Goal: Task Accomplishment & Management: Complete application form

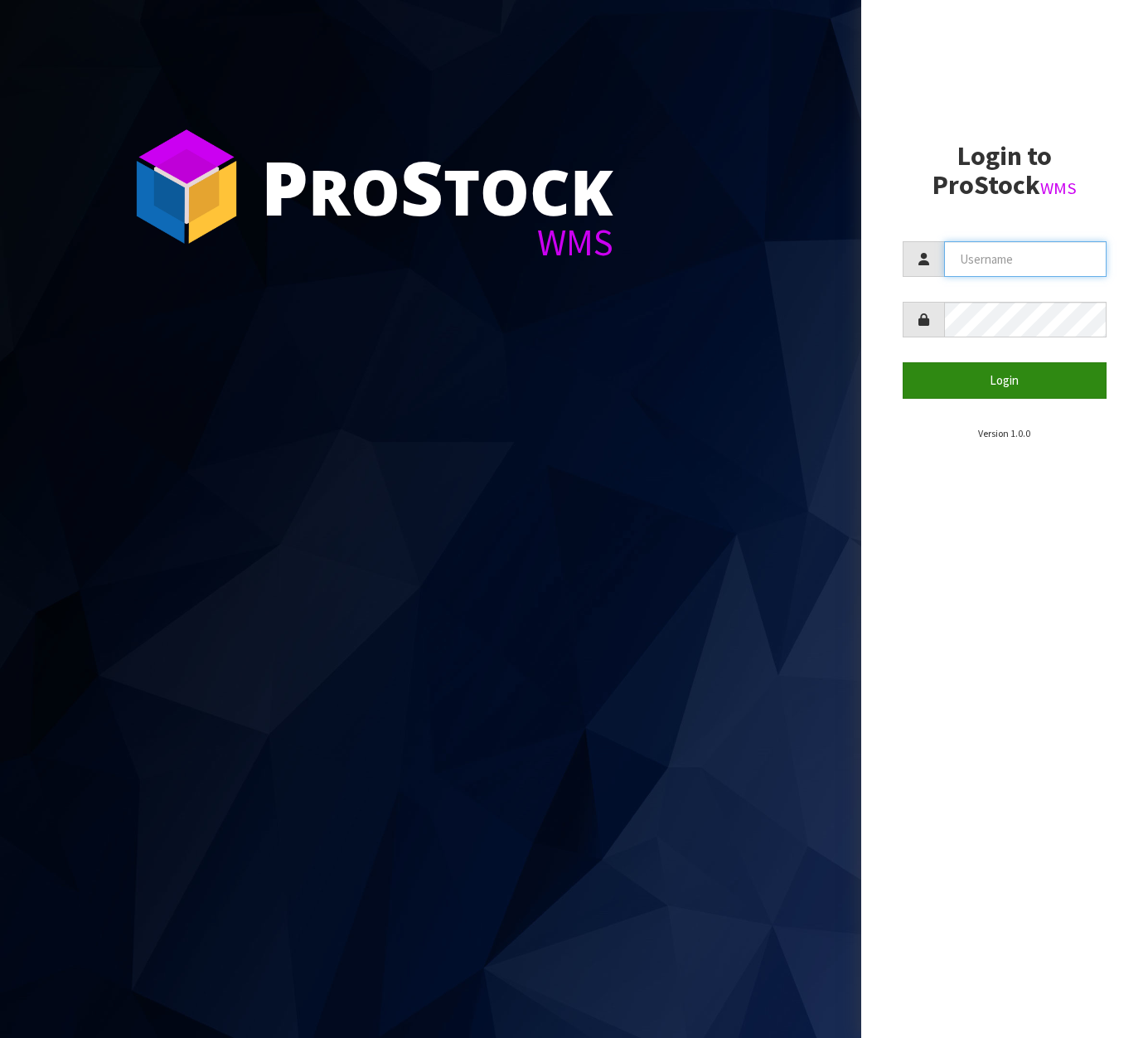
type input "[EMAIL_ADDRESS][DOMAIN_NAME]"
click at [1015, 391] on button "Login" at bounding box center [1004, 380] width 204 height 36
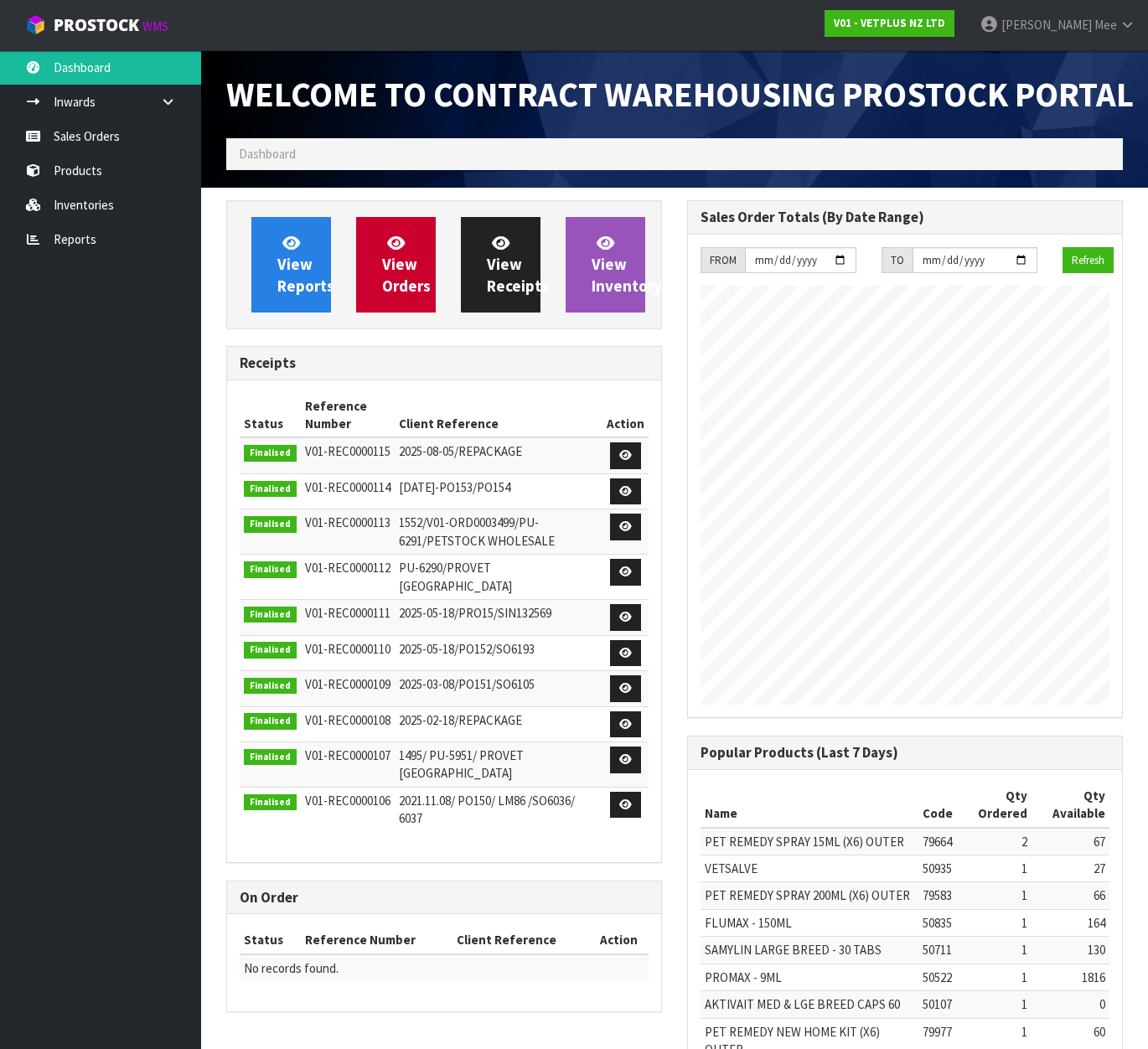
scroll to position [966, 461]
click at [92, 137] on link "Sales Orders" at bounding box center [101, 136] width 201 height 35
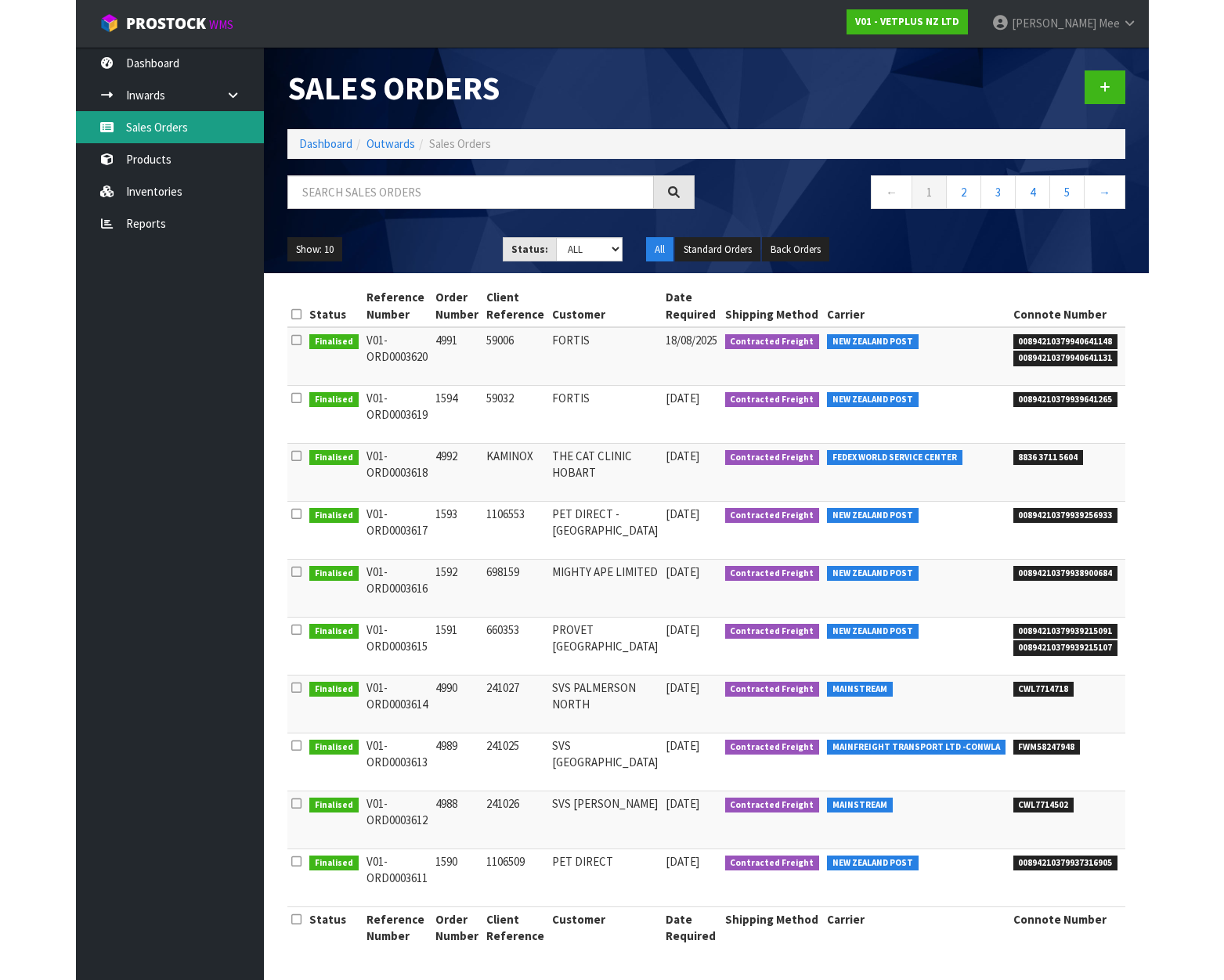
scroll to position [9, 0]
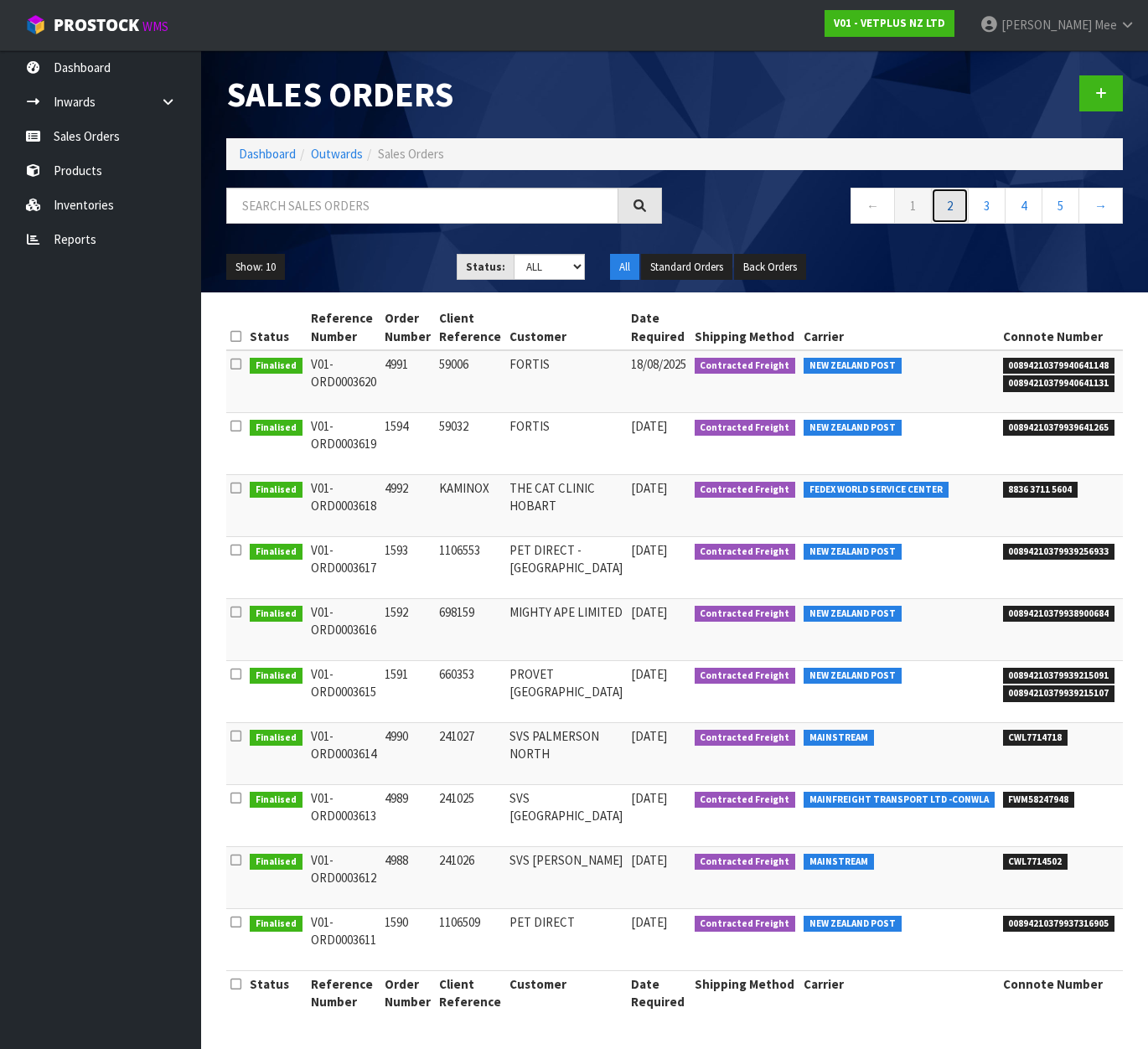
click at [947, 193] on link "2" at bounding box center [950, 205] width 38 height 37
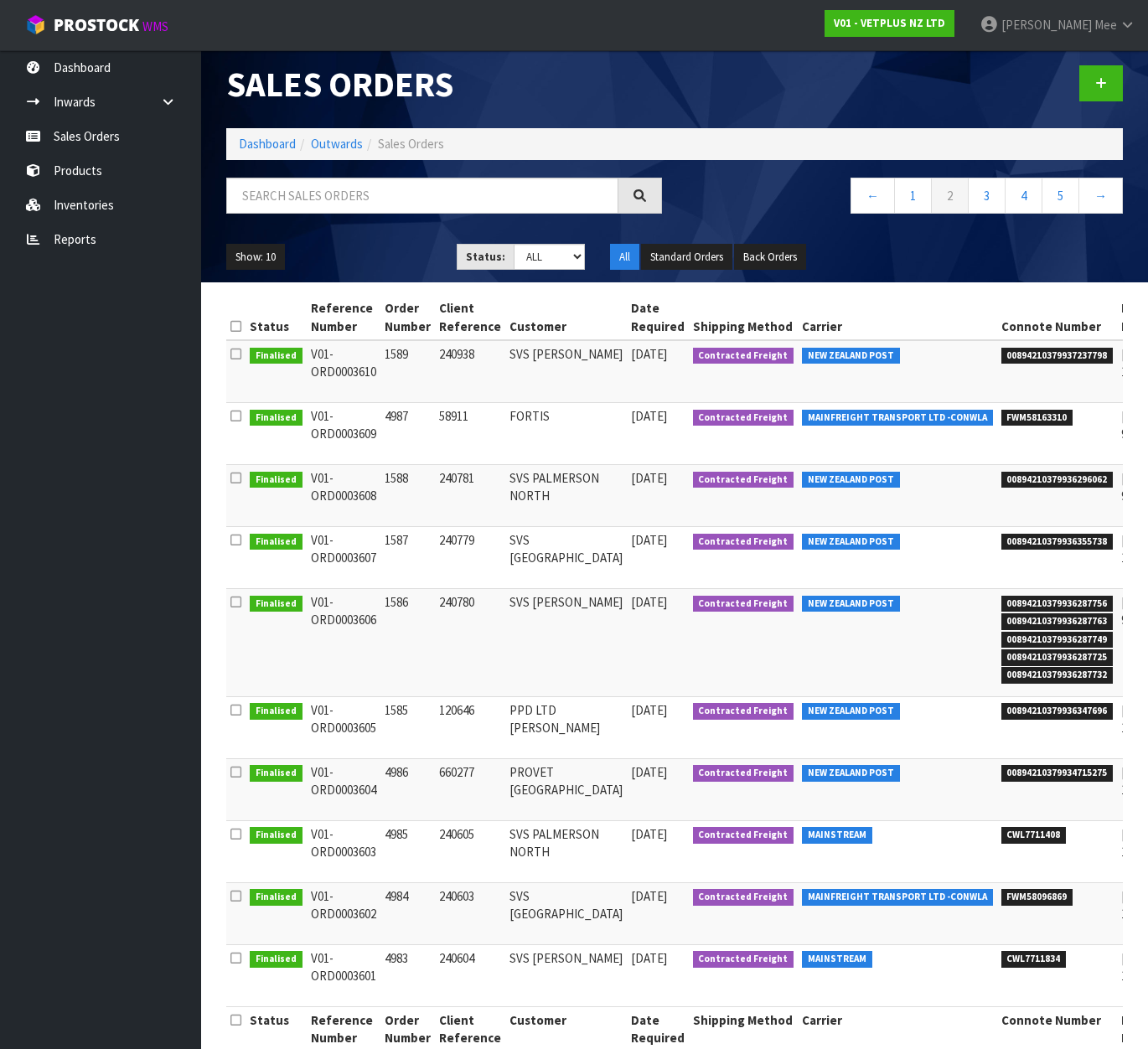
click at [856, 990] on td "MAINSTREAM" at bounding box center [897, 975] width 199 height 62
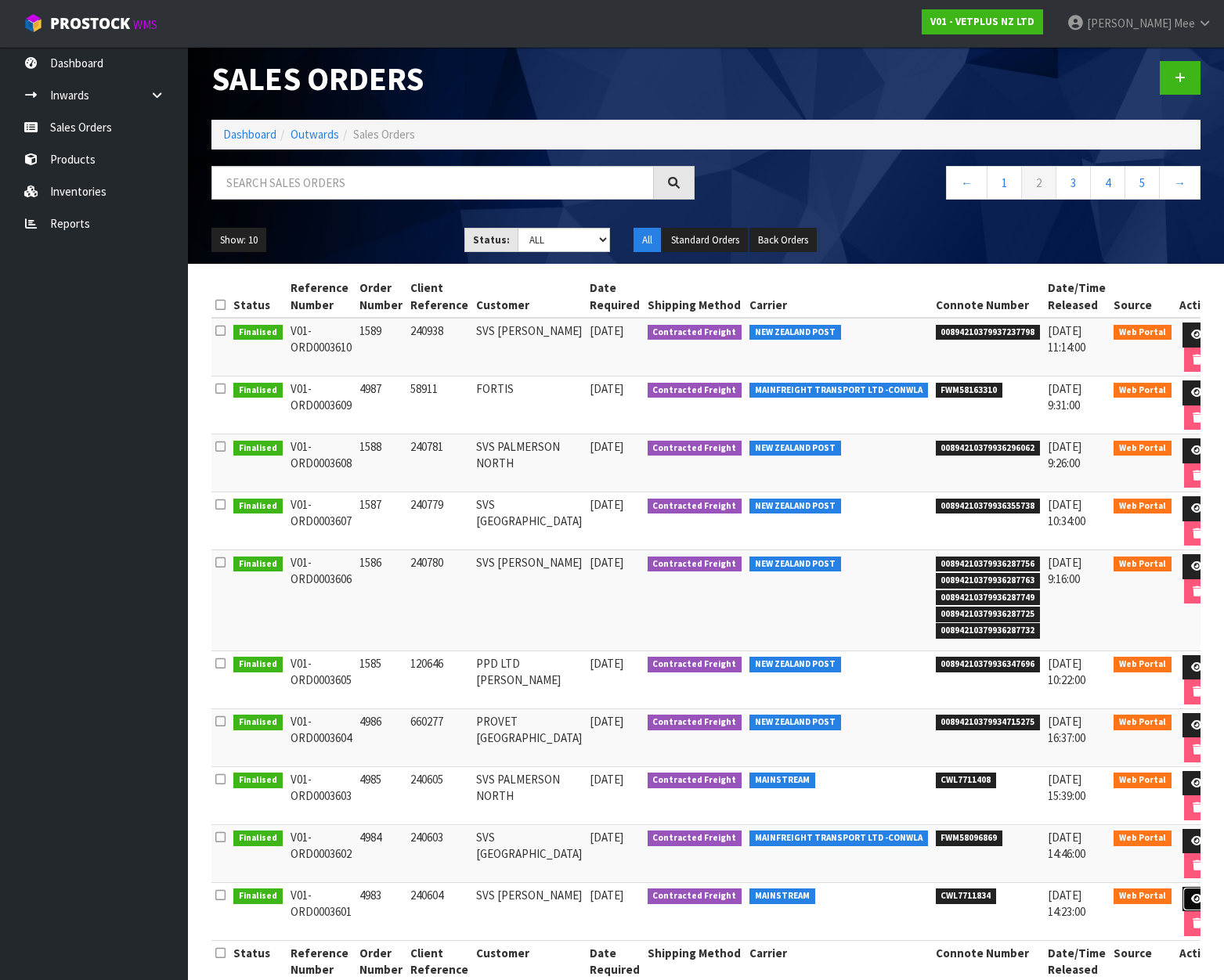
click at [1084, 893] on icon at bounding box center [1196, 898] width 12 height 10
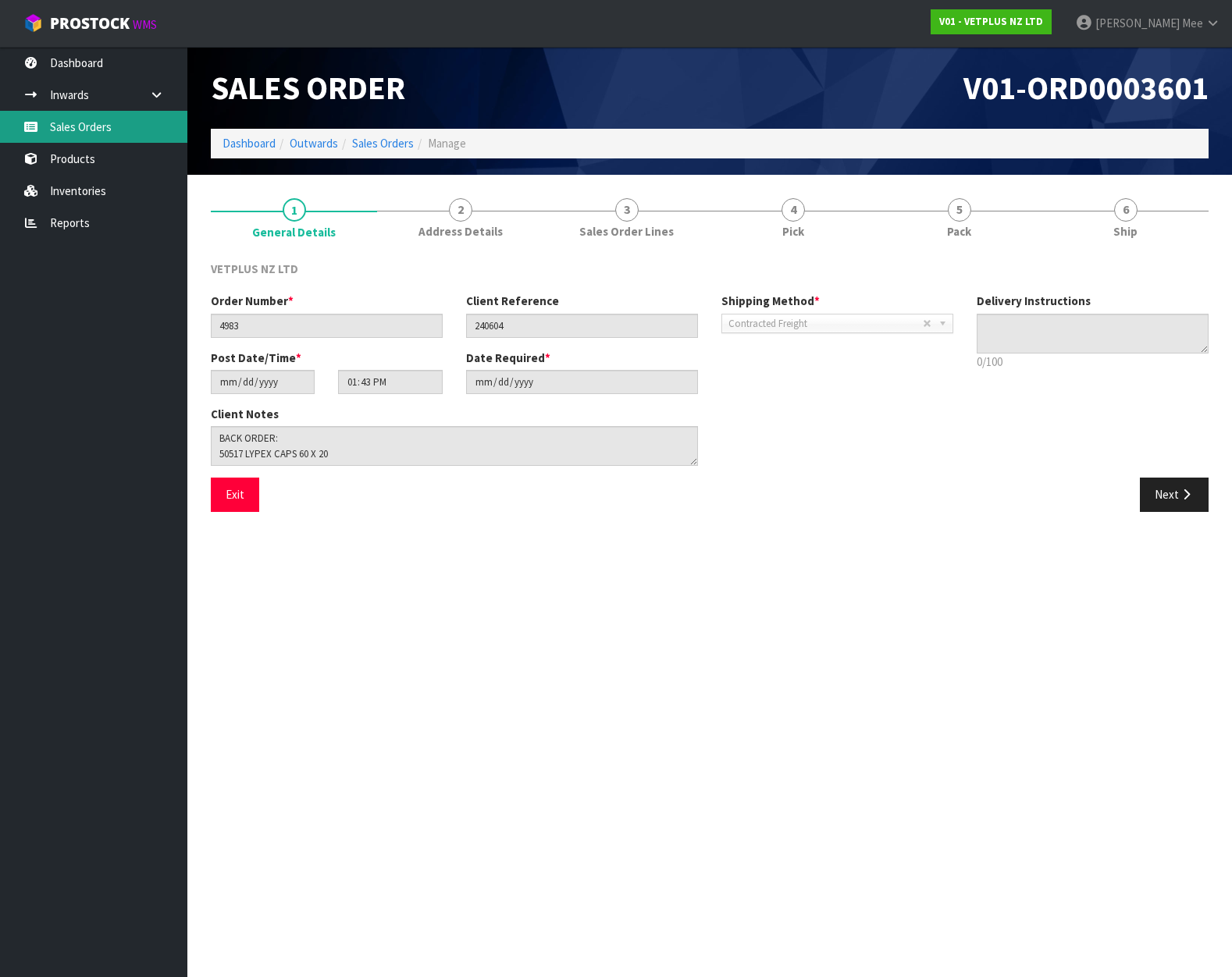
click at [89, 128] on link "Sales Orders" at bounding box center [94, 127] width 188 height 32
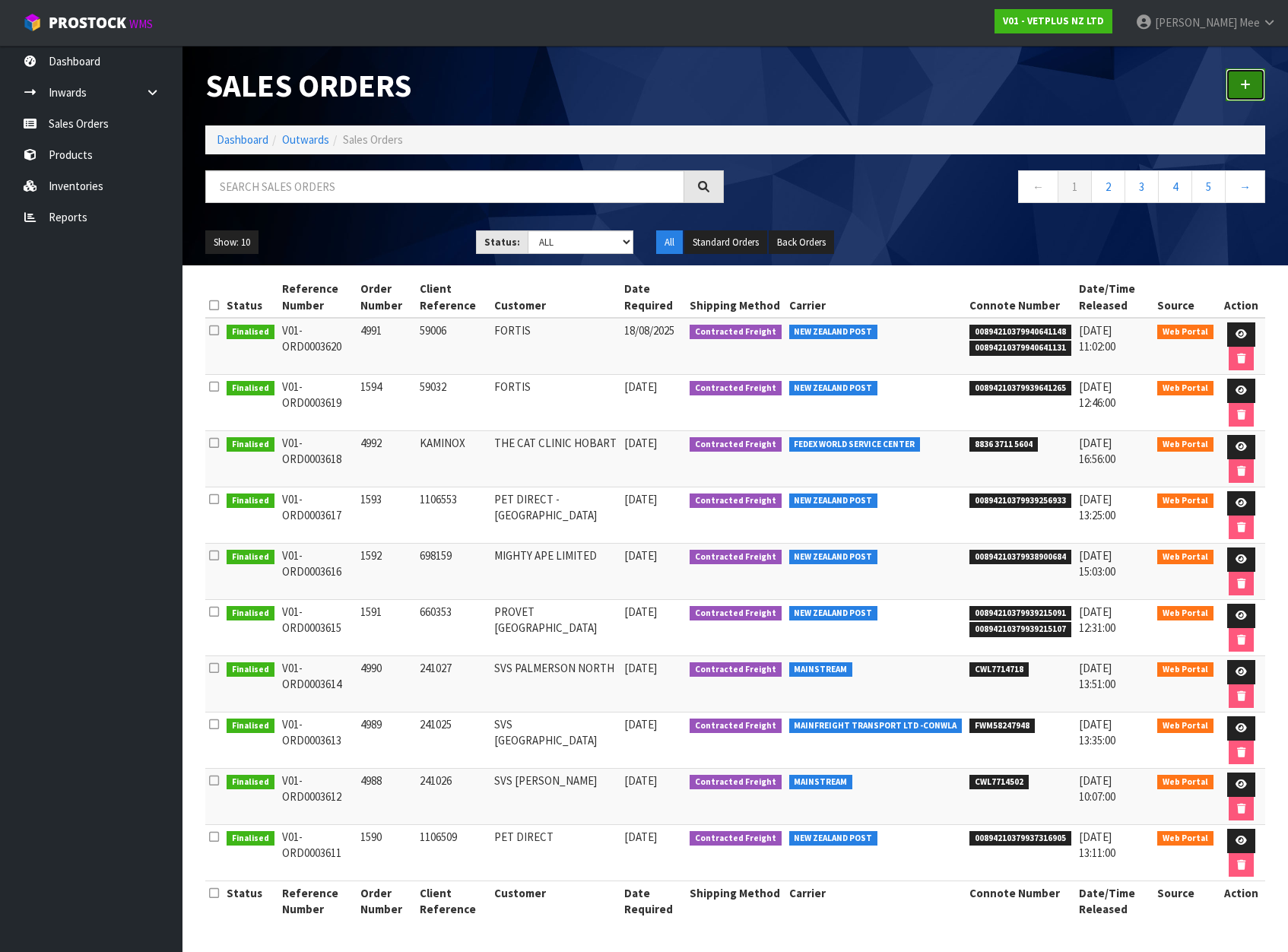
click at [1052, 87] on icon at bounding box center [1246, 84] width 11 height 12
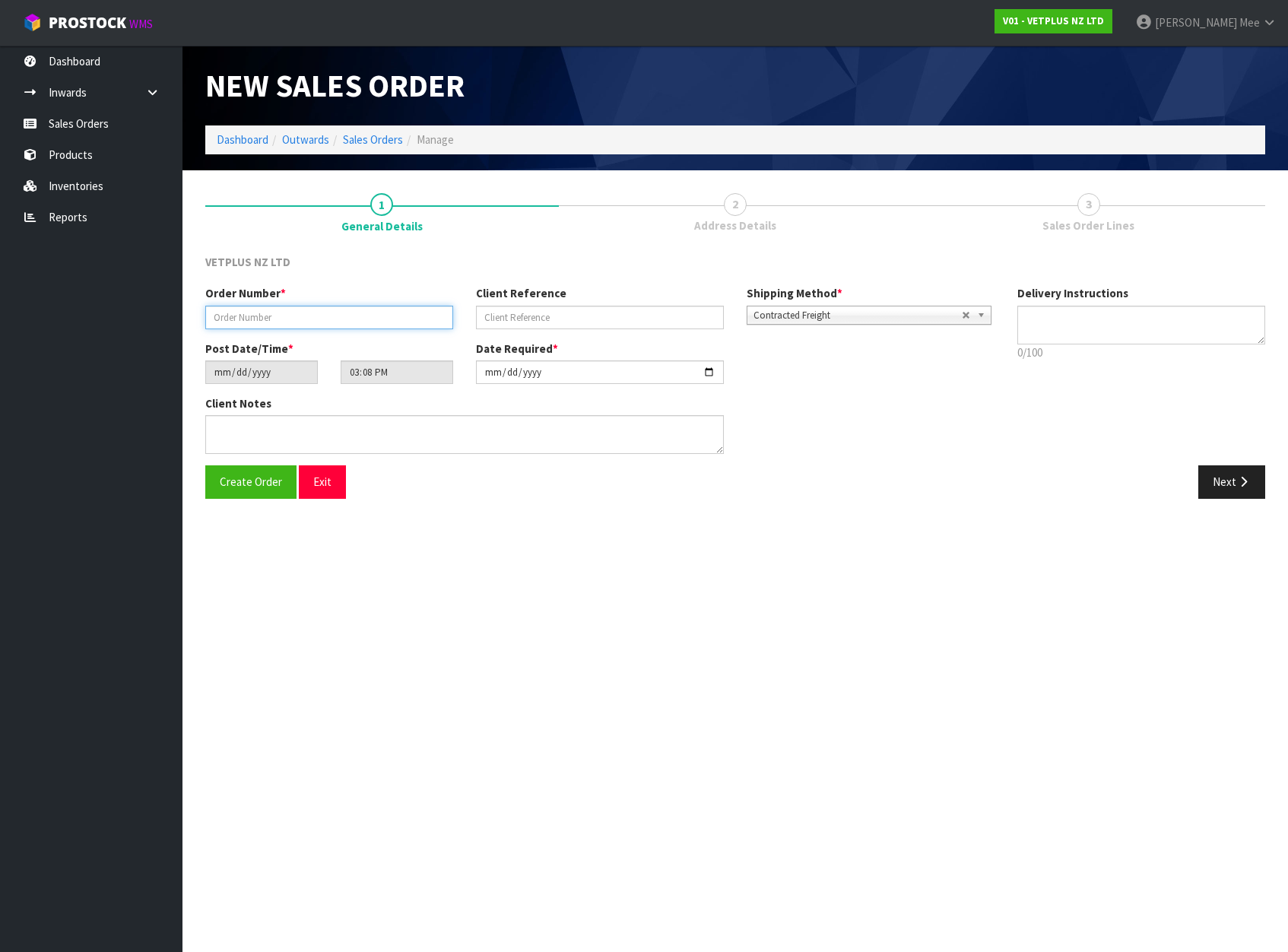
click at [382, 322] on input "text" at bounding box center [329, 317] width 248 height 23
type input "4993"
type input "241286"
click at [350, 411] on div "Client Notes" at bounding box center [464, 424] width 519 height 58
click at [354, 420] on textarea at bounding box center [464, 434] width 519 height 39
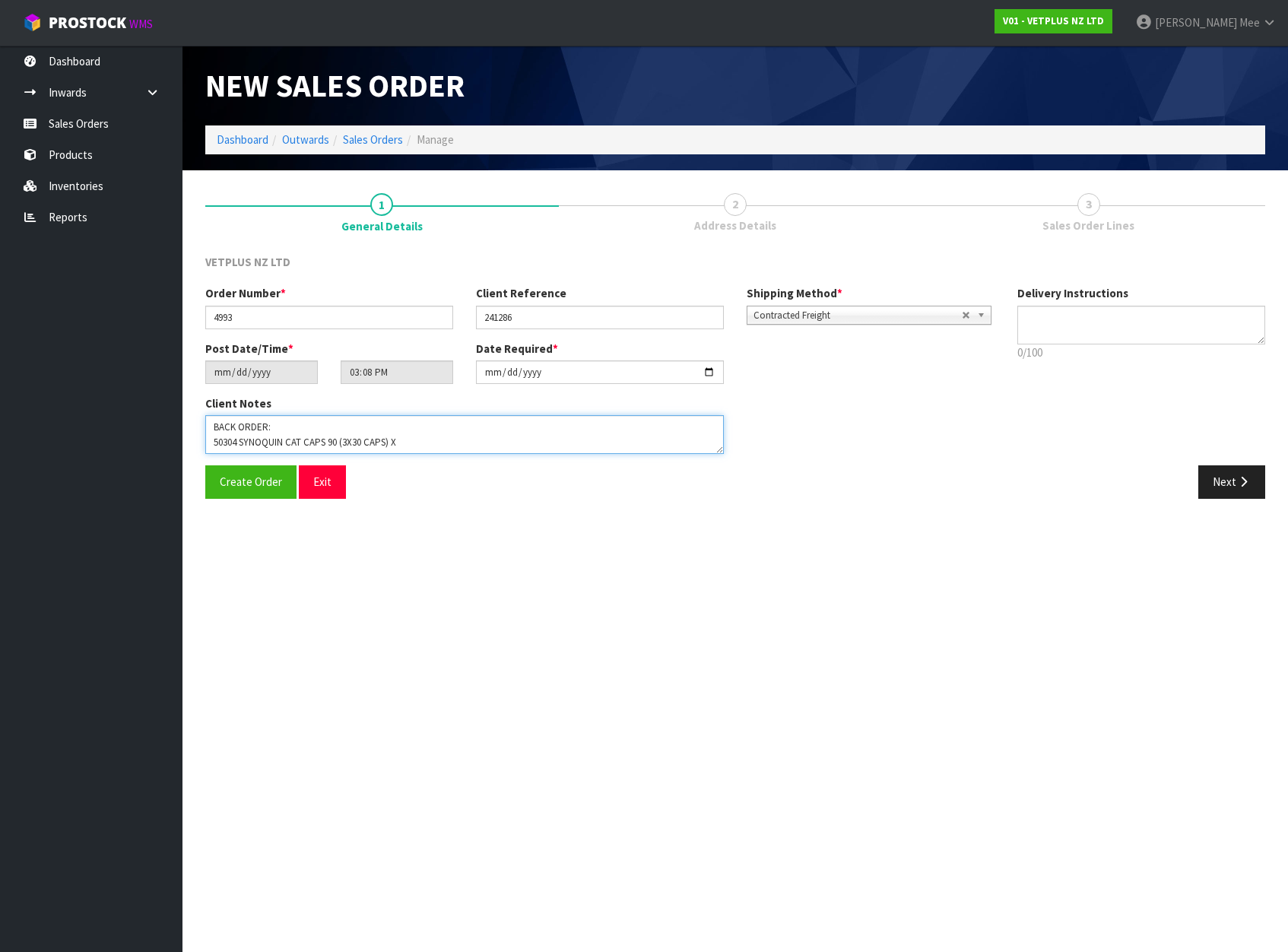
type textarea "BACK ORDER: 50304 SYNOQUIN CAT CAPS 90 (3X30 CAPS) X 1"
click at [1052, 485] on button "Next" at bounding box center [1232, 482] width 67 height 33
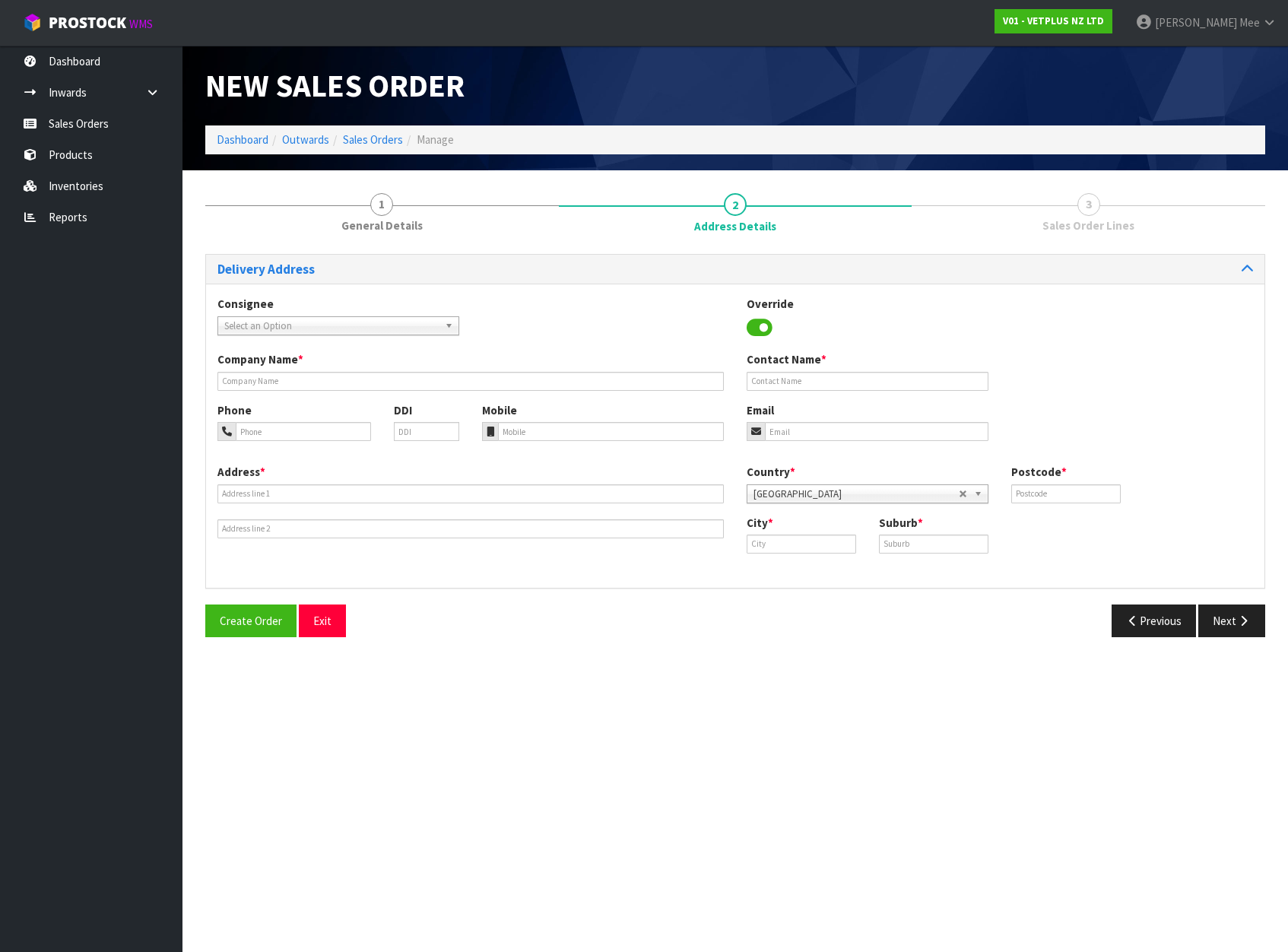
click at [224, 324] on link "Select an Option" at bounding box center [339, 325] width 242 height 19
type input "svs ch"
click at [375, 363] on li "SVSCHRCHC - SVS CH RISTCHURCH" at bounding box center [338, 369] width 234 height 19
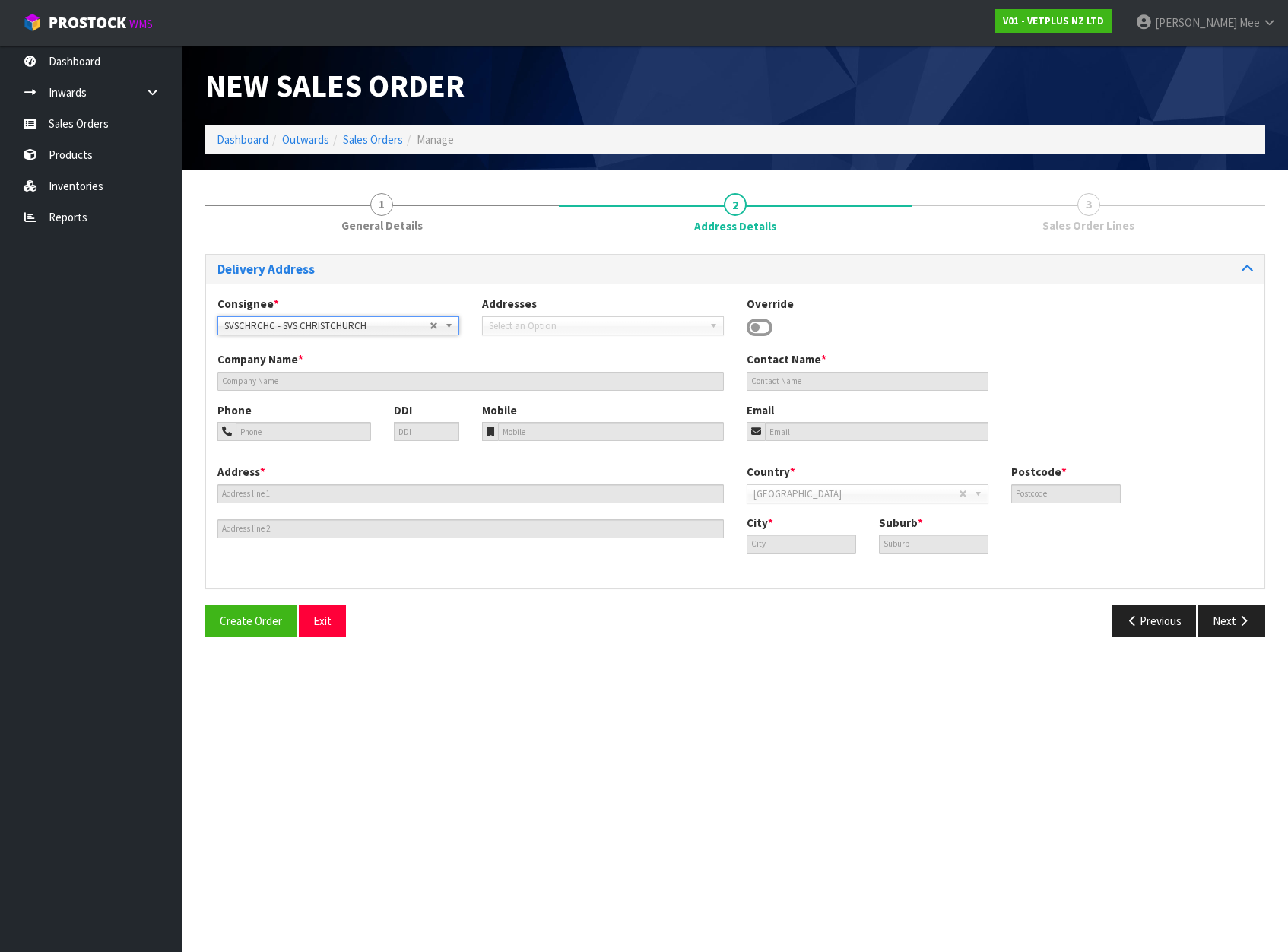
type input "SVS [GEOGRAPHIC_DATA]"
type input "[STREET_ADDRESS]"
type input "8042"
type input "[GEOGRAPHIC_DATA]"
type input "WIGRAM"
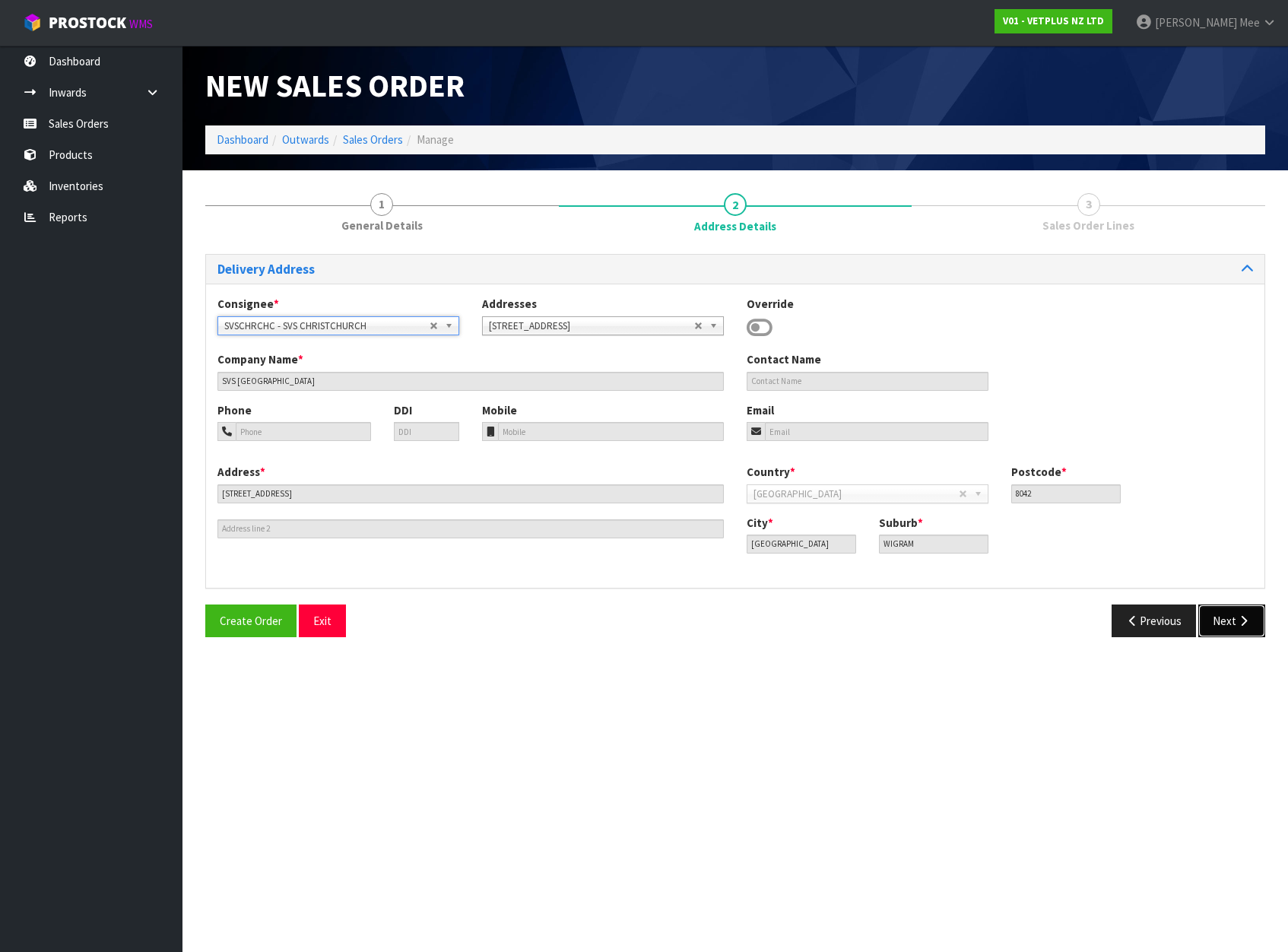
click at [1052, 627] on button "Next" at bounding box center [1232, 621] width 67 height 33
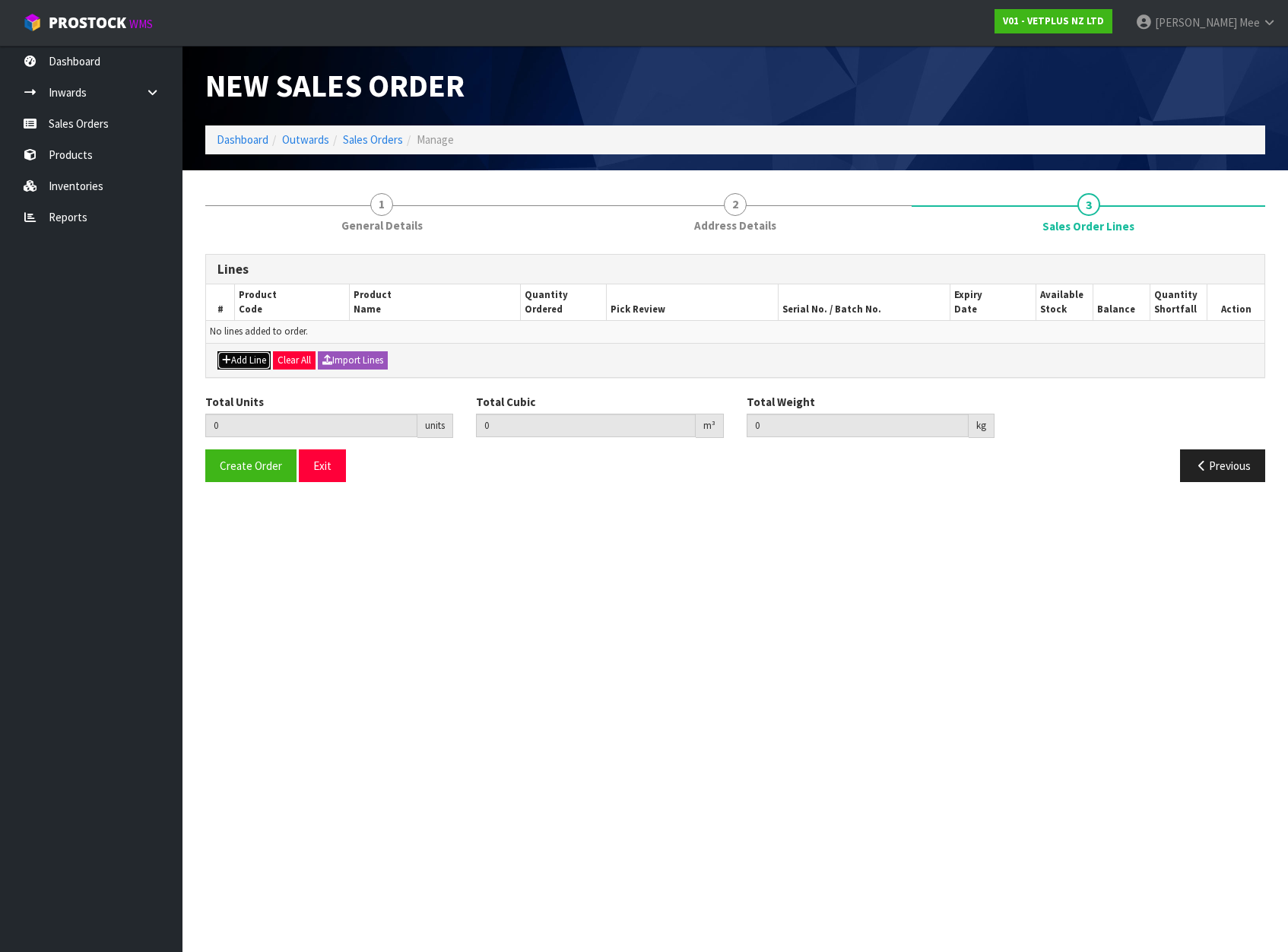
click at [236, 358] on button "Add Line" at bounding box center [244, 360] width 53 height 18
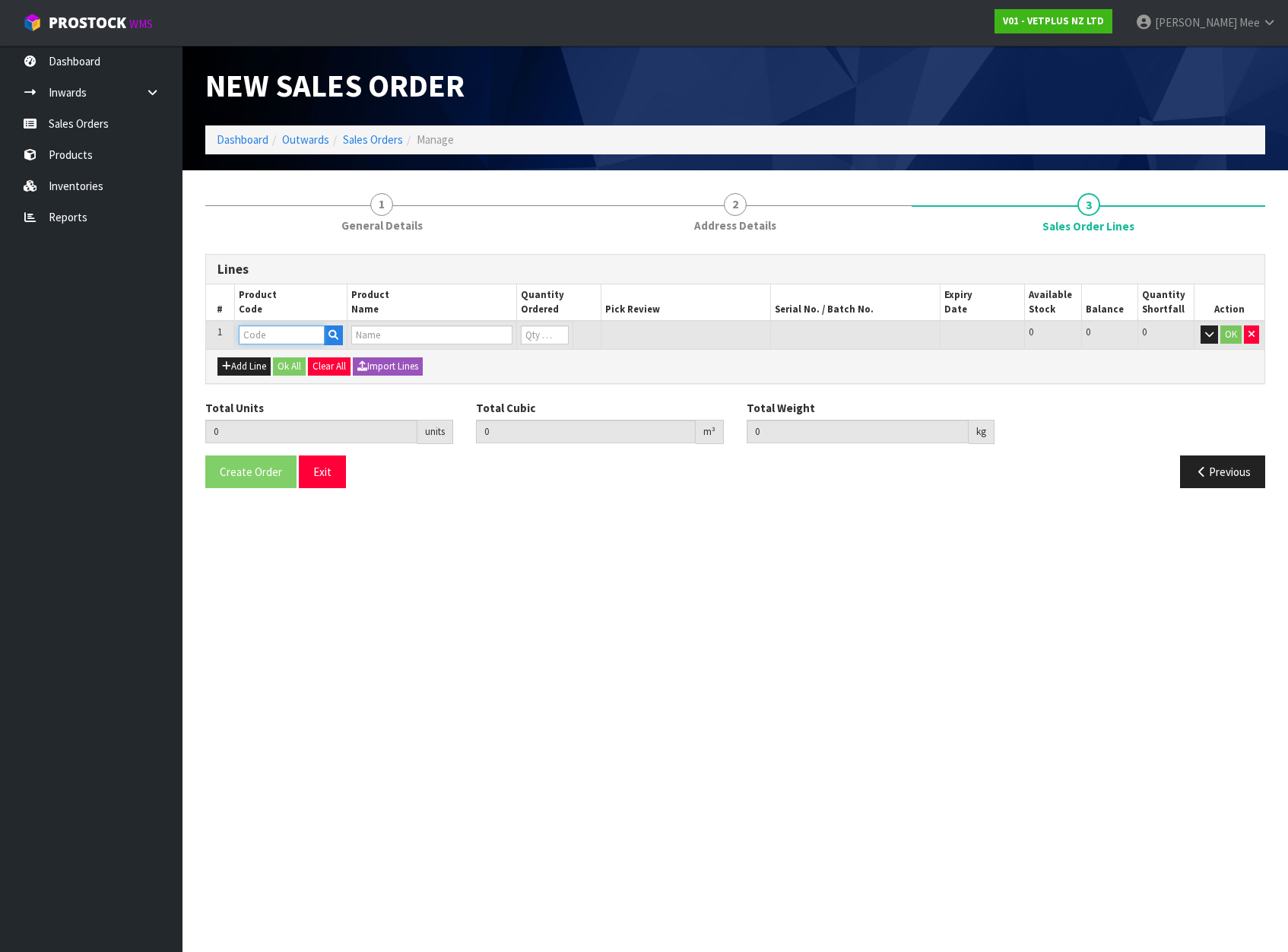
click at [269, 335] on input "text" at bounding box center [282, 334] width 87 height 19
type input "50910"
type input "0.000000"
type input "0.000"
type input "COATEX LIQUID PUMP 65ML"
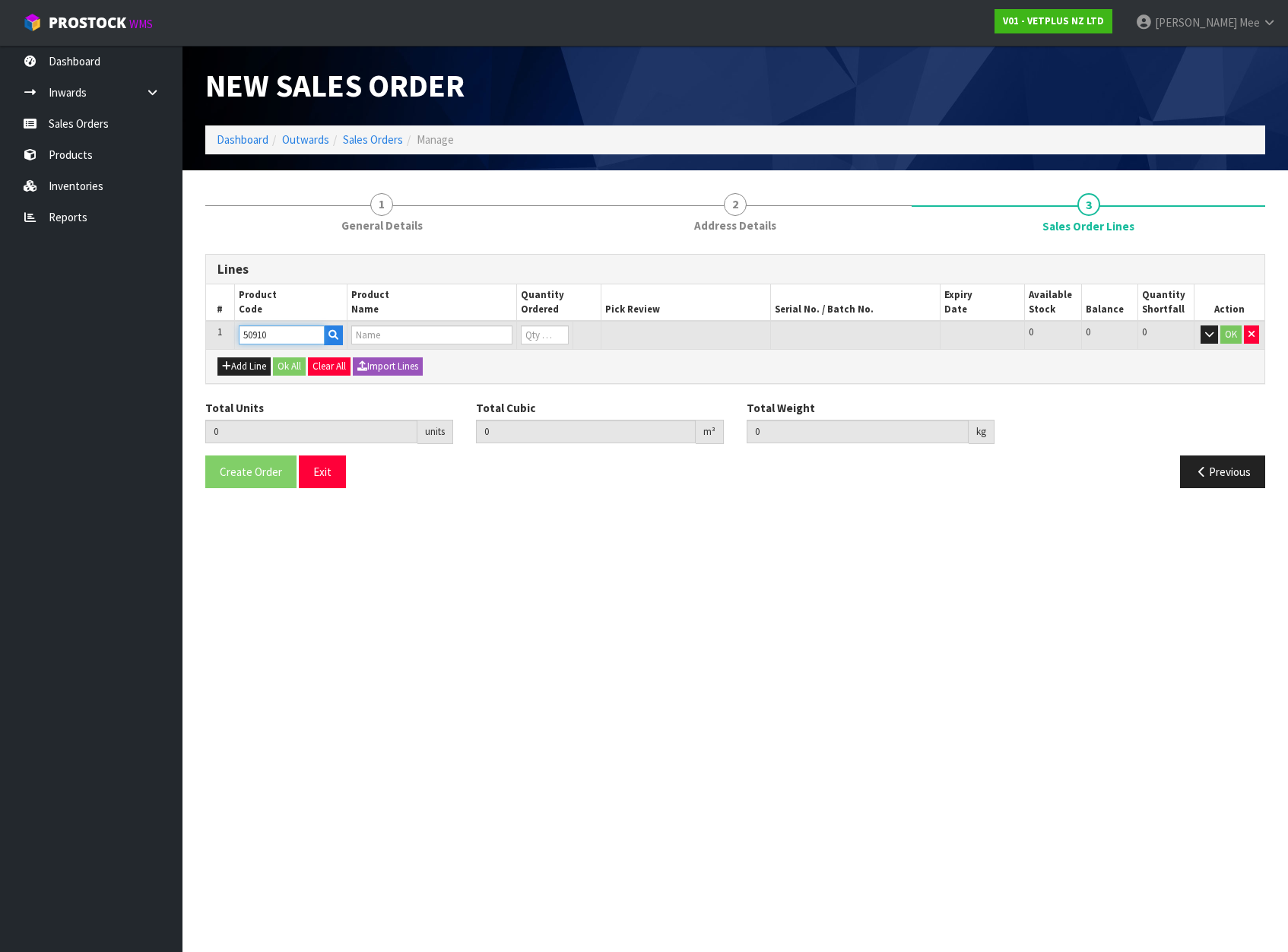
type input "0"
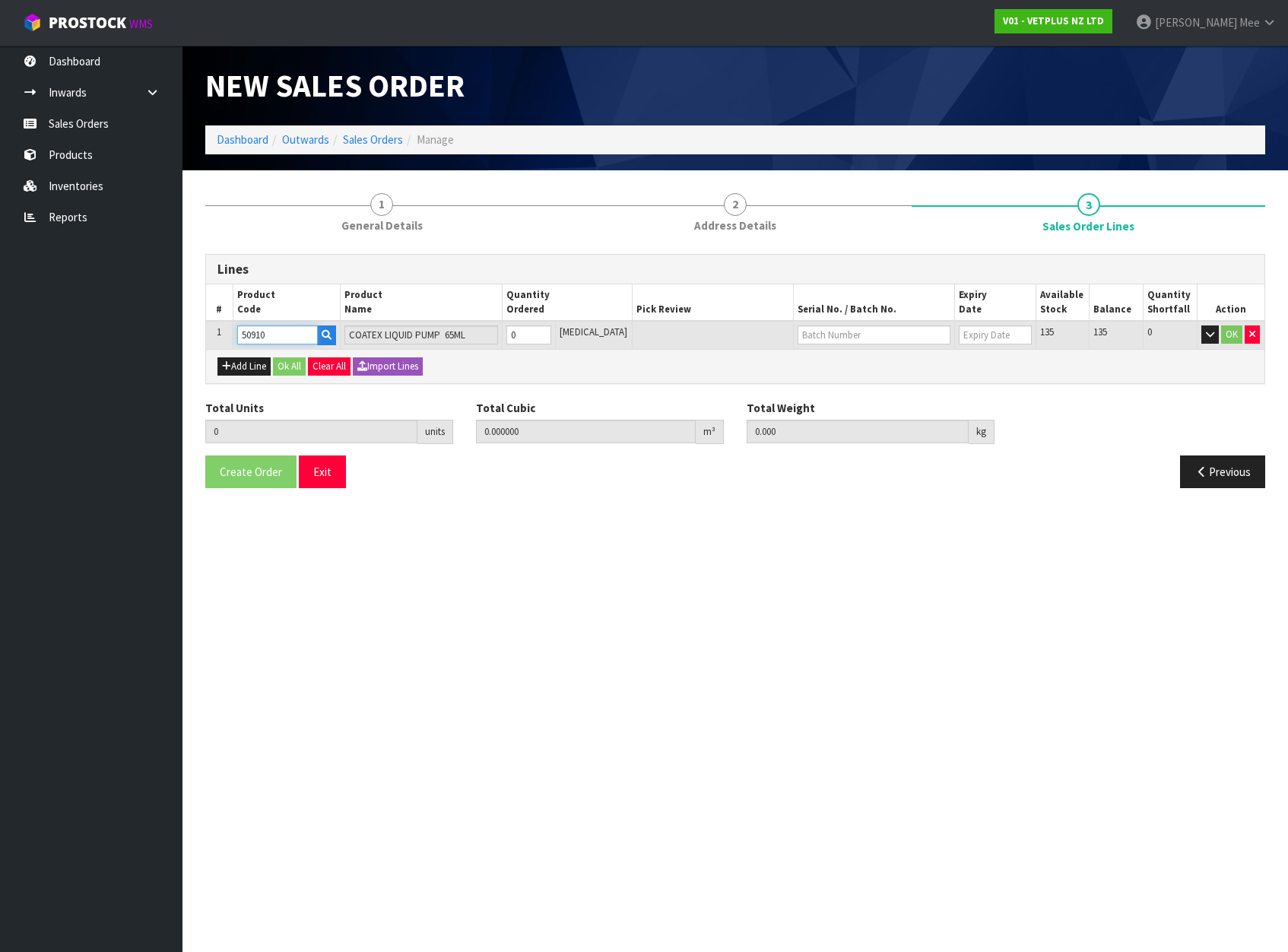
type input "50910"
type input "1"
type input "0.000288"
type input "0.15"
type input "1"
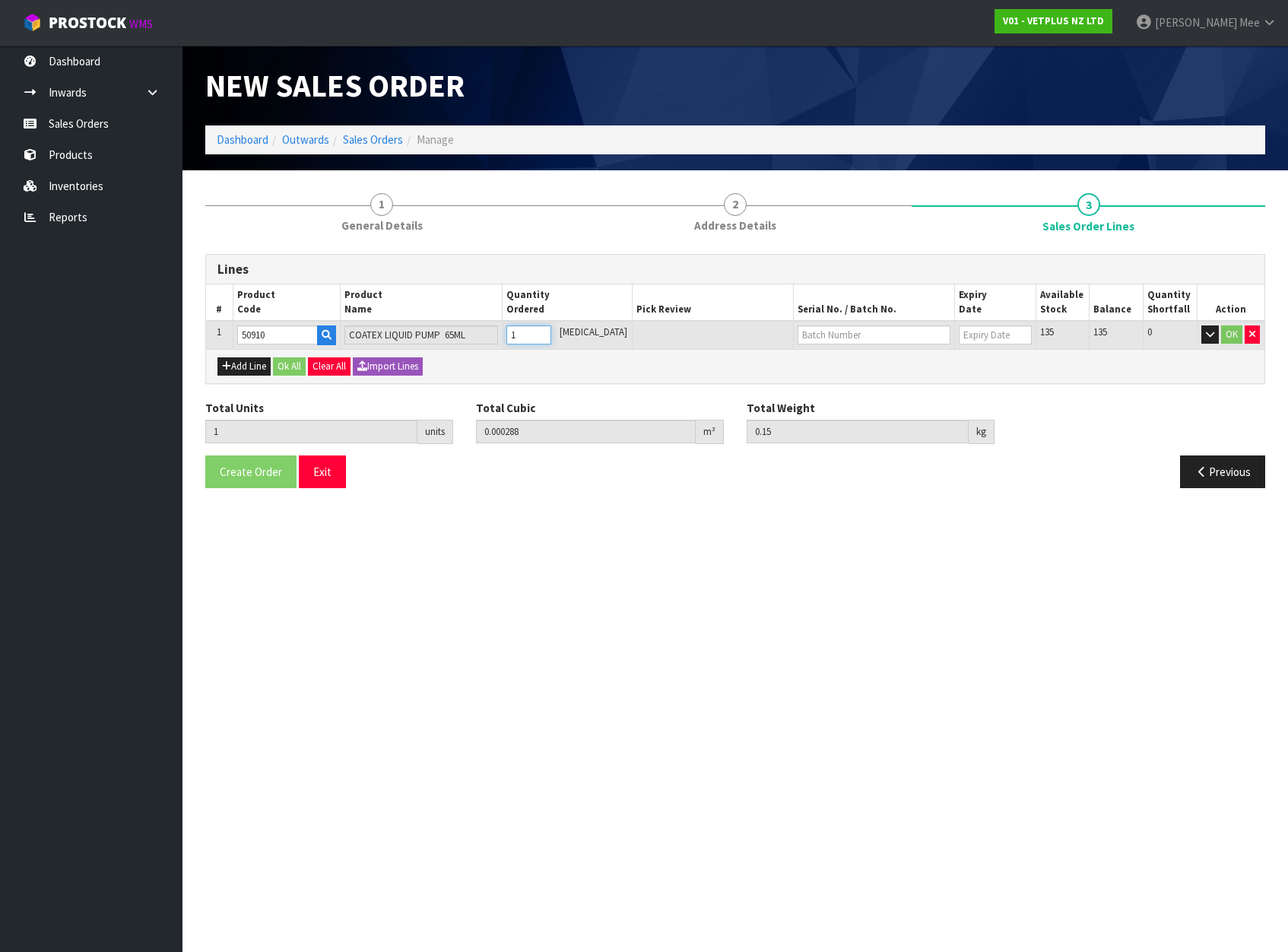
click at [552, 332] on input "1" at bounding box center [528, 334] width 46 height 19
click at [225, 365] on icon "button" at bounding box center [227, 365] width 9 height 10
type input "0"
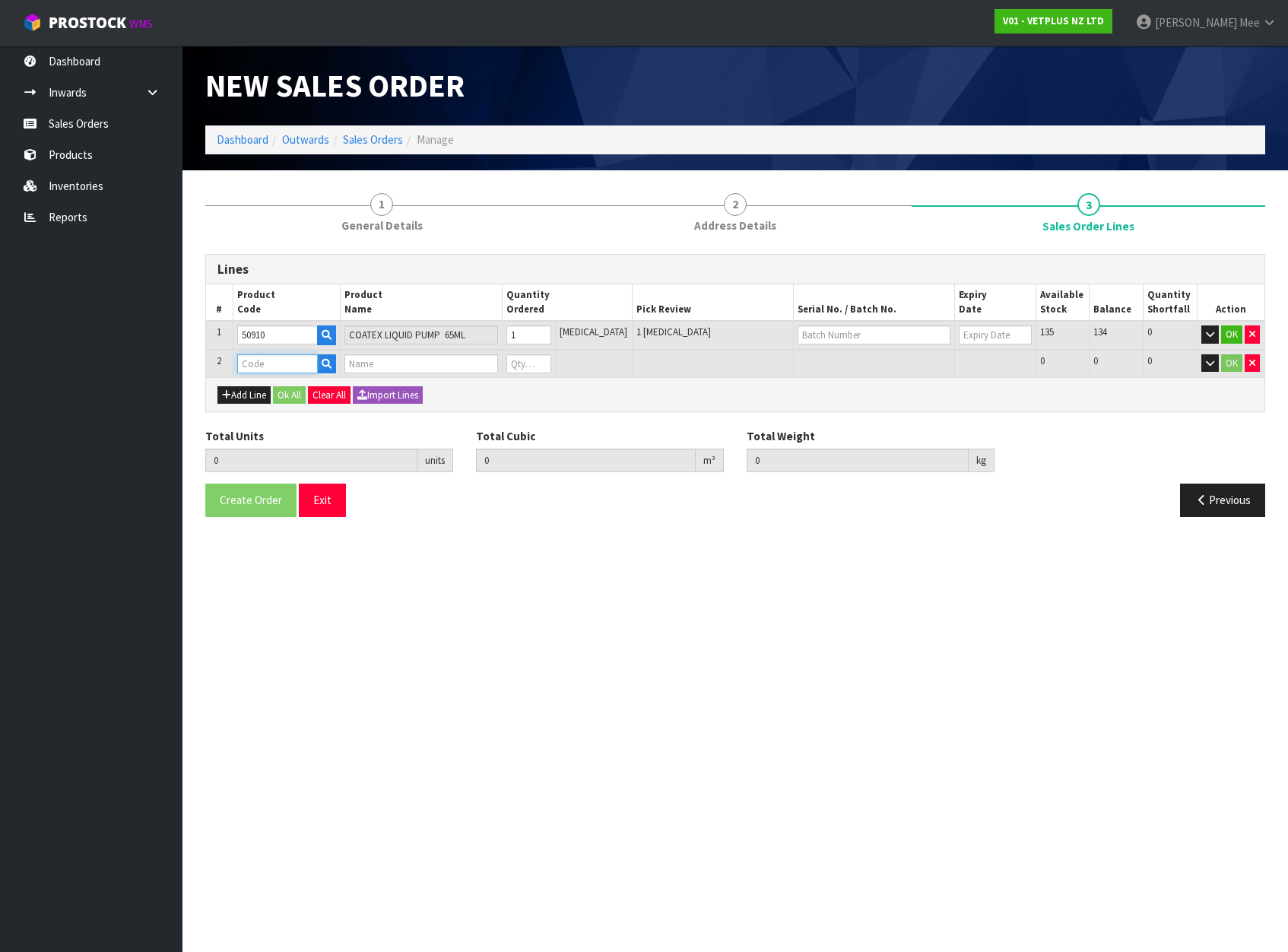
click at [247, 365] on input "text" at bounding box center [278, 364] width 81 height 19
type input "50920"
type input "1"
type input "0.000288"
type input "0.15"
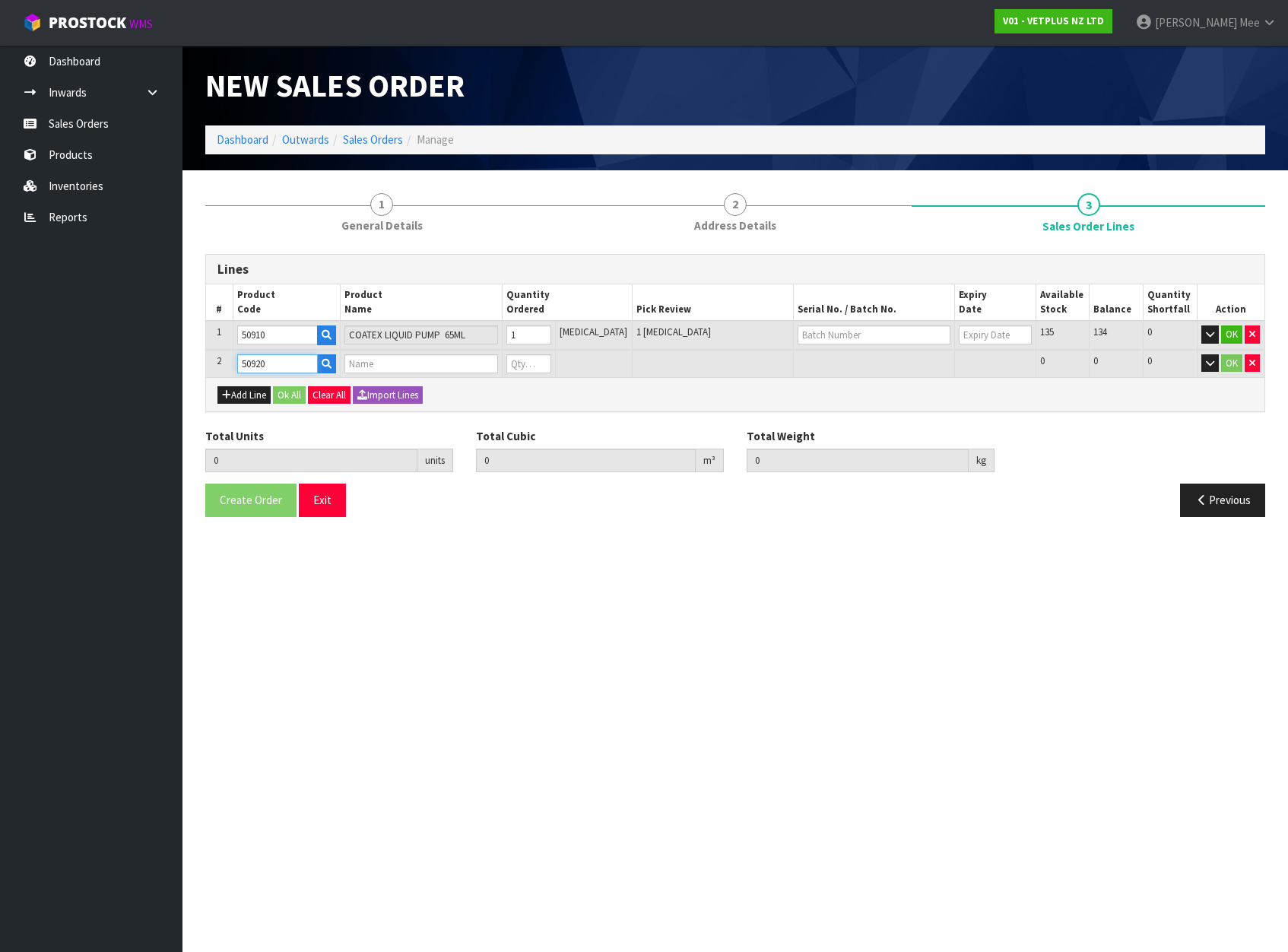
type input "COATEX MEDICATED SHAMPOO - 500ML"
type input "0"
type input "50920"
type input "2"
type input "0.000538"
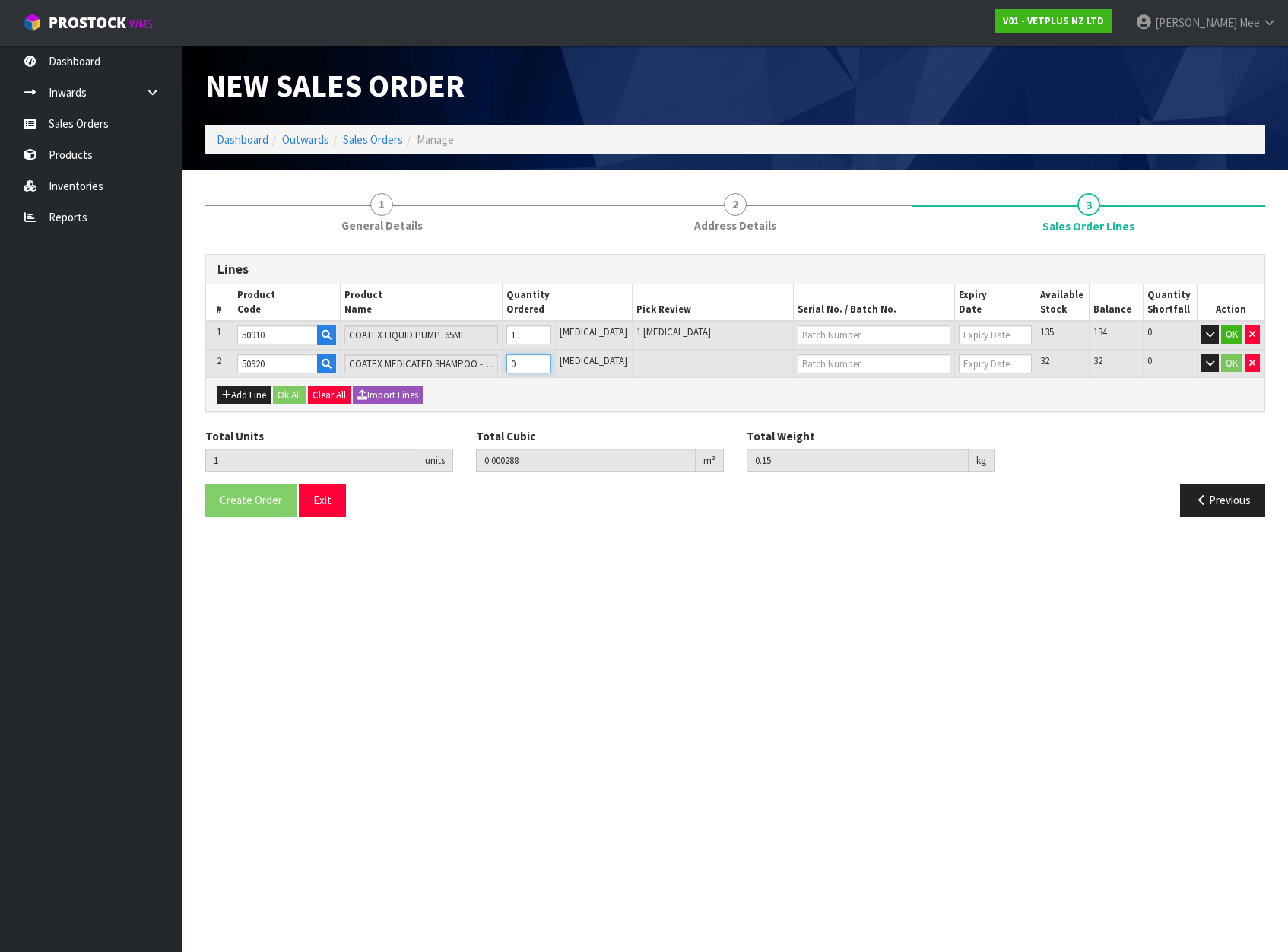
type input "0.78"
type input "1"
click at [552, 360] on input "1" at bounding box center [528, 364] width 46 height 19
type input "3"
type input "0.000788"
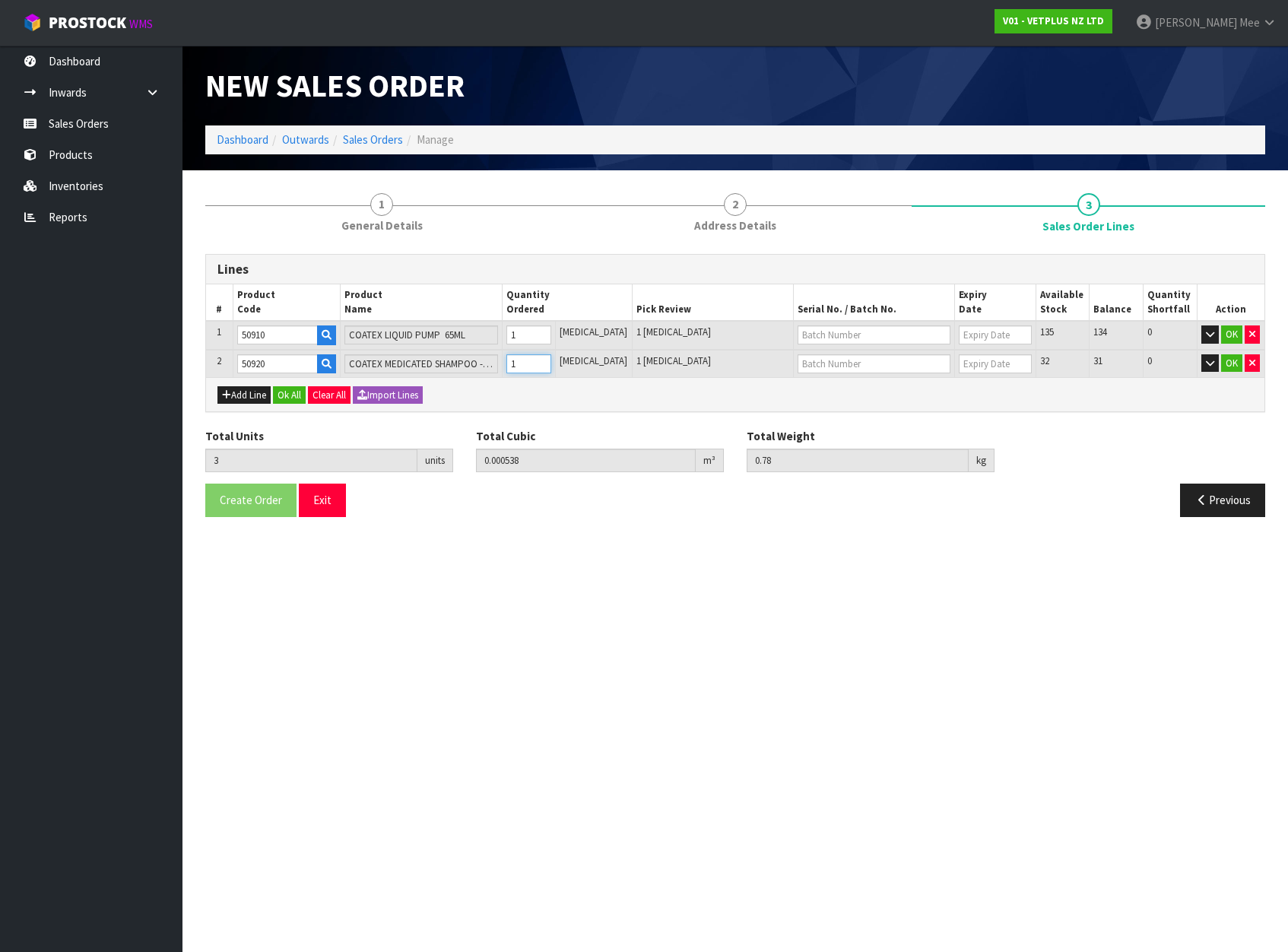
type input "1.41"
type input "2"
click at [552, 360] on input "2" at bounding box center [528, 364] width 46 height 19
click at [241, 397] on button "Add Line" at bounding box center [244, 395] width 53 height 18
type input "0"
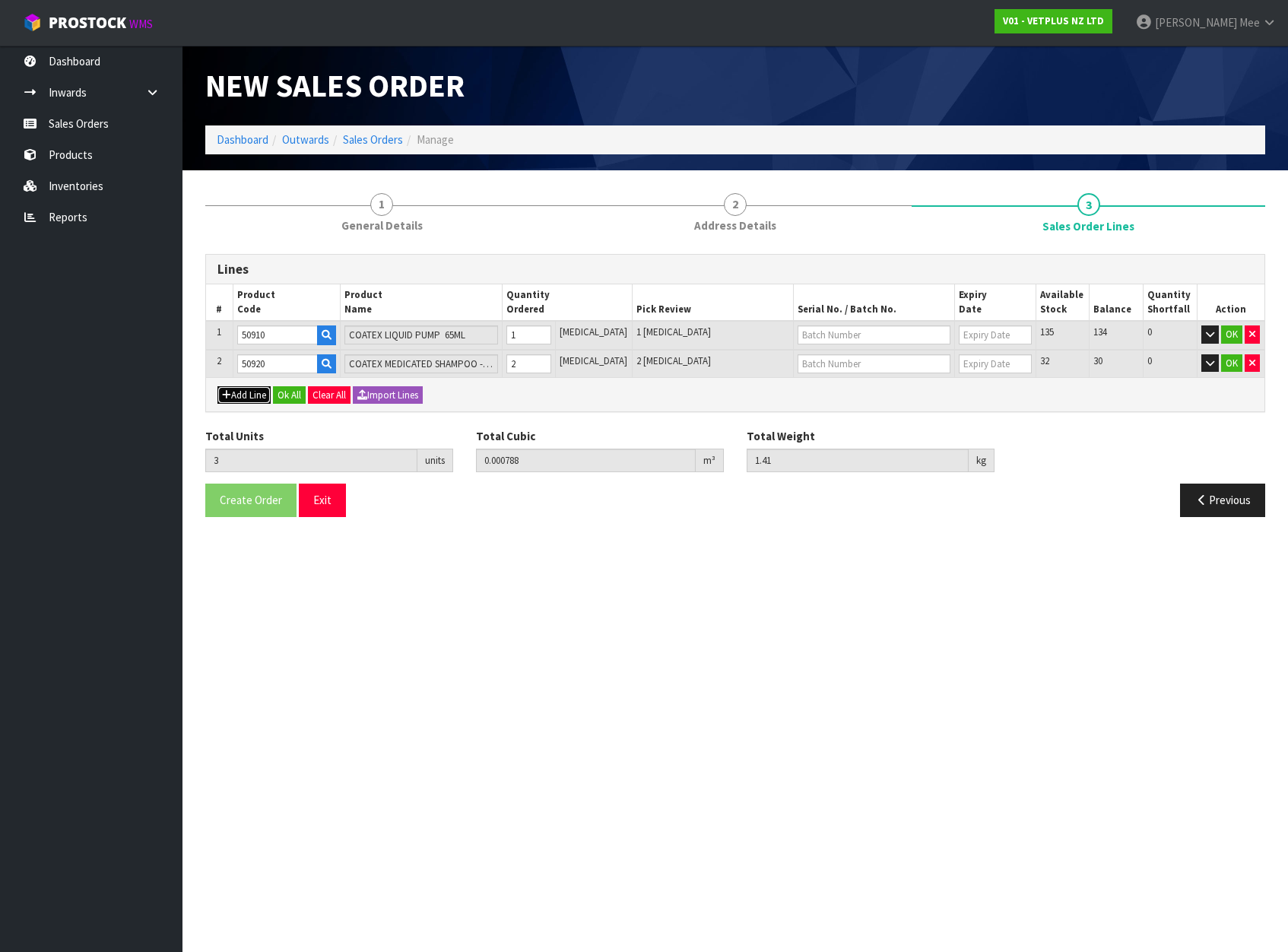
type input "0"
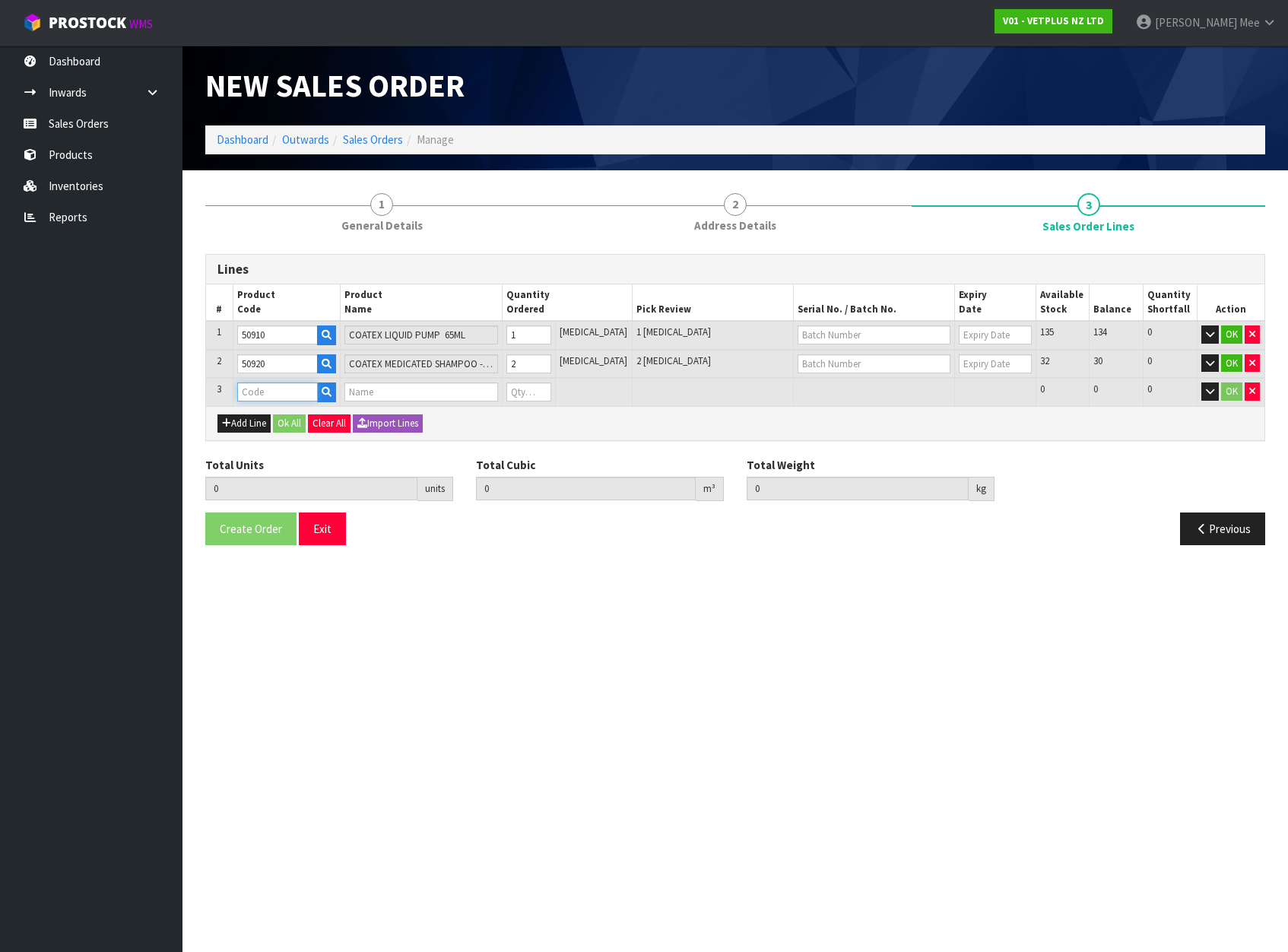
click at [262, 396] on input "text" at bounding box center [278, 391] width 81 height 19
type input "50204"
type input "3"
type input "0.000788"
type input "1.41"
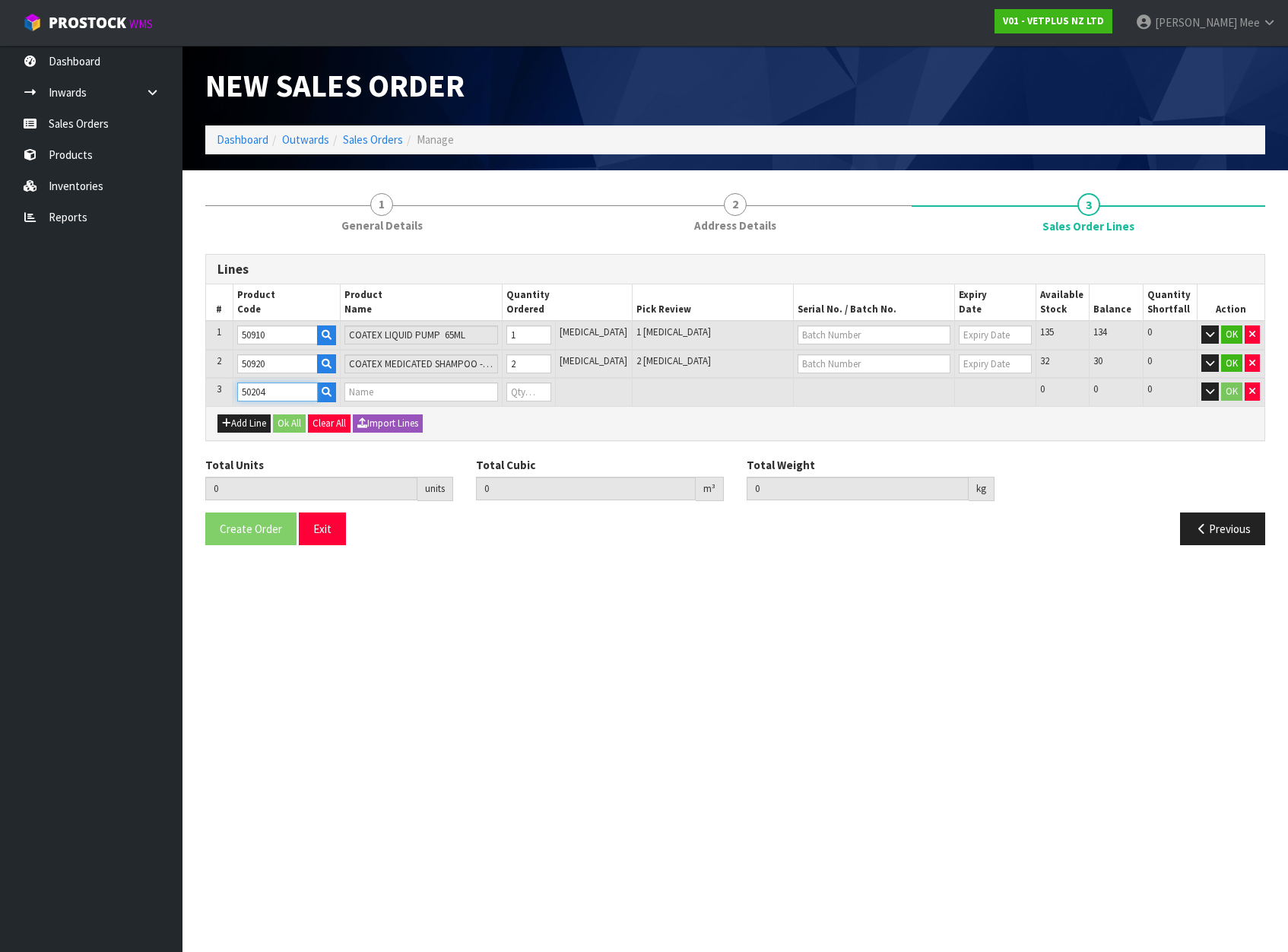
type input "SYNOQUIN EFA LARGE BREED - 120 CAPS"
type input "0"
type input "50204"
type input "4"
type input "0.002188"
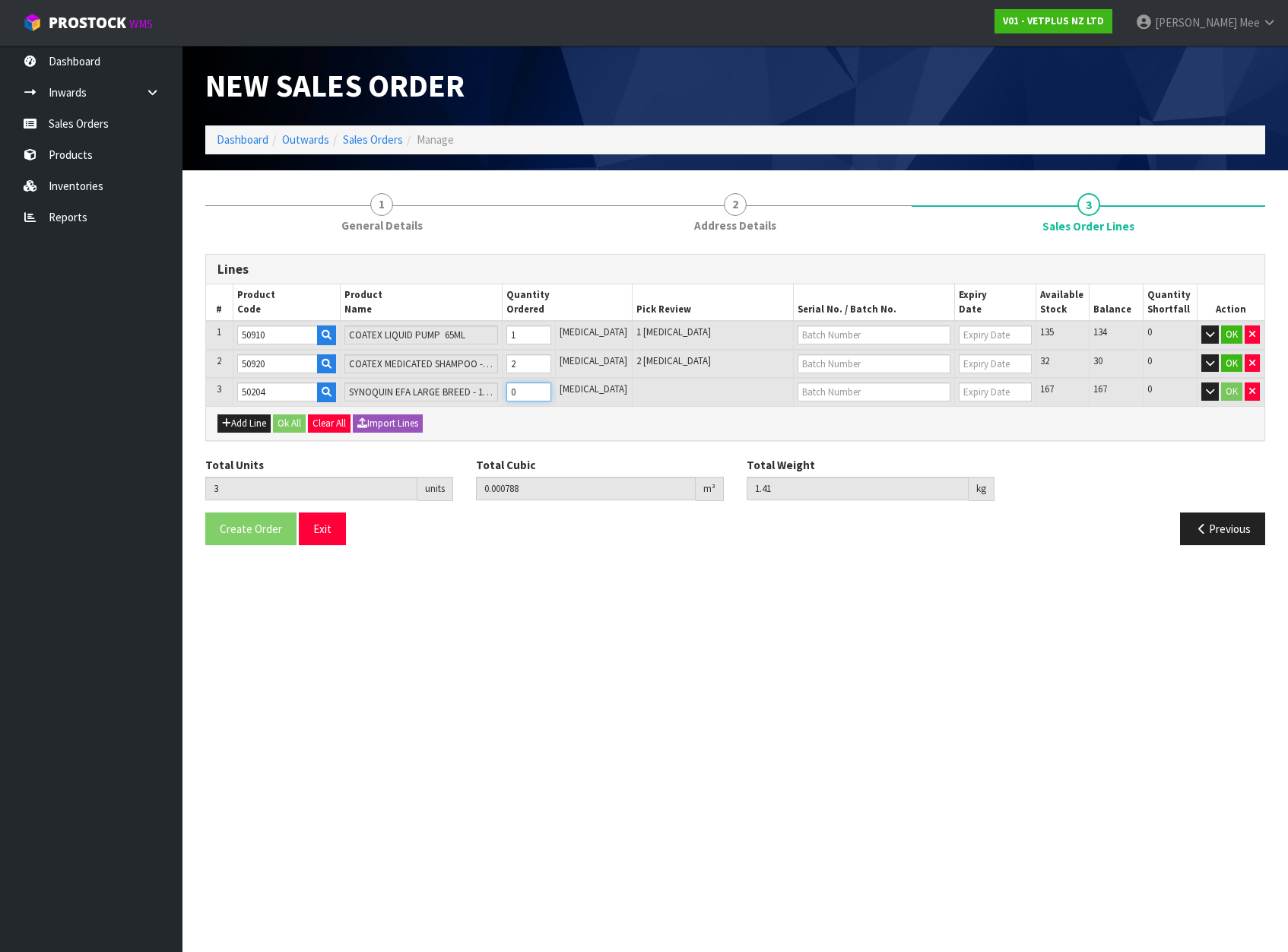
type input "1.69"
type input "1"
click at [552, 388] on input "1" at bounding box center [528, 391] width 46 height 19
click at [253, 427] on button "Add Line" at bounding box center [244, 424] width 53 height 18
type input "0"
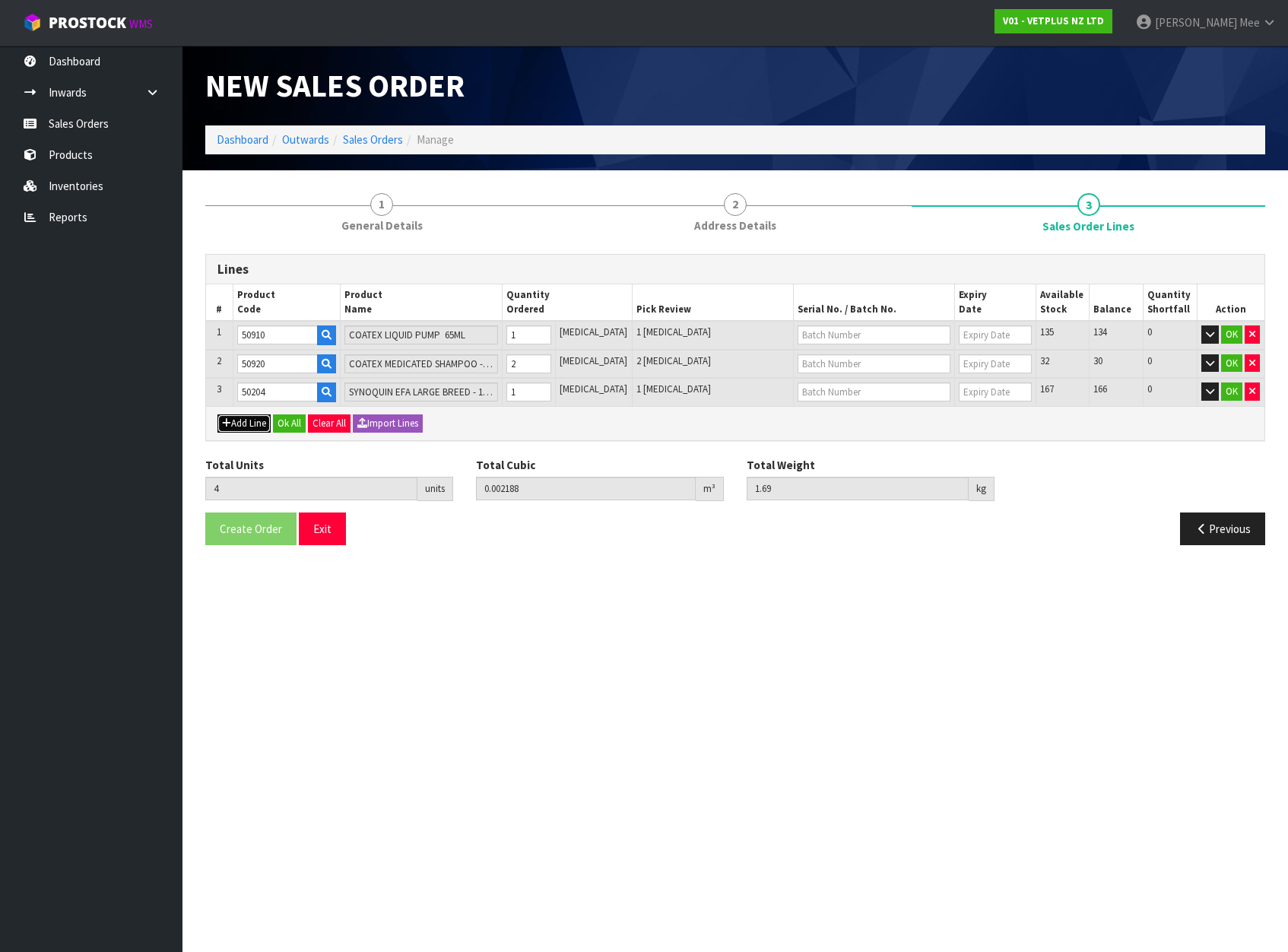
type input "0"
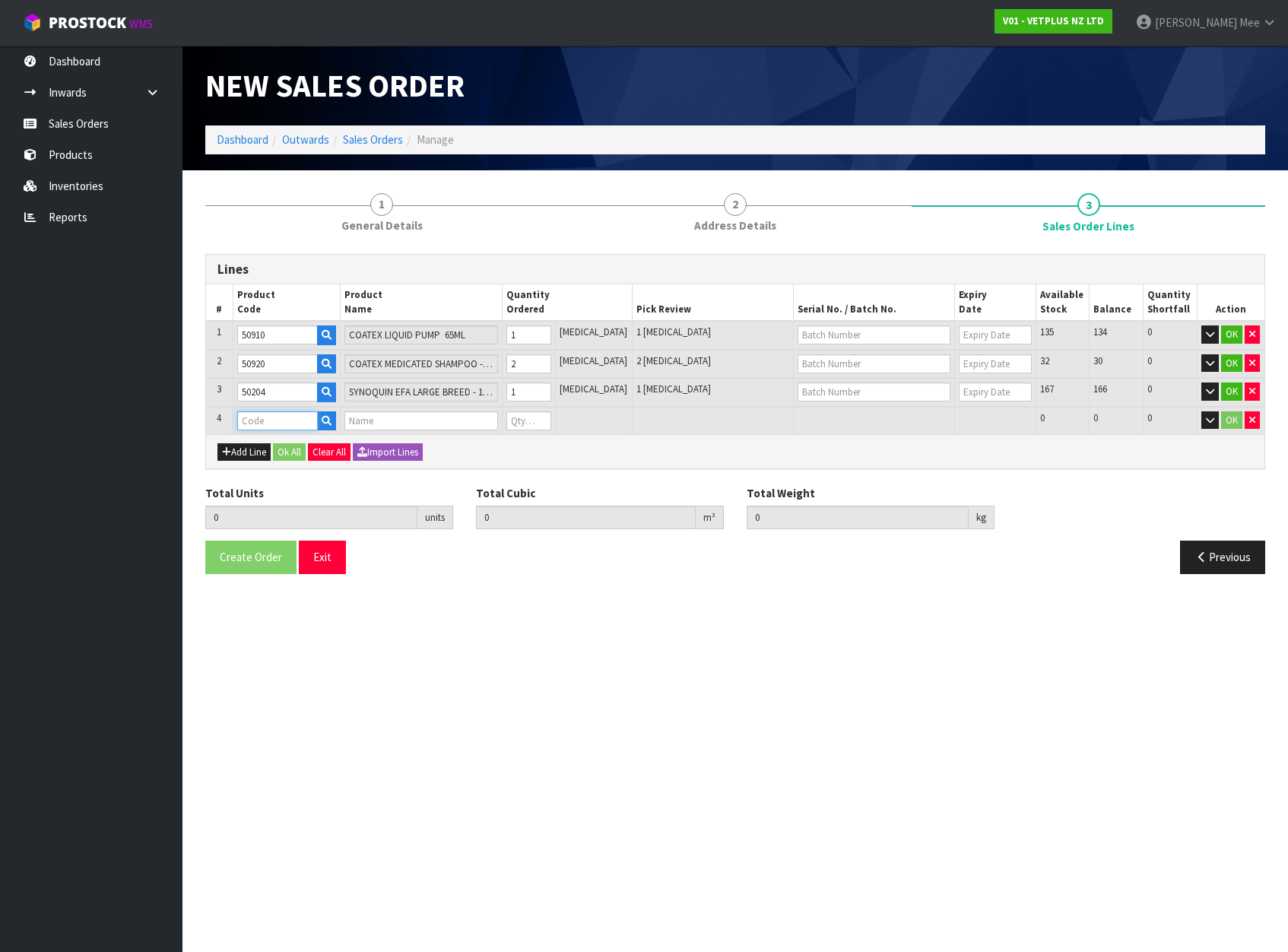
drag, startPoint x: 277, startPoint y: 423, endPoint x: 316, endPoint y: 419, distance: 39.2
click at [278, 423] on input "text" at bounding box center [278, 420] width 81 height 19
type input "50219"
type input "4"
type input "0.002188"
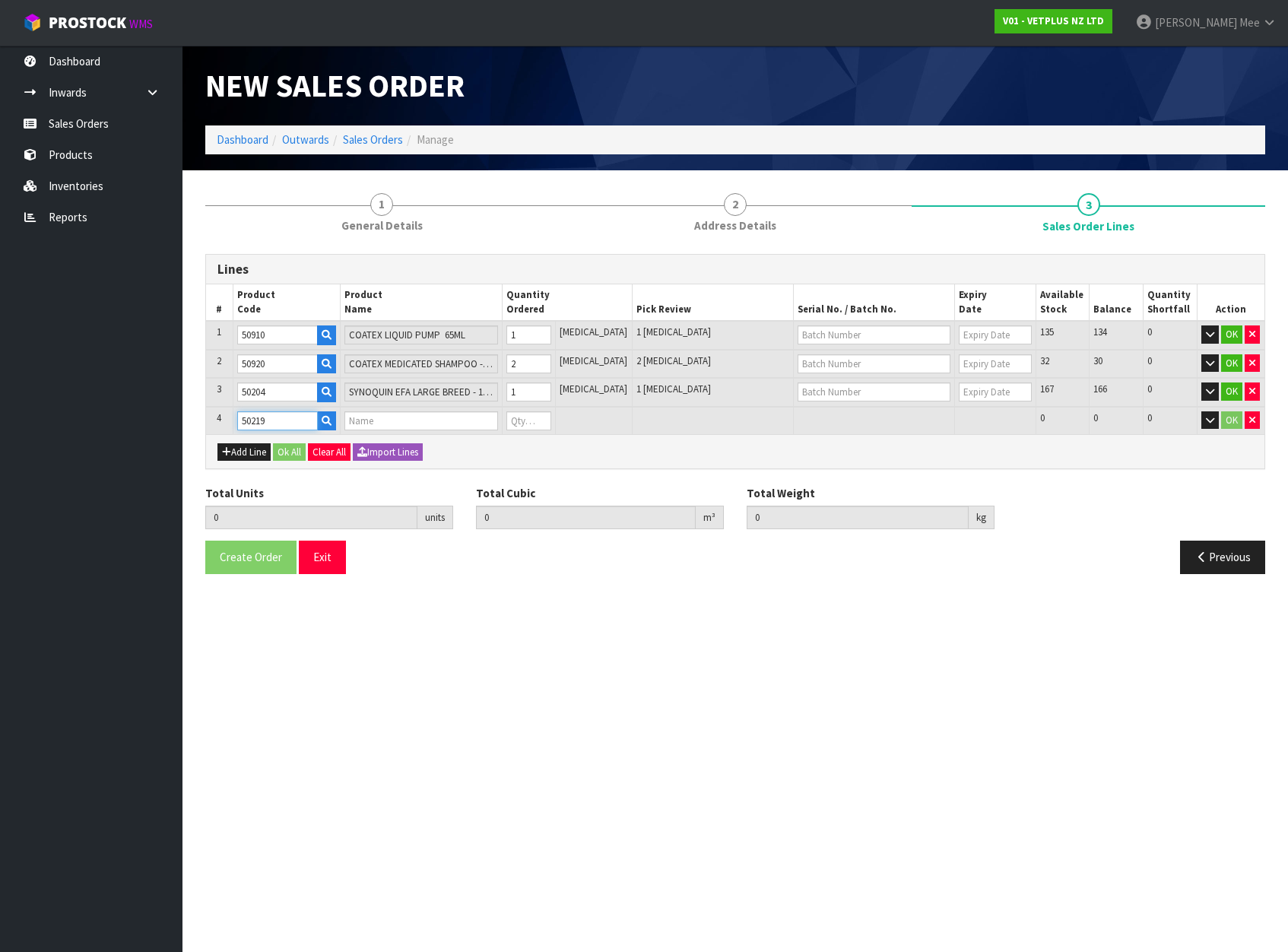
type input "1.69"
type input "SYNOQUIN EFA LARGE BREED - 120 TABS"
type input "0"
type input "50219"
type input "5"
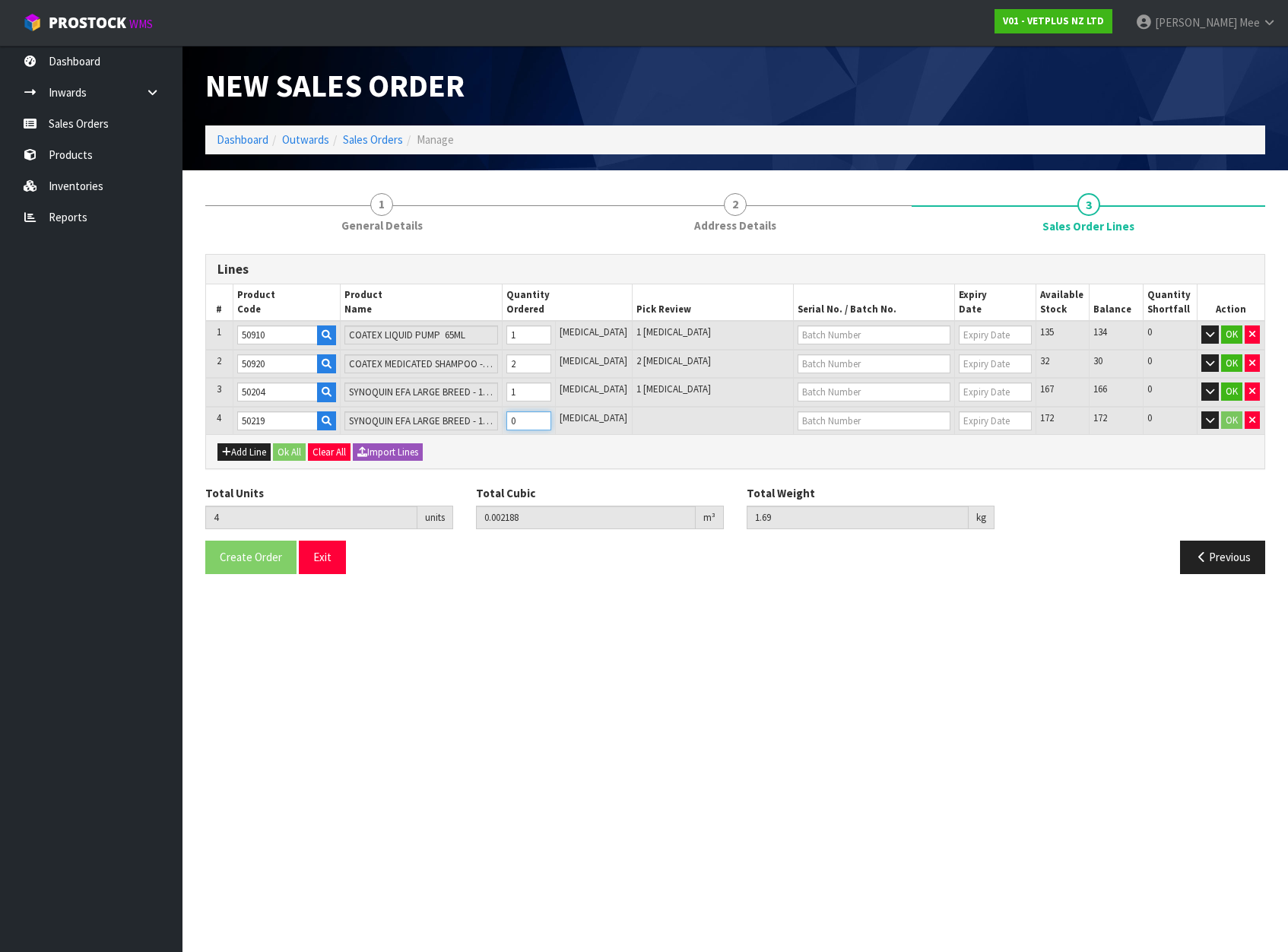
type input "0.003688"
type input "2.07"
type input "1"
click at [552, 419] on input "1" at bounding box center [528, 420] width 46 height 19
type input "6"
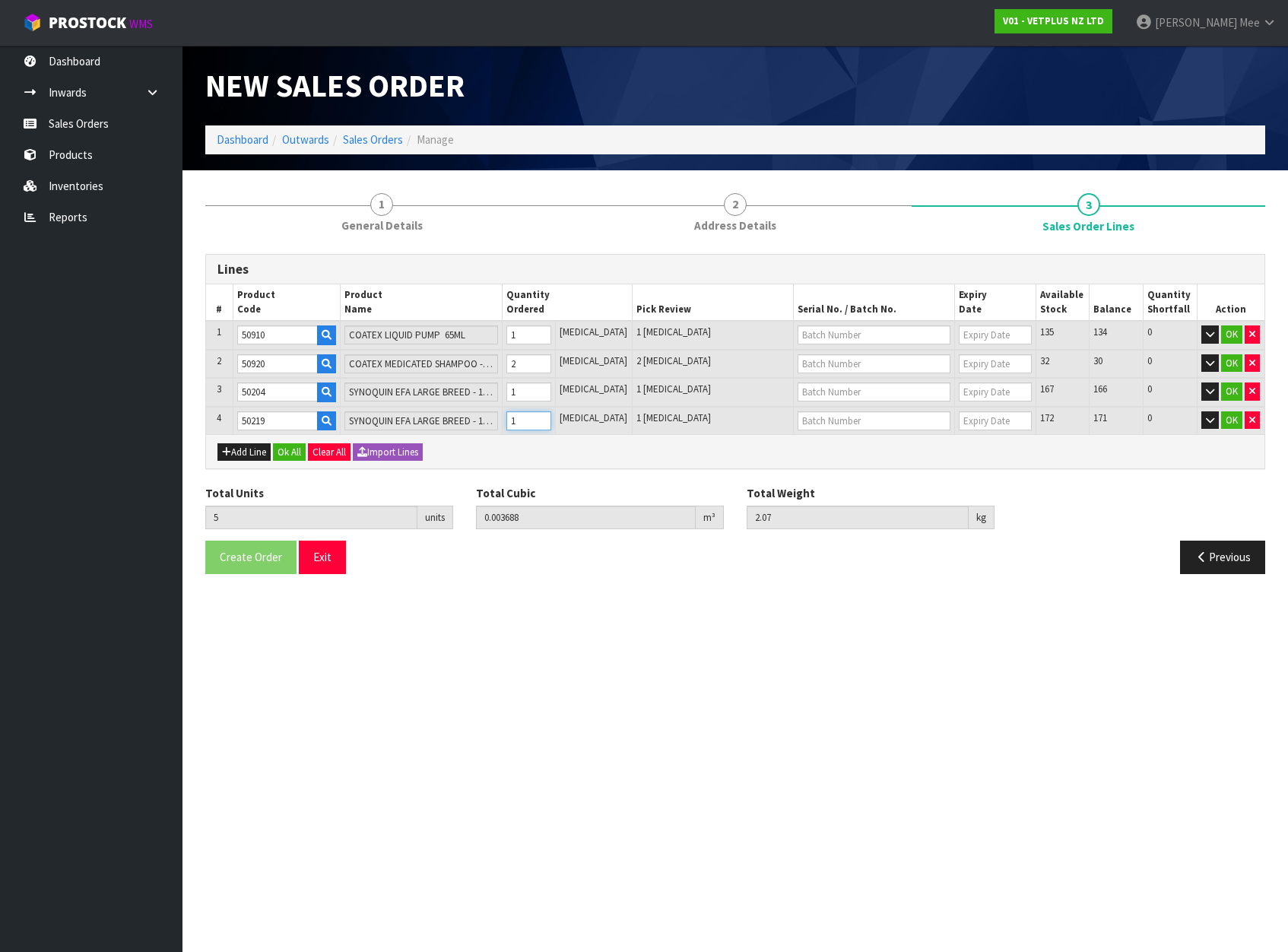
type input "0.005188"
type input "2.45"
type input "2"
click at [552, 419] on input "2" at bounding box center [528, 420] width 46 height 19
type input "7"
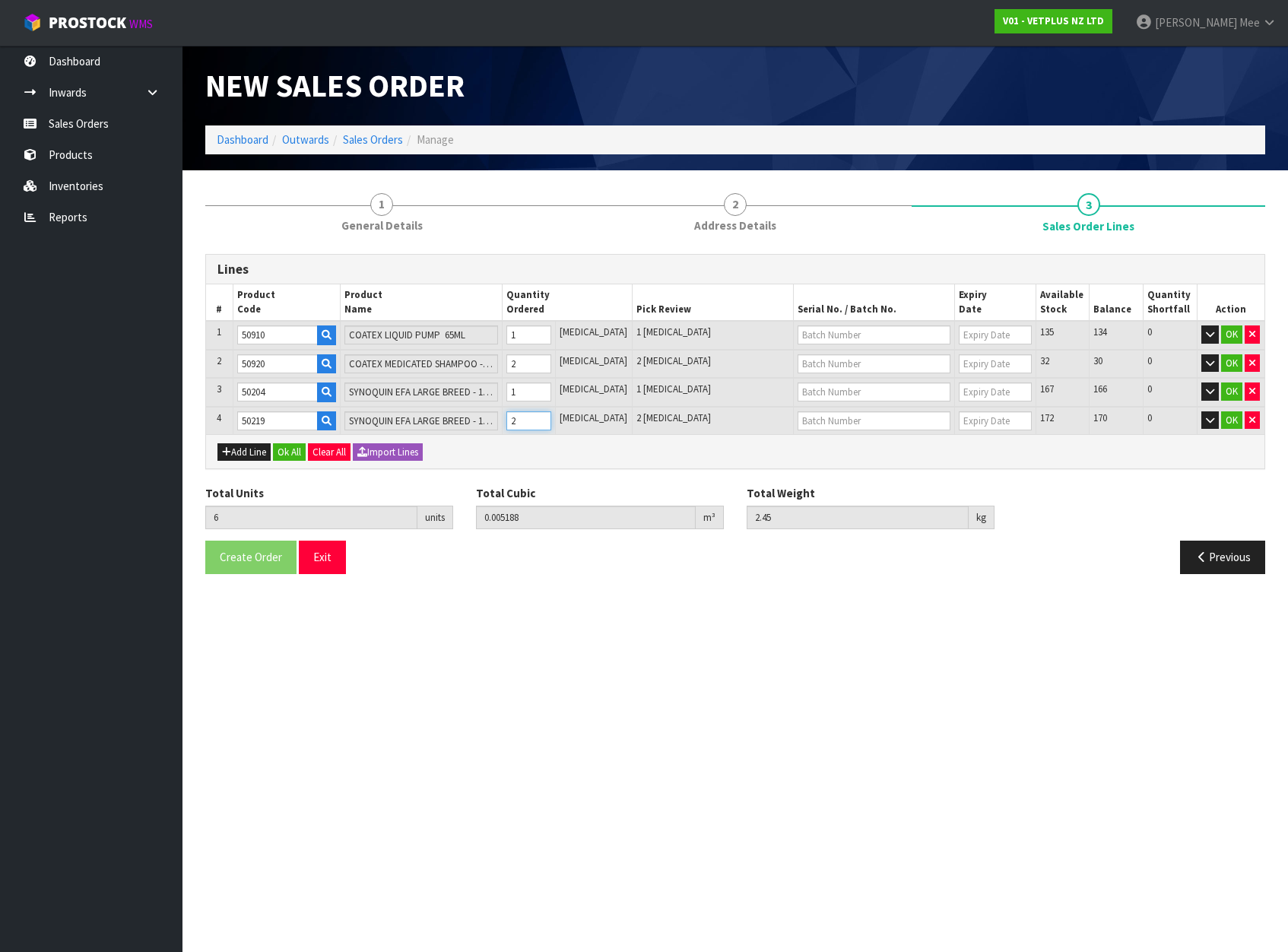
type input "0.006688"
type input "2.83"
type input "3"
click at [552, 419] on input "3" at bounding box center [528, 420] width 46 height 19
type input "8"
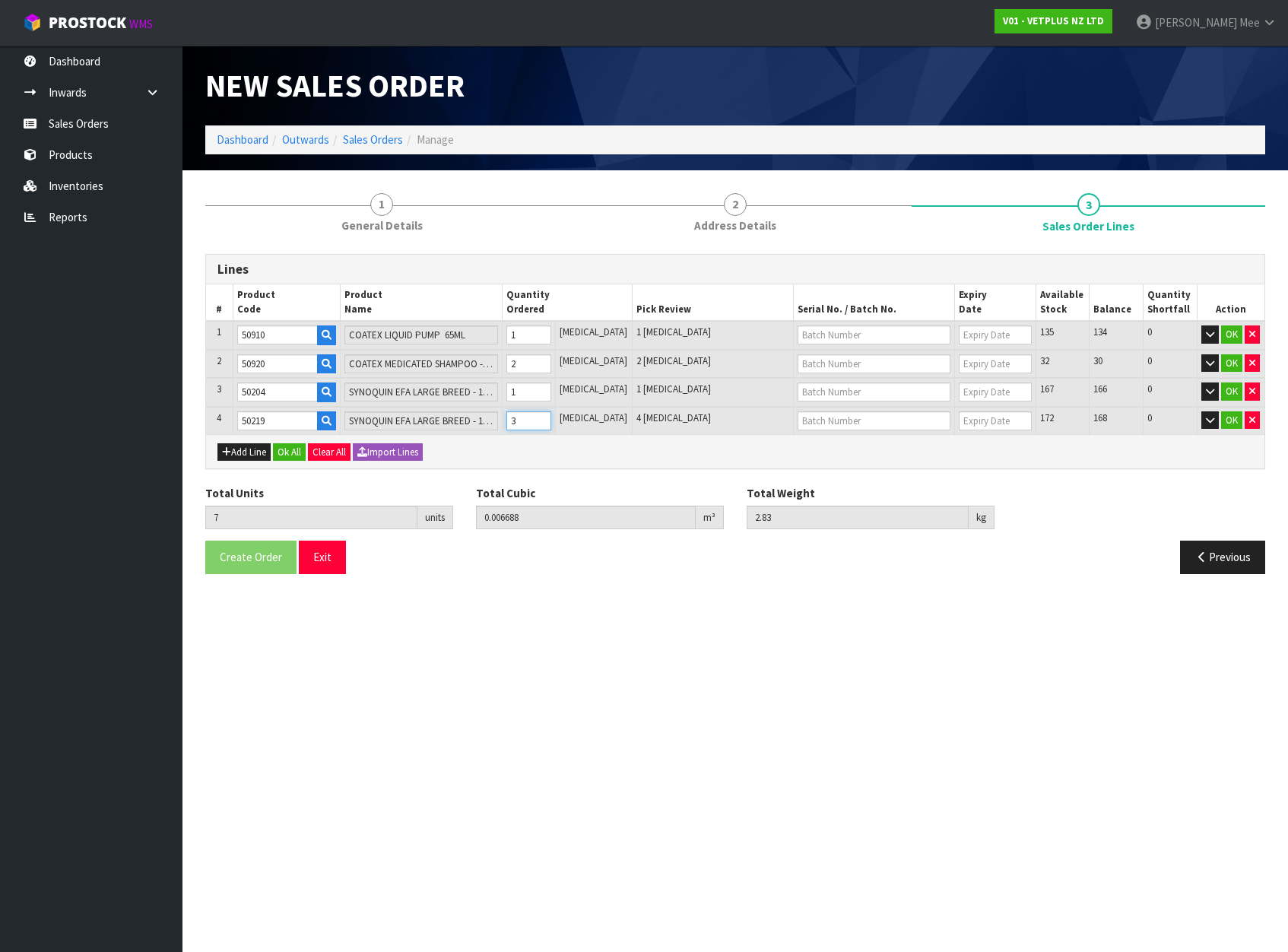
type input "0.008188"
type input "3.21"
type input "4"
click at [552, 419] on input "4" at bounding box center [528, 420] width 46 height 19
type input "9"
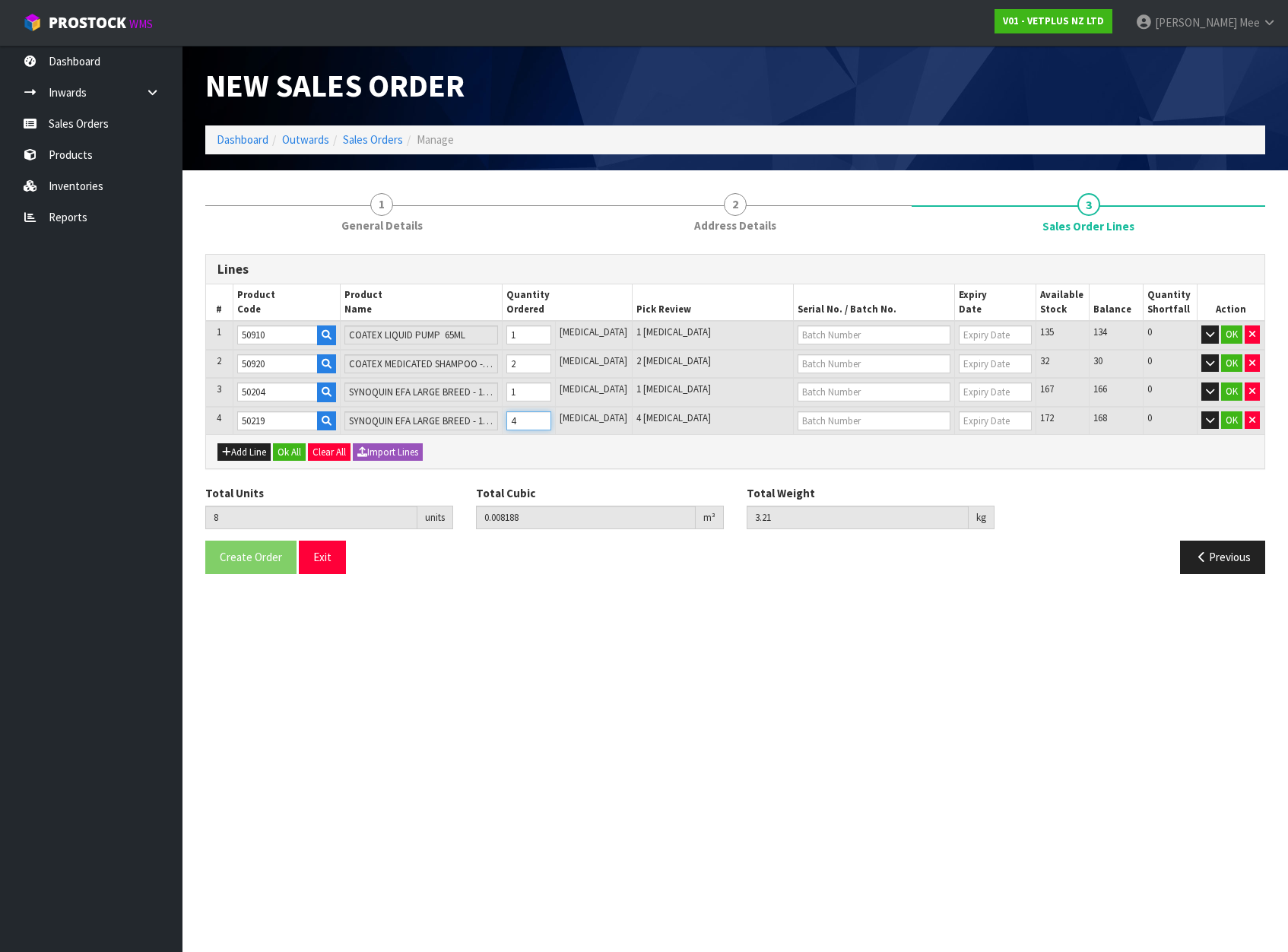
type input "0.009688"
type input "3.59"
type input "5"
click at [552, 419] on input "5" at bounding box center [528, 420] width 46 height 19
type input "10"
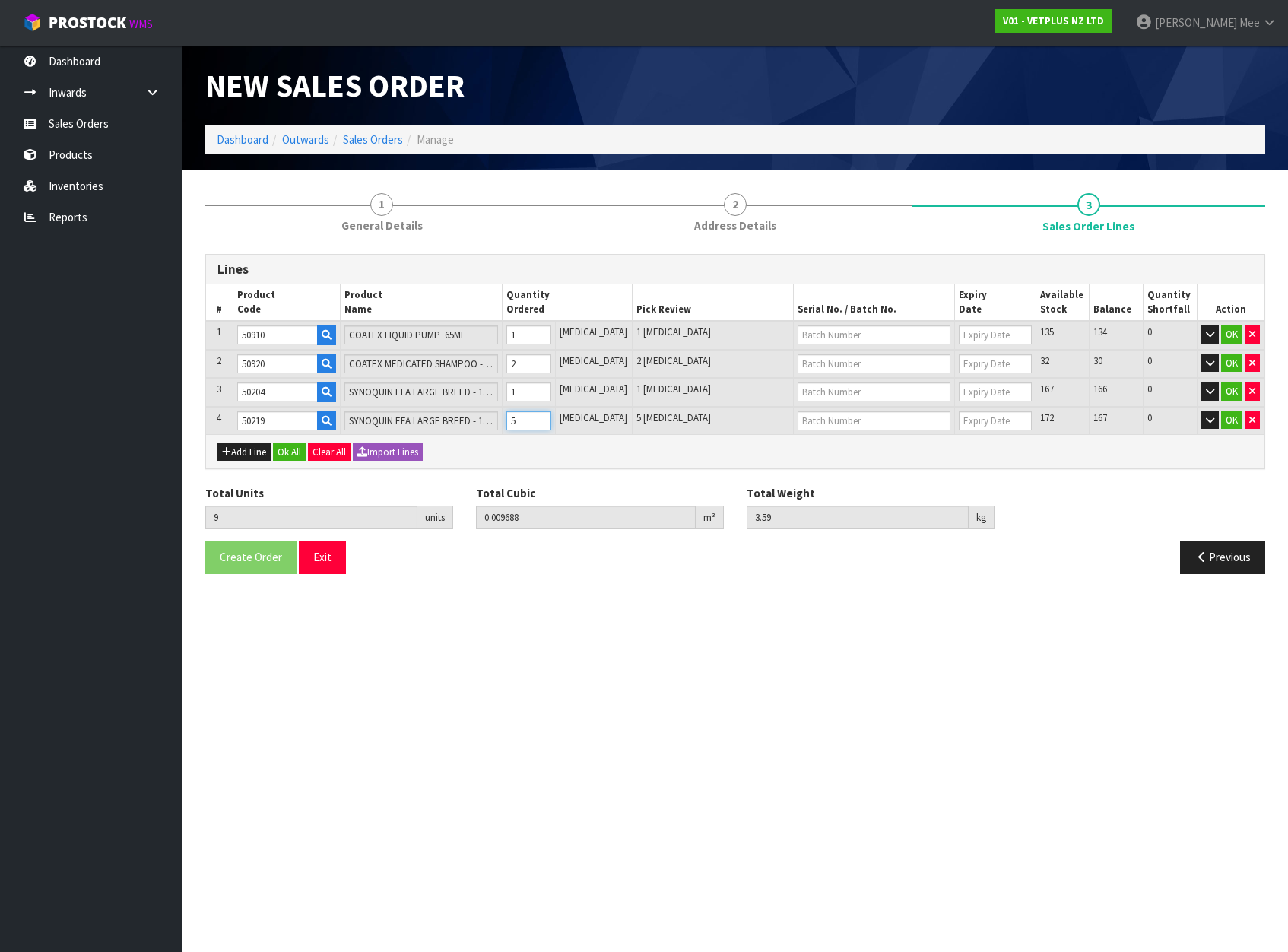
type input "0.011188"
type input "3.97"
type input "6"
click at [552, 419] on input "6" at bounding box center [528, 420] width 46 height 19
click at [252, 456] on button "Add Line" at bounding box center [244, 452] width 53 height 18
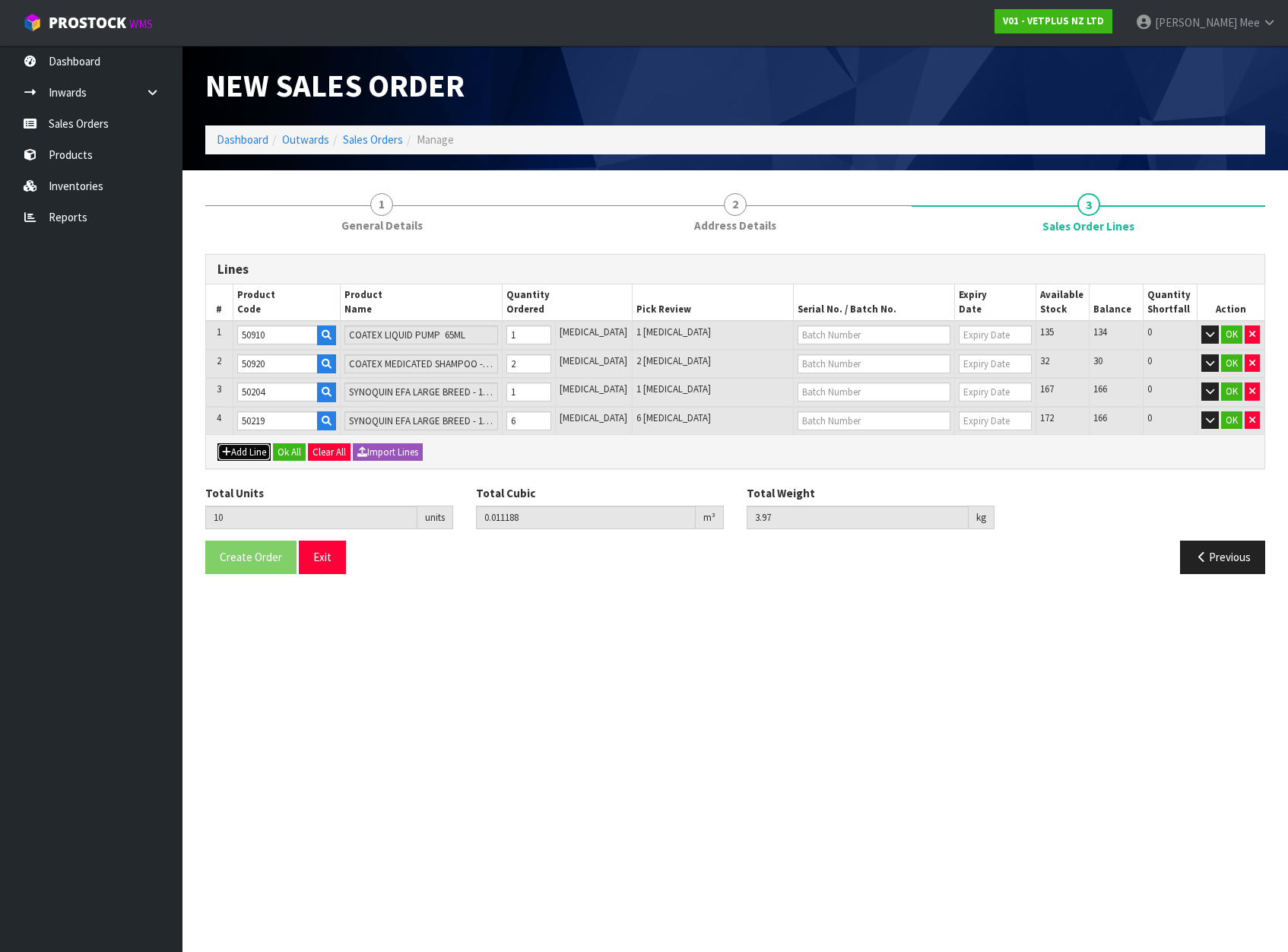
type input "0"
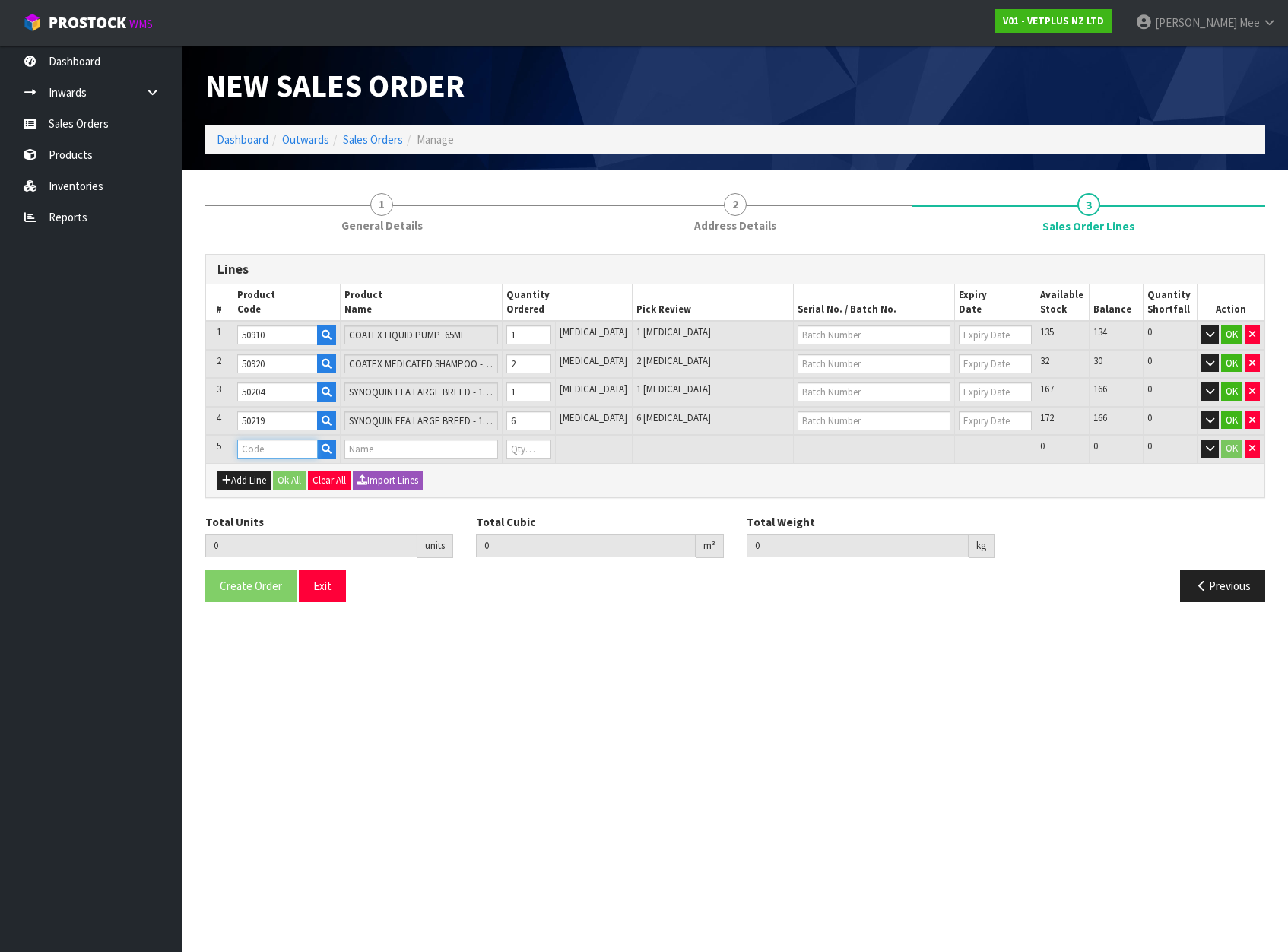
click at [261, 453] on input "text" at bounding box center [278, 449] width 81 height 19
type input "50249"
type input "10"
type input "0.011188"
type input "3.97"
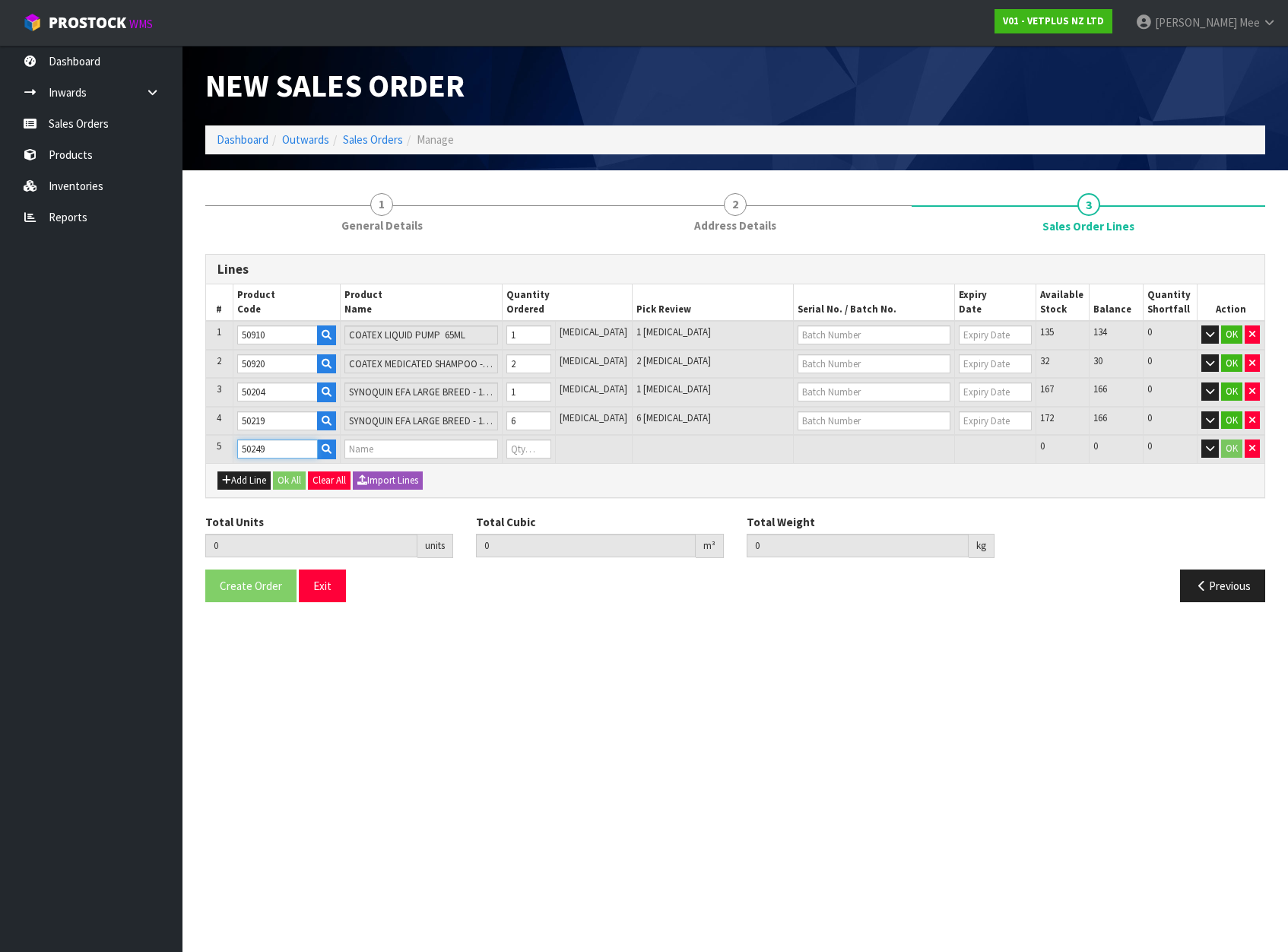
type input "SYNOQUIN EFA SMALL BREED - 90 TABS"
type input "0"
type input "50249"
type input "11"
type input "0.011888"
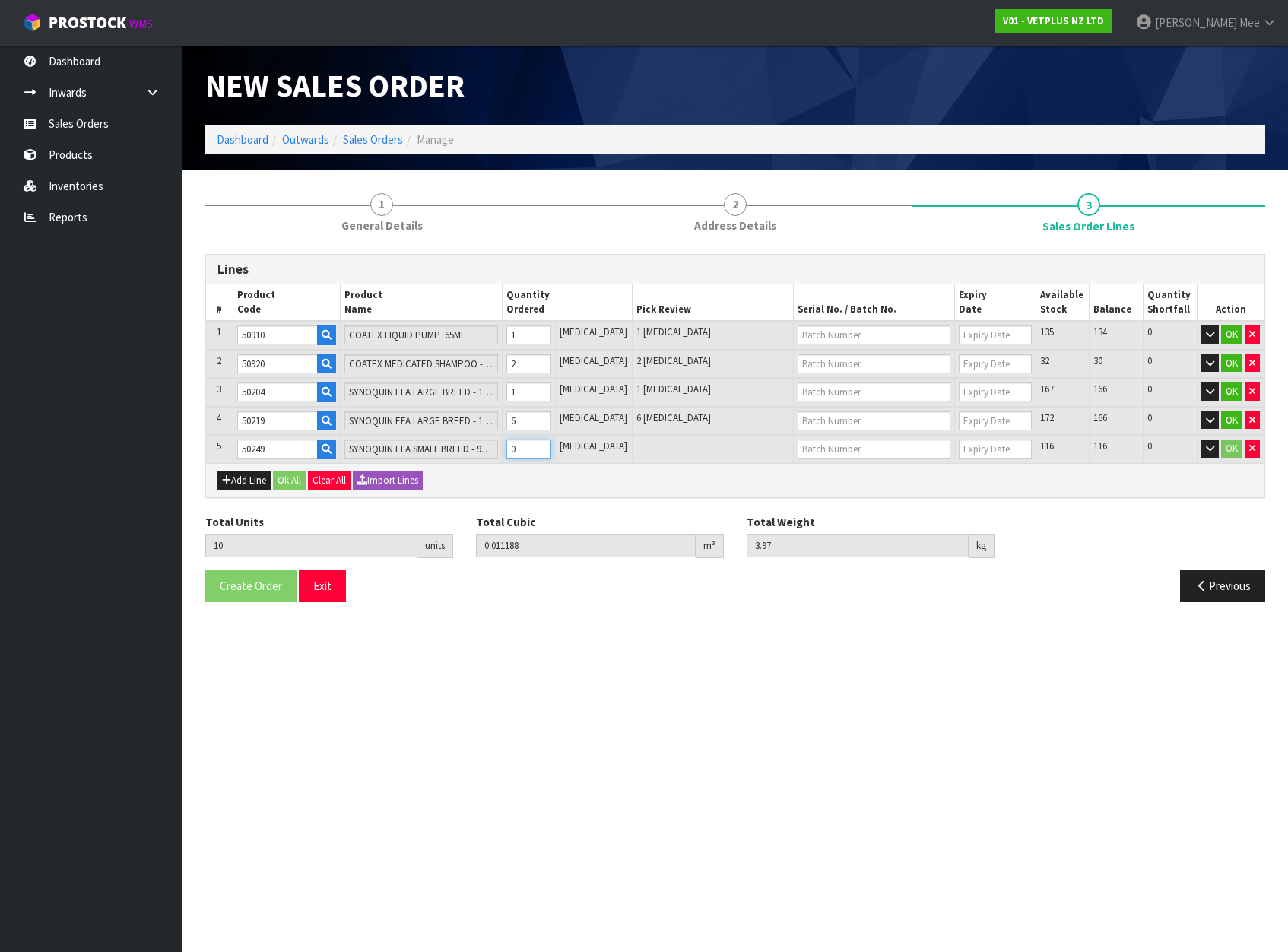
type input "4.13"
type input "1"
click at [552, 444] on input "1" at bounding box center [528, 449] width 46 height 19
type input "12"
type input "0.012588"
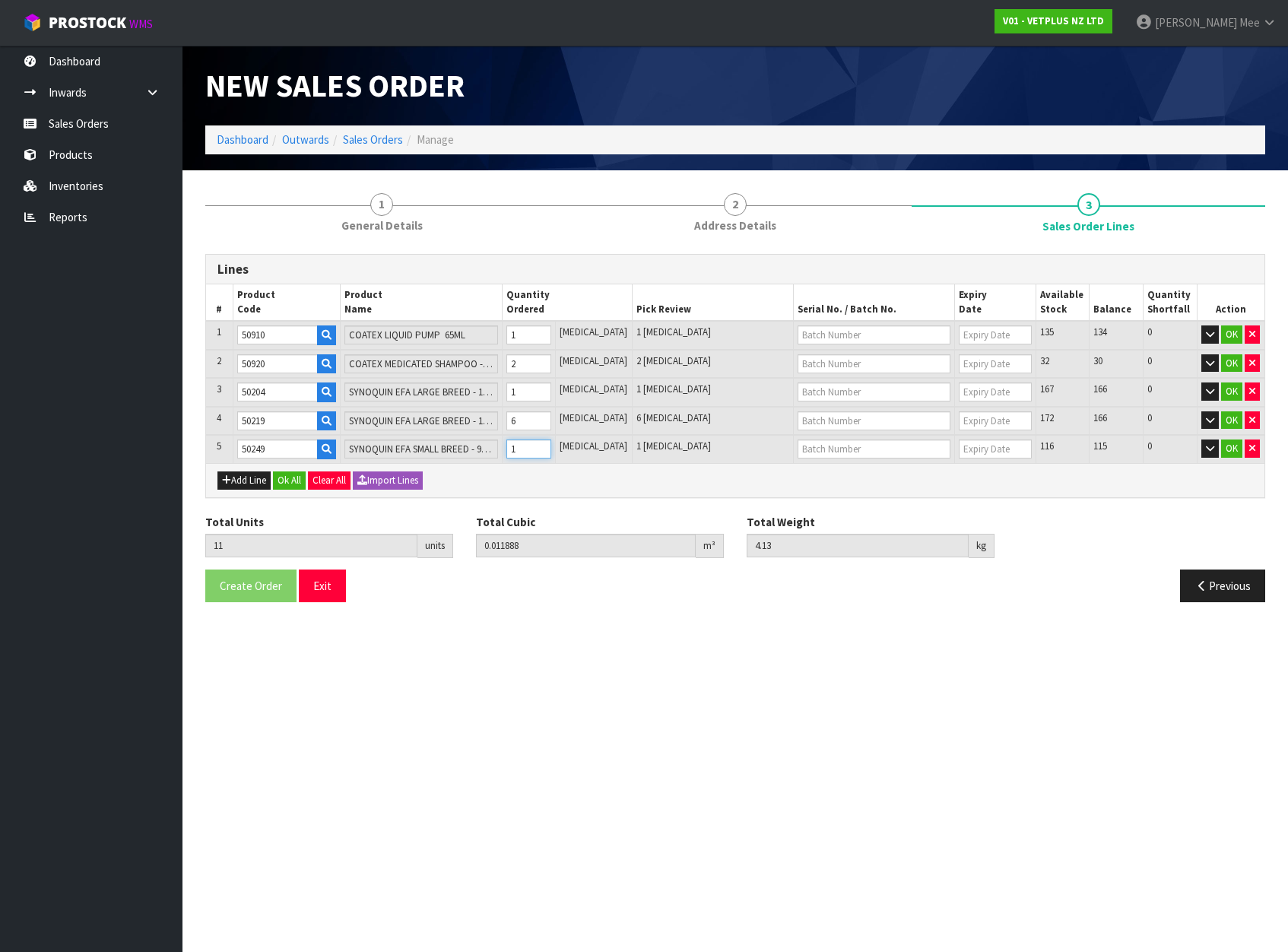
type input "4.29"
type input "2"
click at [552, 444] on input "2" at bounding box center [528, 449] width 46 height 19
type input "13"
type input "0.013288"
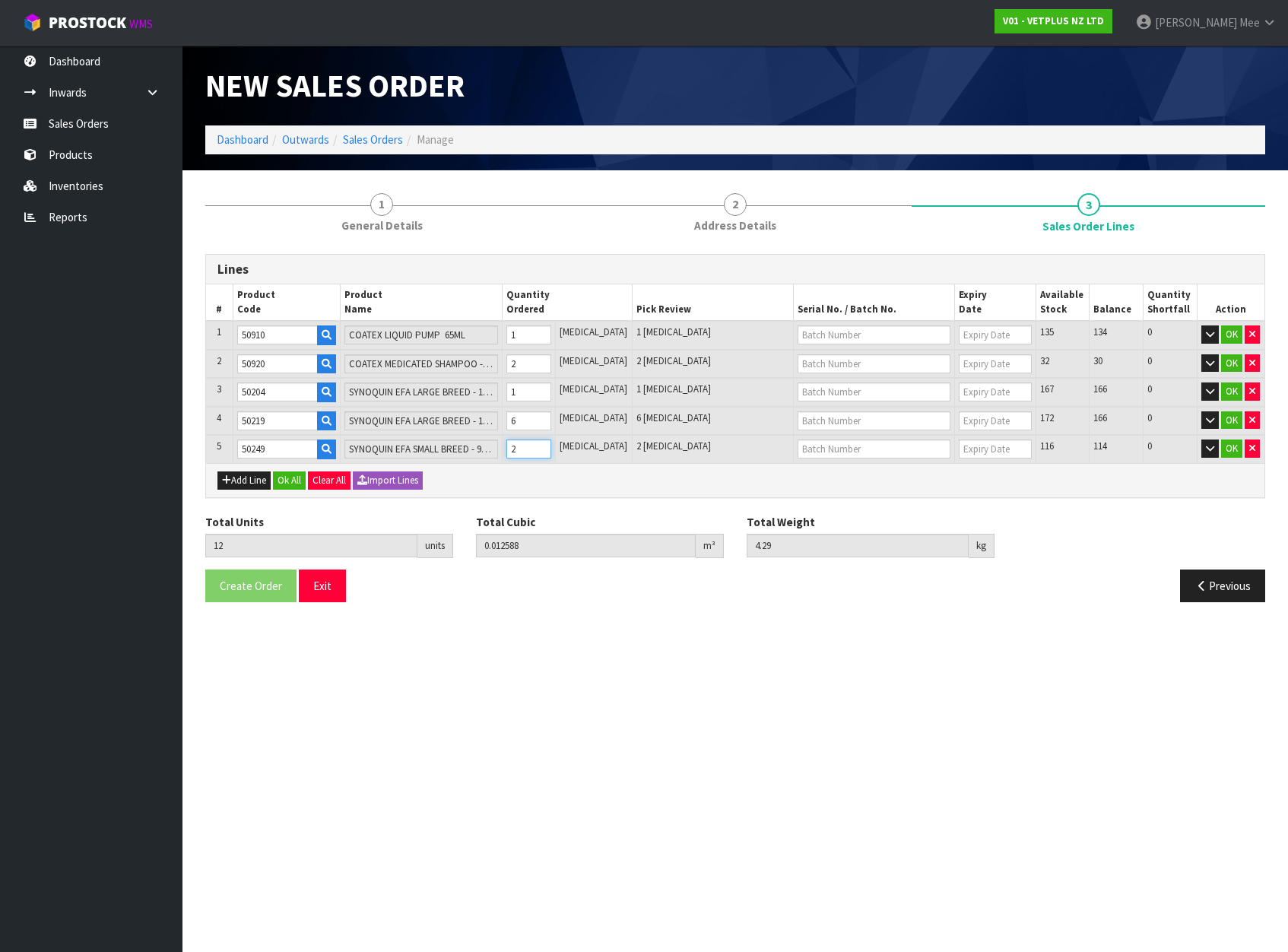
type input "4.45"
type input "3"
click at [552, 444] on input "3" at bounding box center [528, 449] width 46 height 19
type input "14"
type input "0.013988"
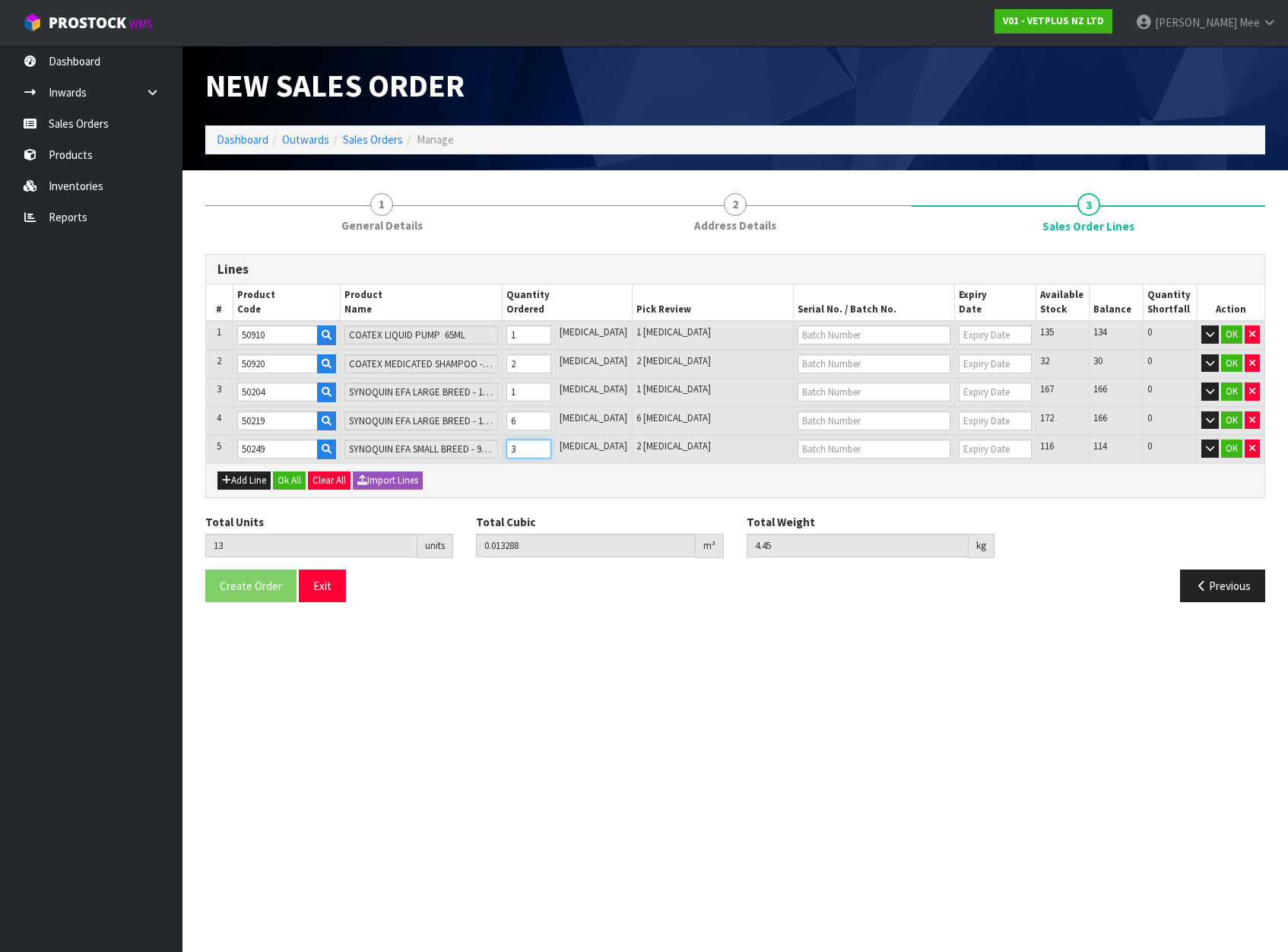
type input "4.61"
type input "4"
click at [552, 444] on input "4" at bounding box center [528, 449] width 46 height 19
click at [259, 476] on button "Add Line" at bounding box center [244, 480] width 53 height 18
type input "0"
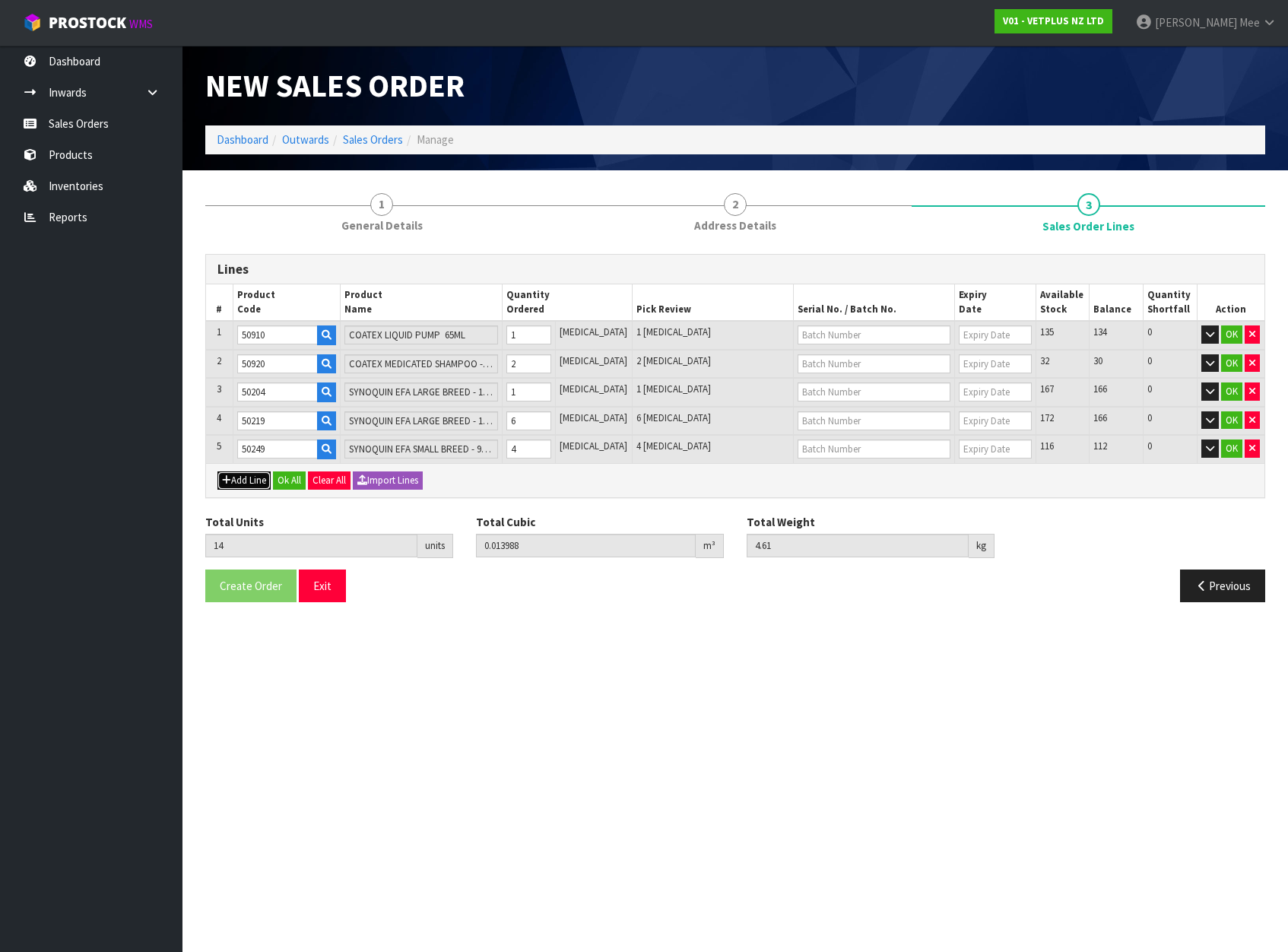
type input "0"
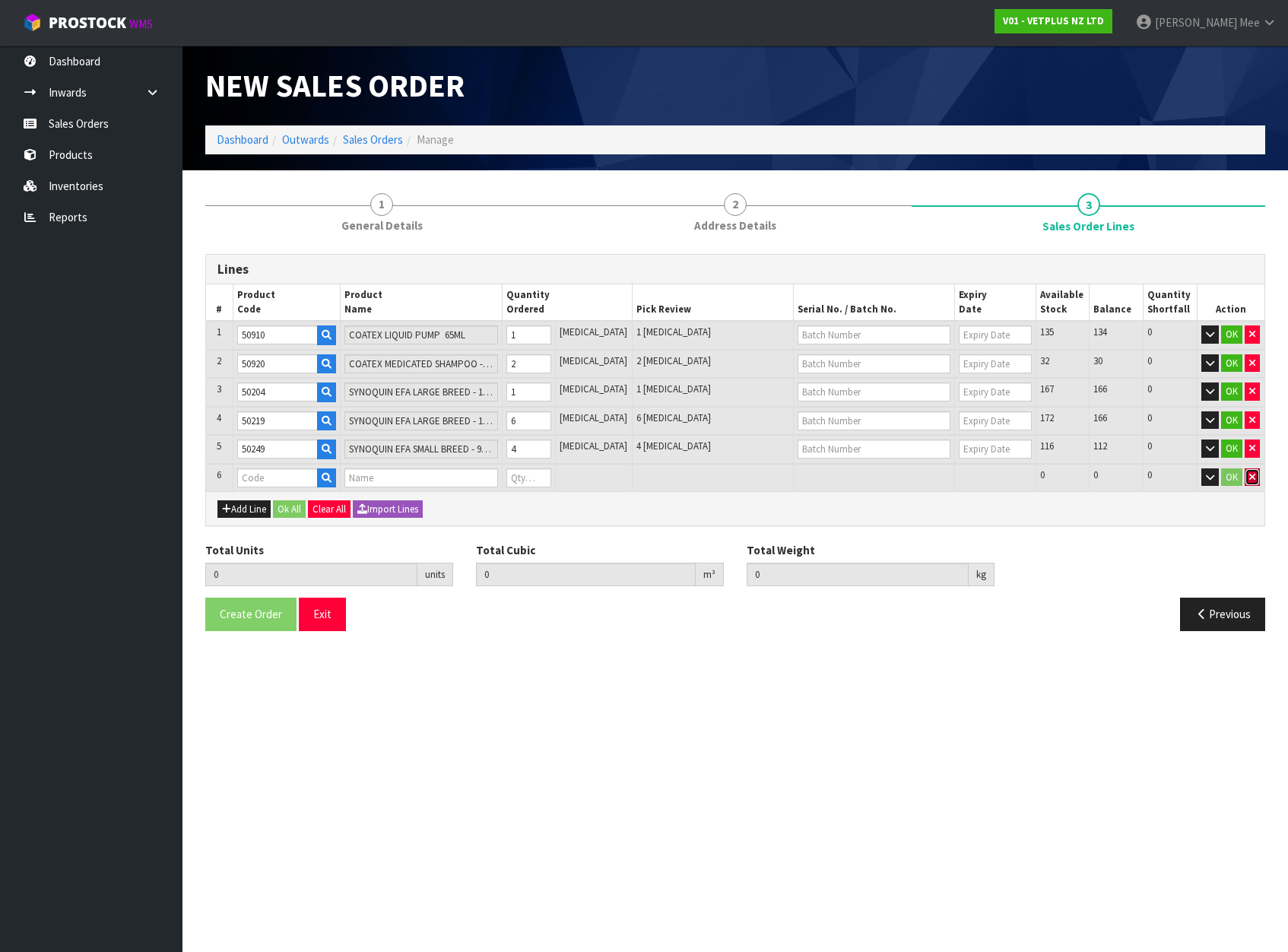
click at [1052, 479] on icon "button" at bounding box center [1252, 476] width 6 height 10
type input "14"
type input "0.013988"
type input "4.61"
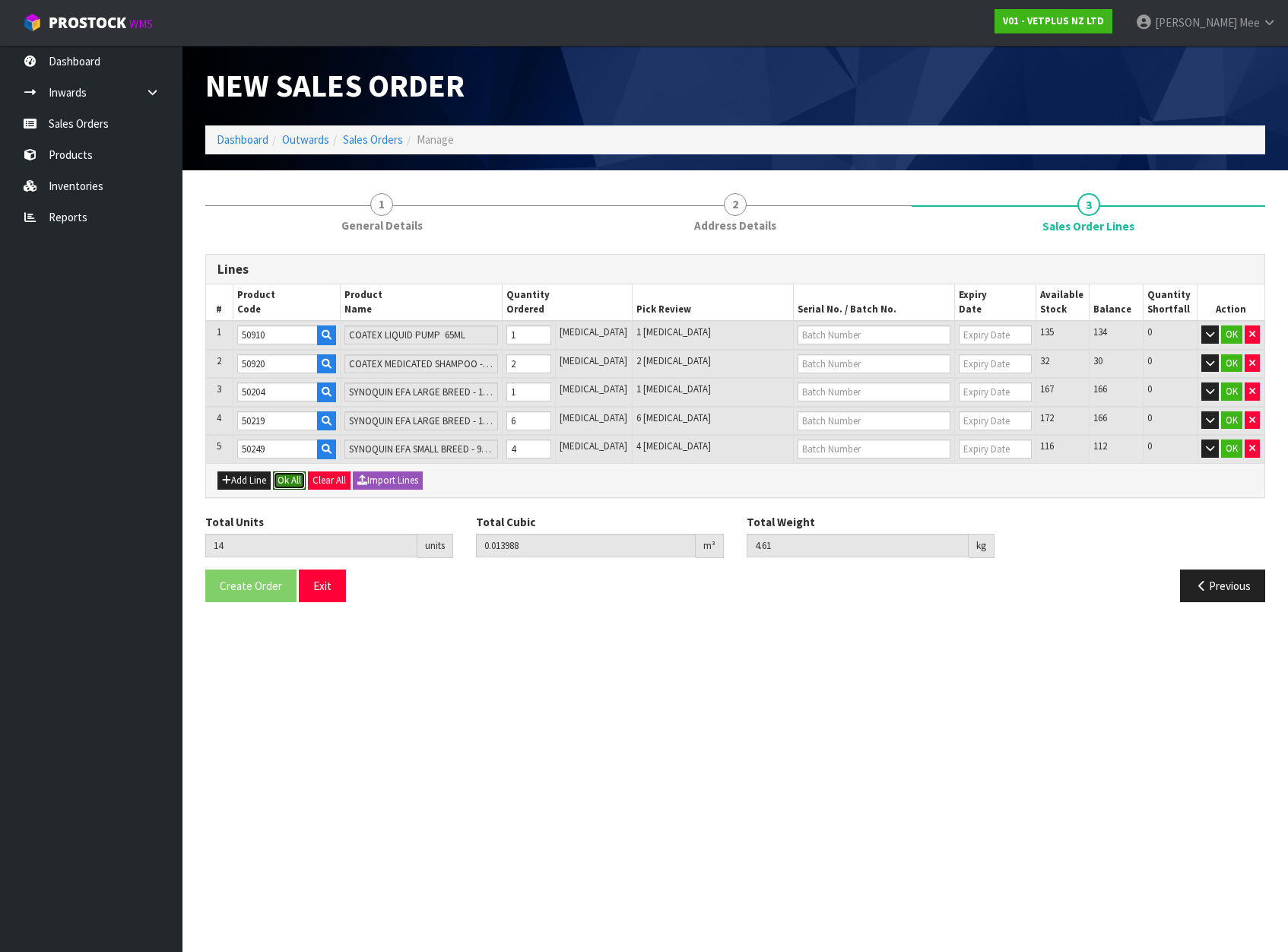
click at [295, 474] on button "Ok All" at bounding box center [289, 480] width 33 height 18
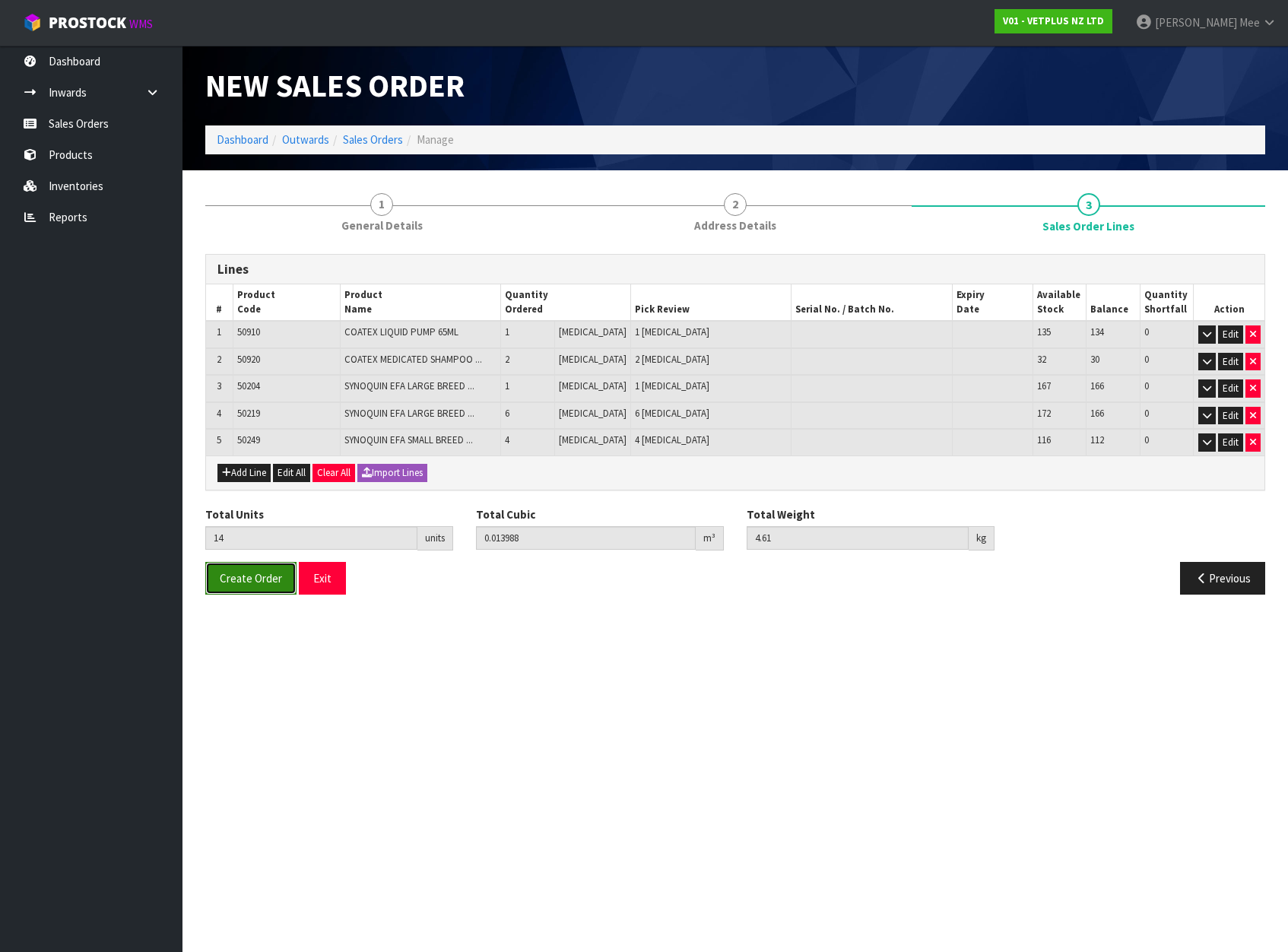
click at [253, 579] on span "Create Order" at bounding box center [251, 579] width 63 height 14
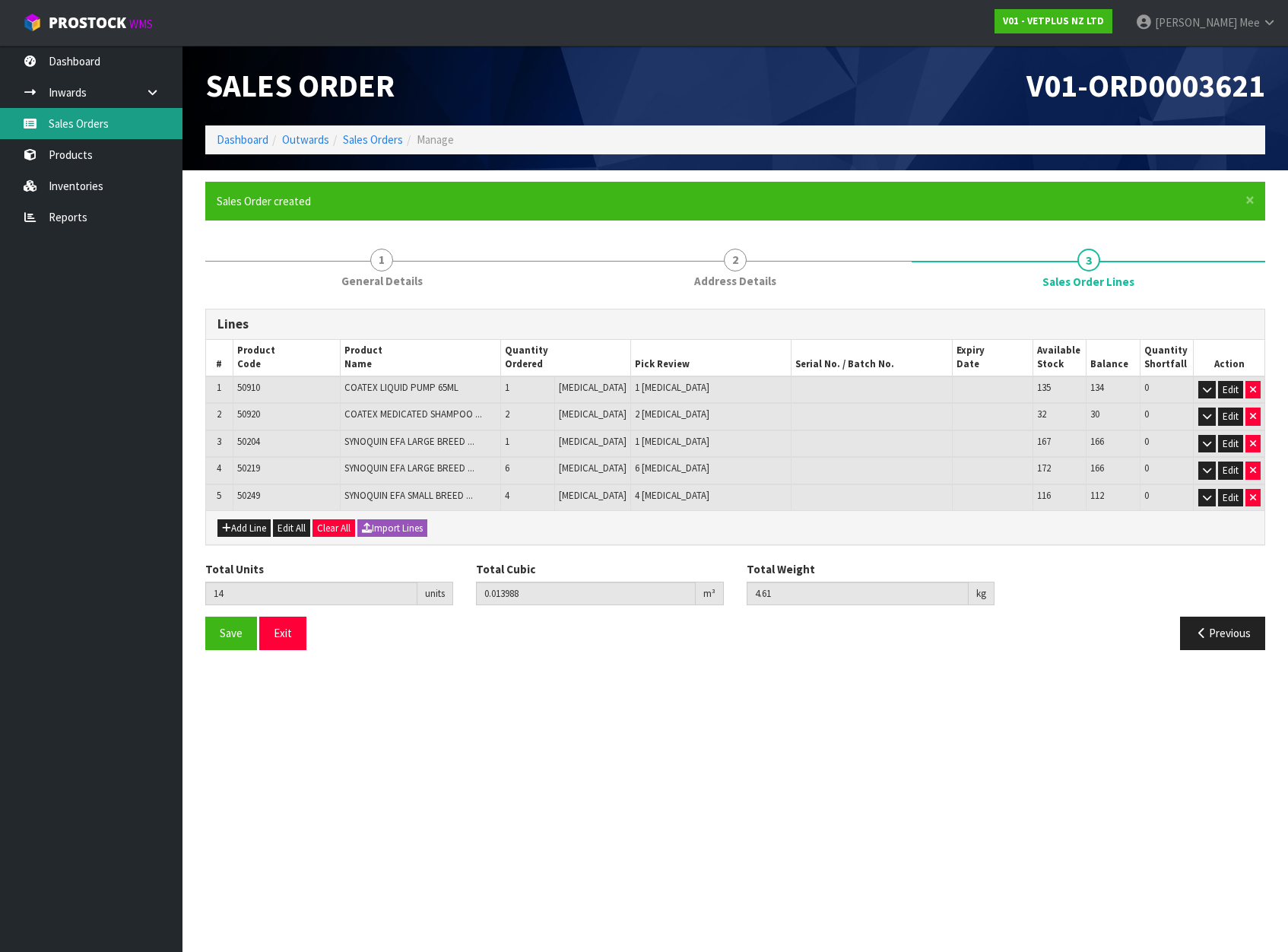
click at [53, 119] on link "Sales Orders" at bounding box center [91, 124] width 183 height 31
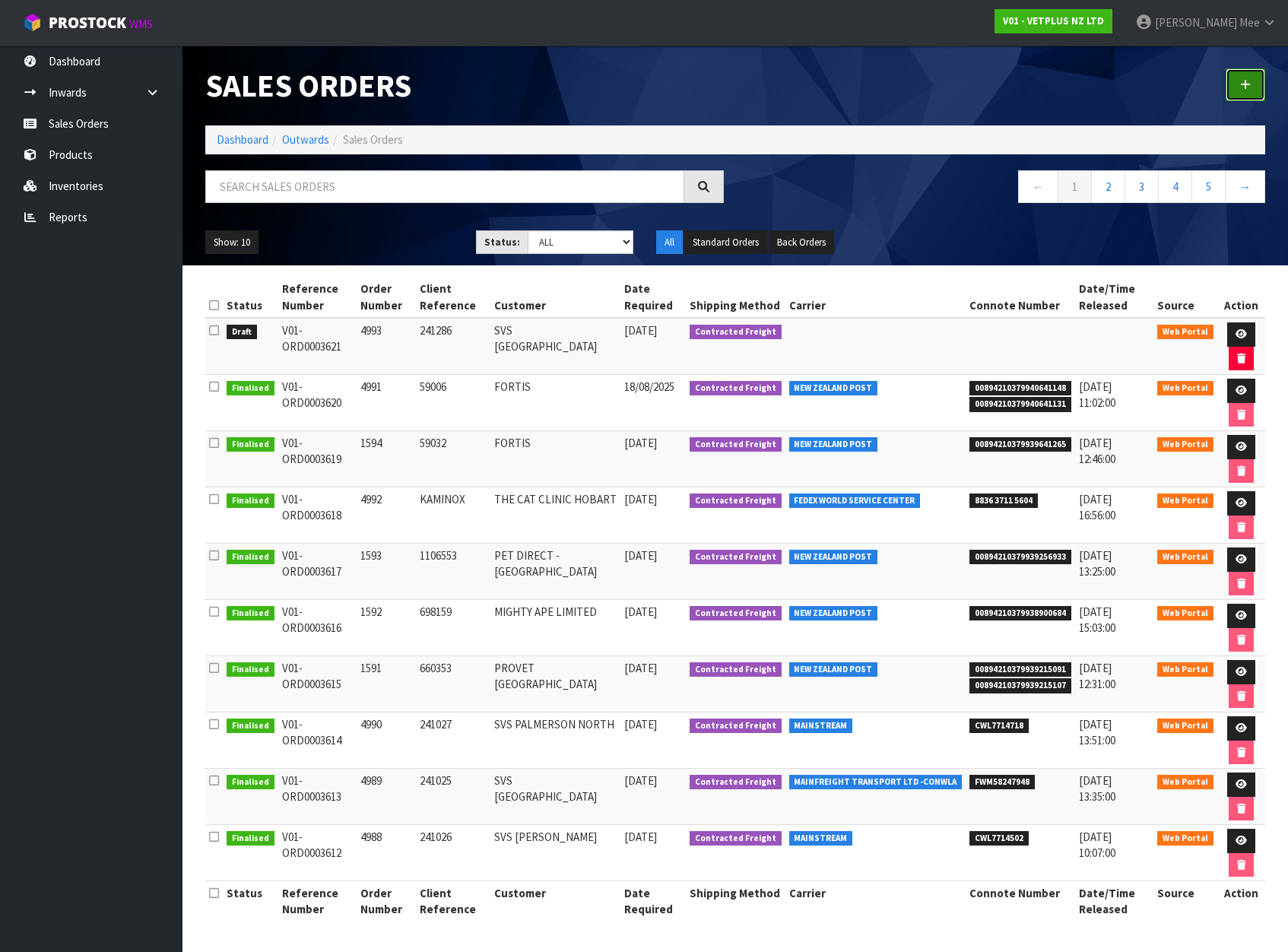
click at [1052, 82] on icon at bounding box center [1246, 84] width 11 height 12
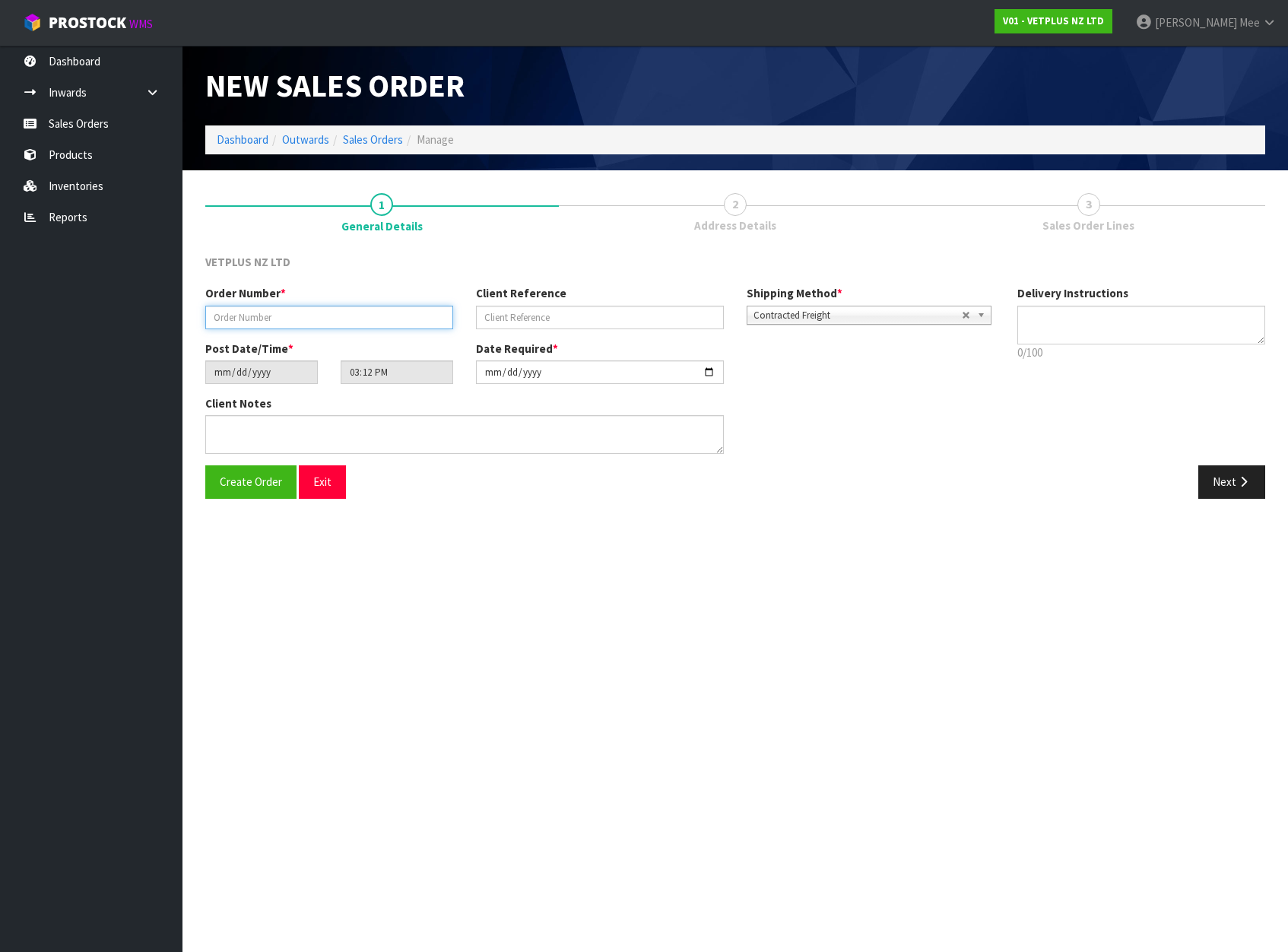
click at [256, 305] on input "text" at bounding box center [329, 317] width 248 height 23
type input "4994"
type input "241287"
click at [1052, 479] on icon "button" at bounding box center [1243, 481] width 14 height 12
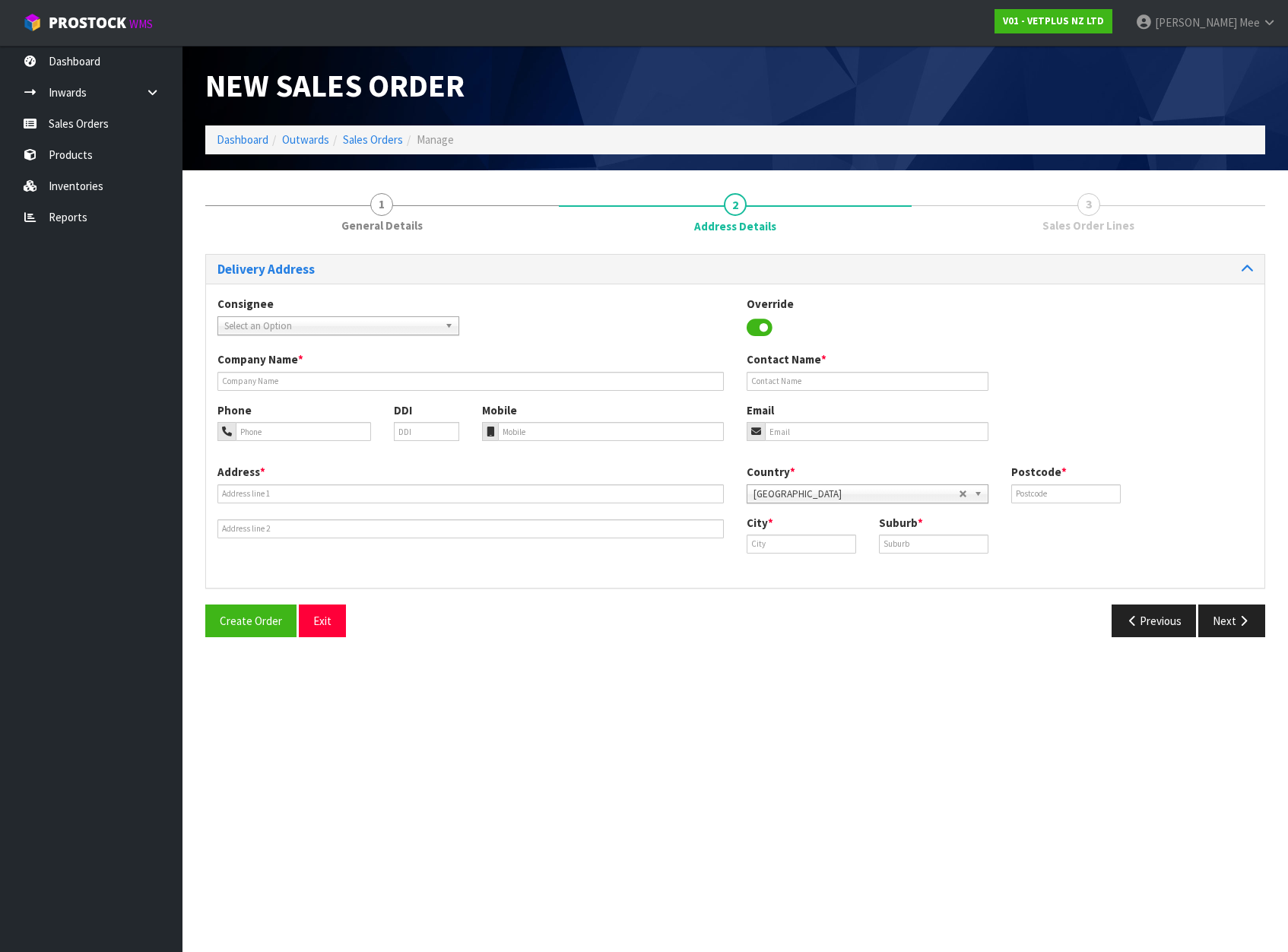
click at [269, 324] on span "Select an Option" at bounding box center [331, 326] width 214 height 18
type input "svs ham"
click at [314, 366] on li "SVSHLZ - SVS HAM ILTON" at bounding box center [338, 369] width 234 height 19
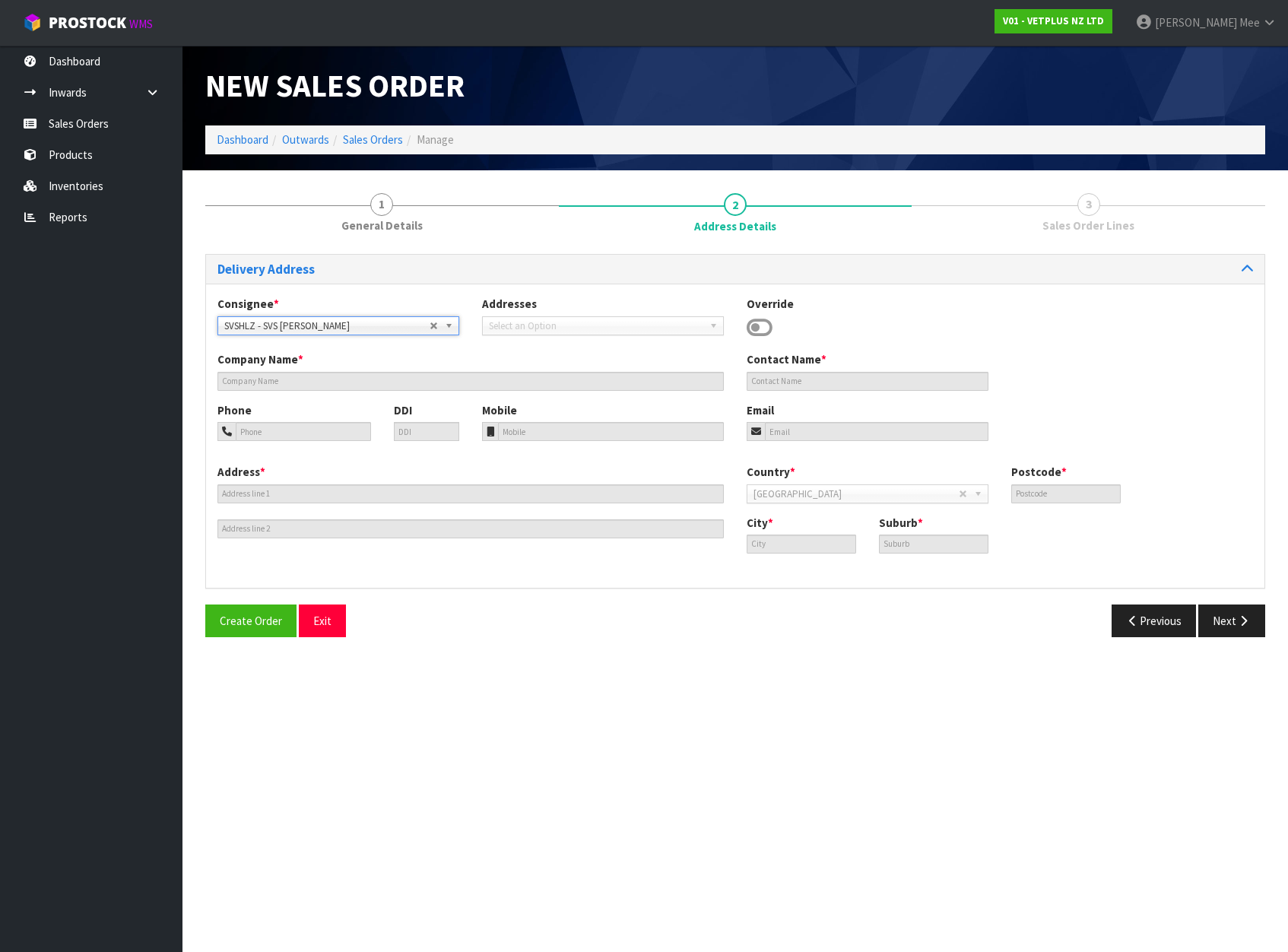
type input "SVS [PERSON_NAME]"
type input "[STREET_ADDRESS][PERSON_NAME]"
type input "3200"
type input "[PERSON_NAME]"
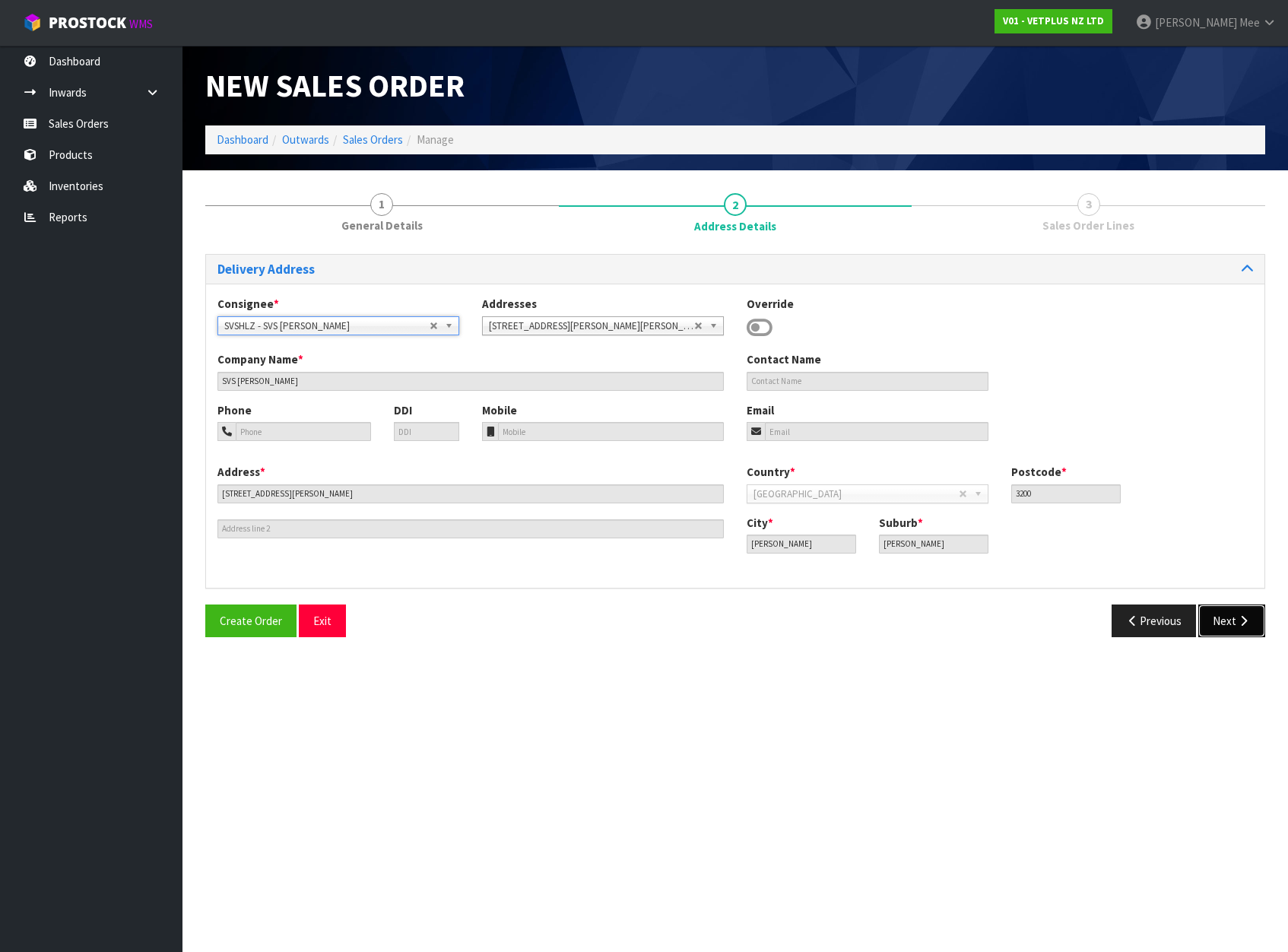
click at [1052, 618] on button "Next" at bounding box center [1232, 621] width 67 height 33
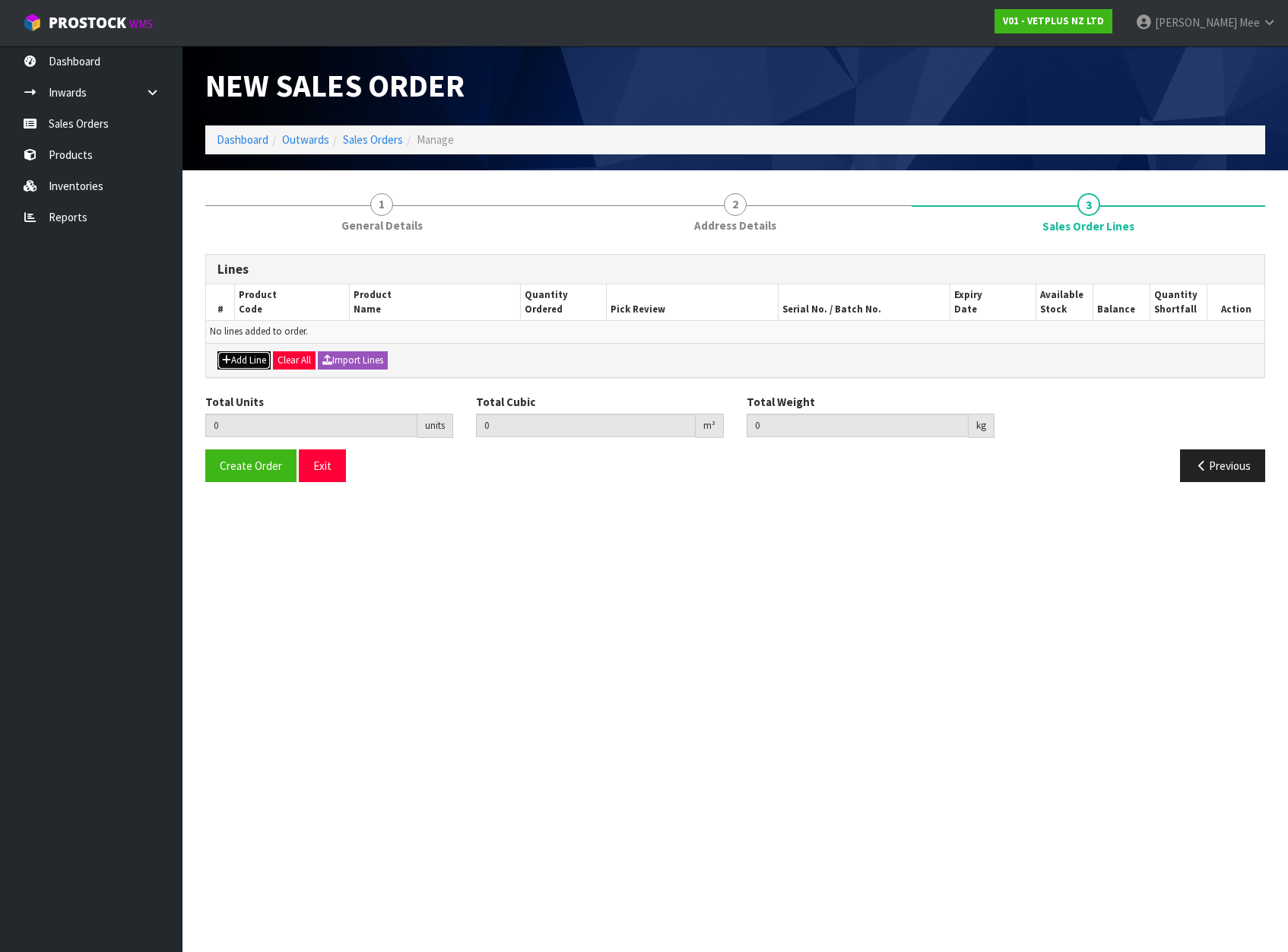
click at [253, 361] on button "Add Line" at bounding box center [244, 360] width 53 height 18
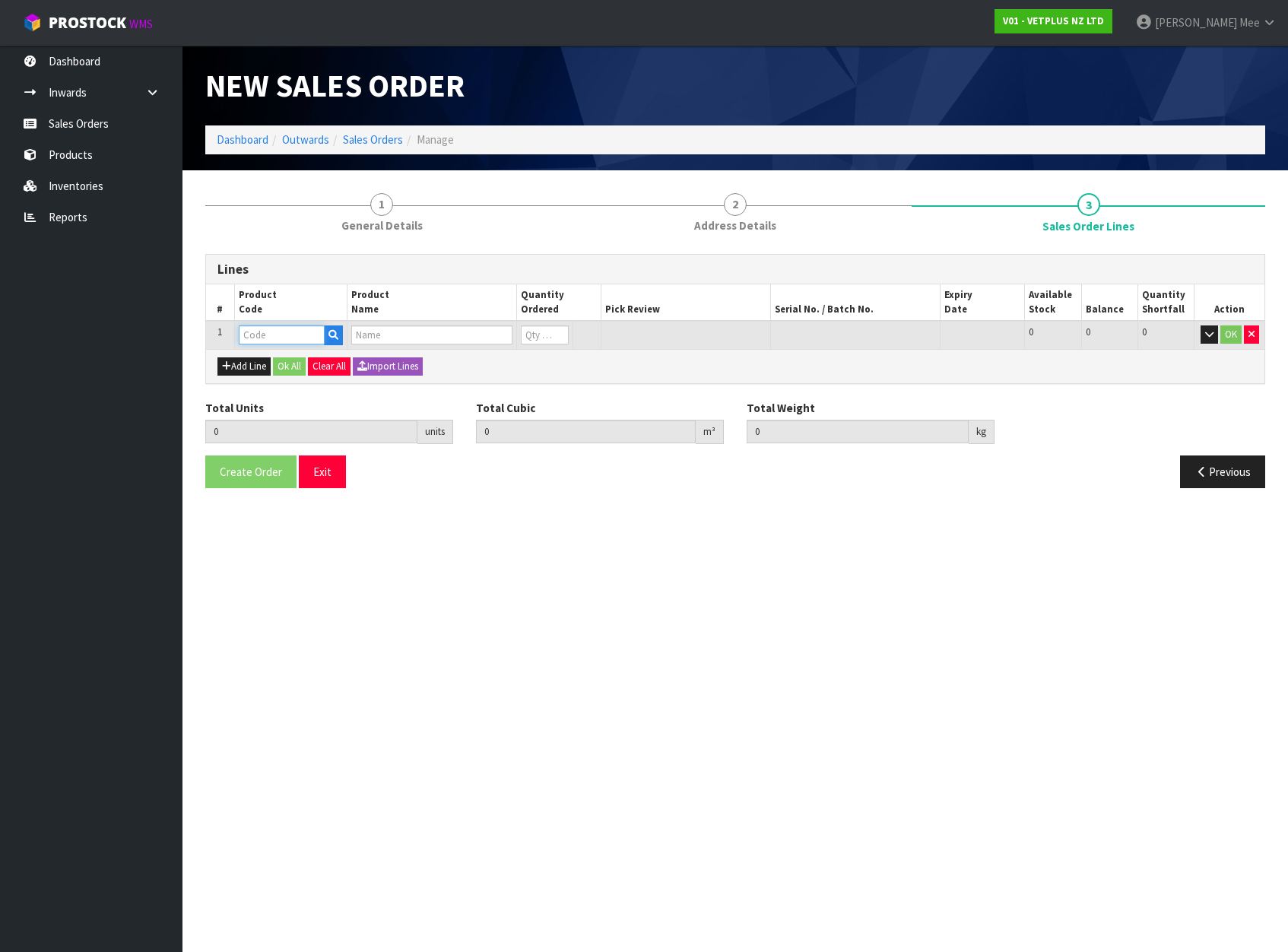
click at [274, 335] on input "text" at bounding box center [282, 334] width 87 height 19
type input "50907"
type input "0.000000"
type input "0.000"
type input "COATEX BLISTER - 240 CAPS"
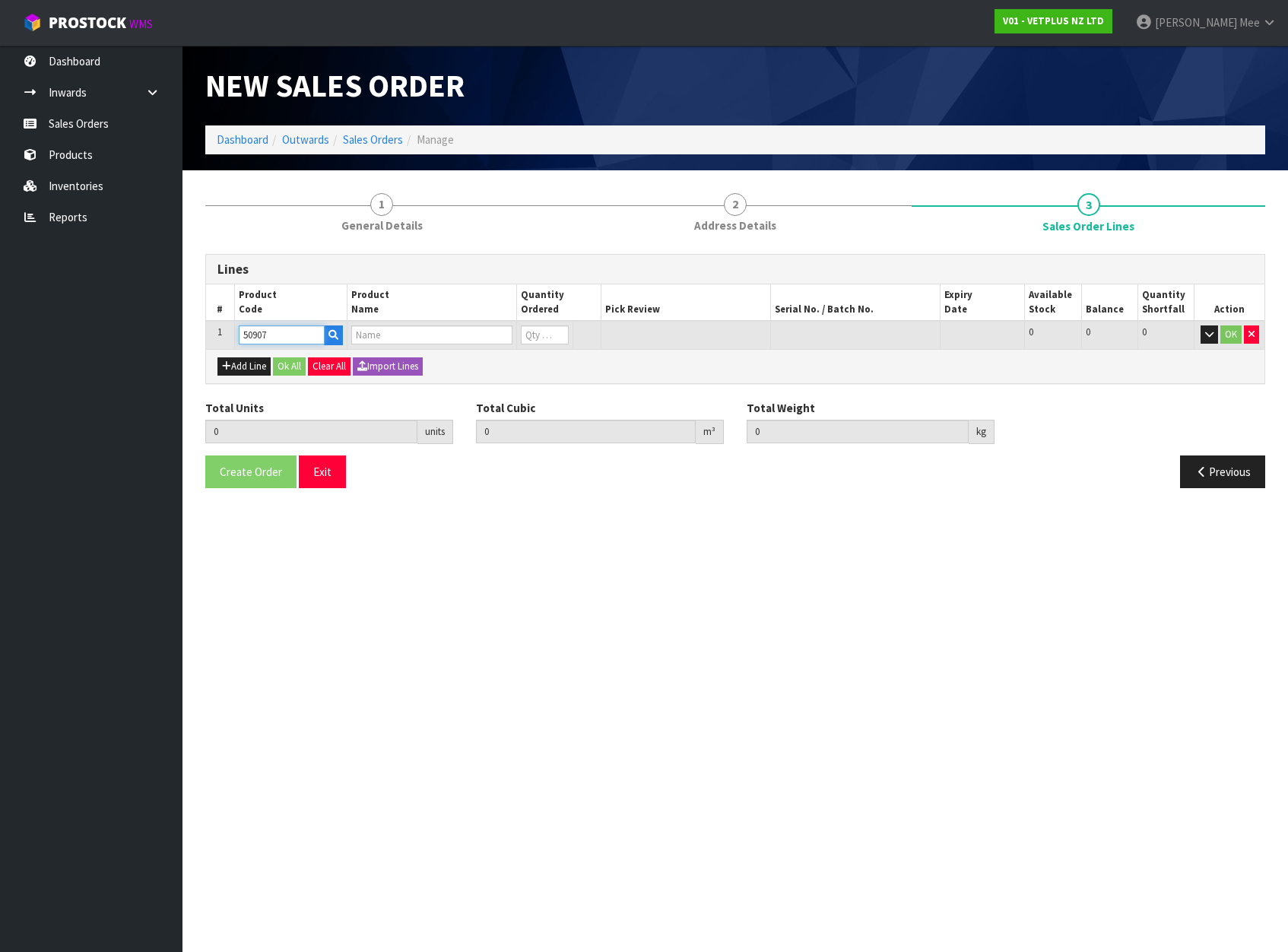
type input "0"
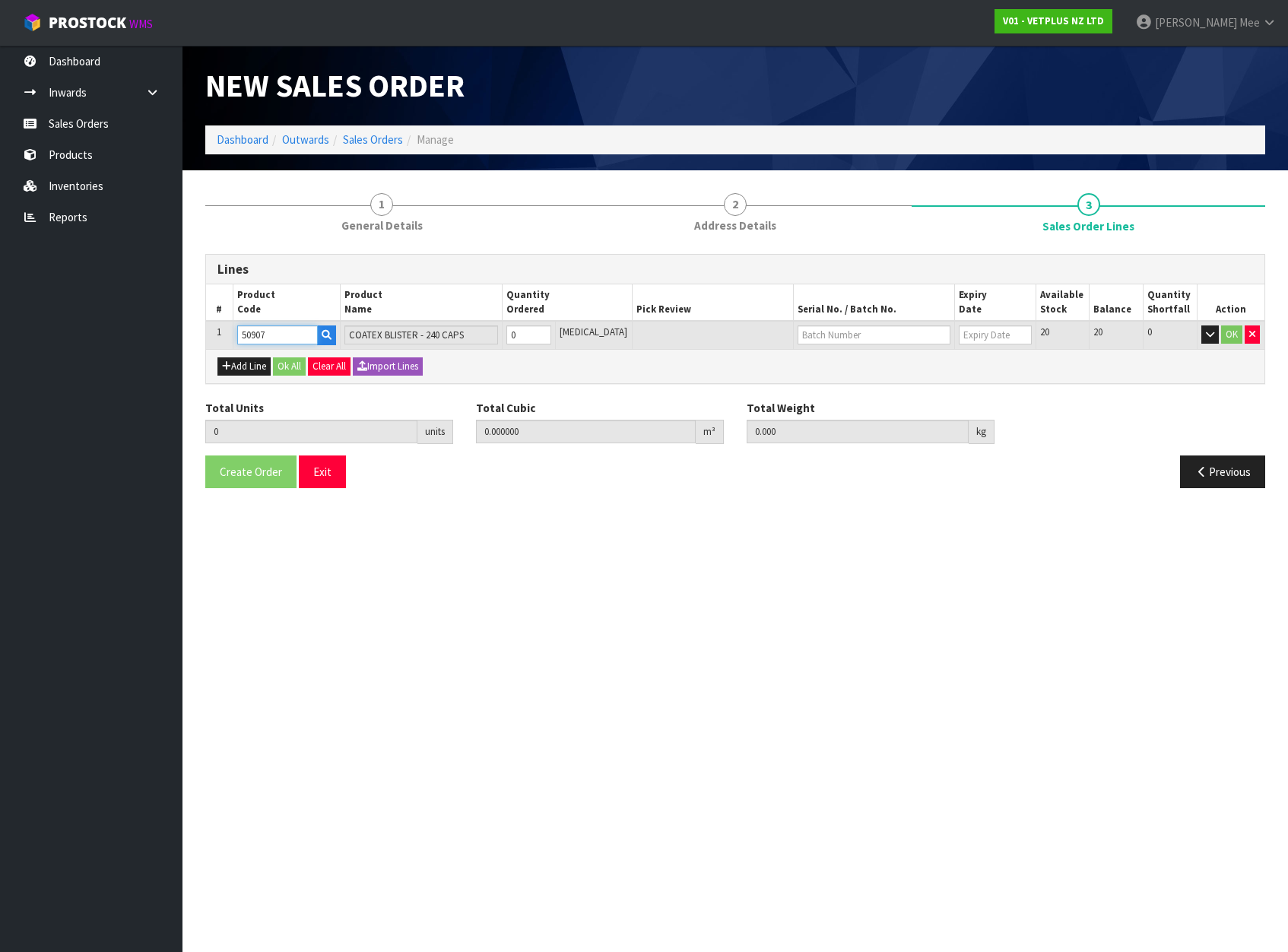
type input "50907"
click at [534, 331] on input "0" at bounding box center [528, 334] width 46 height 19
type input "1"
type input "0.000792"
type input "0.54"
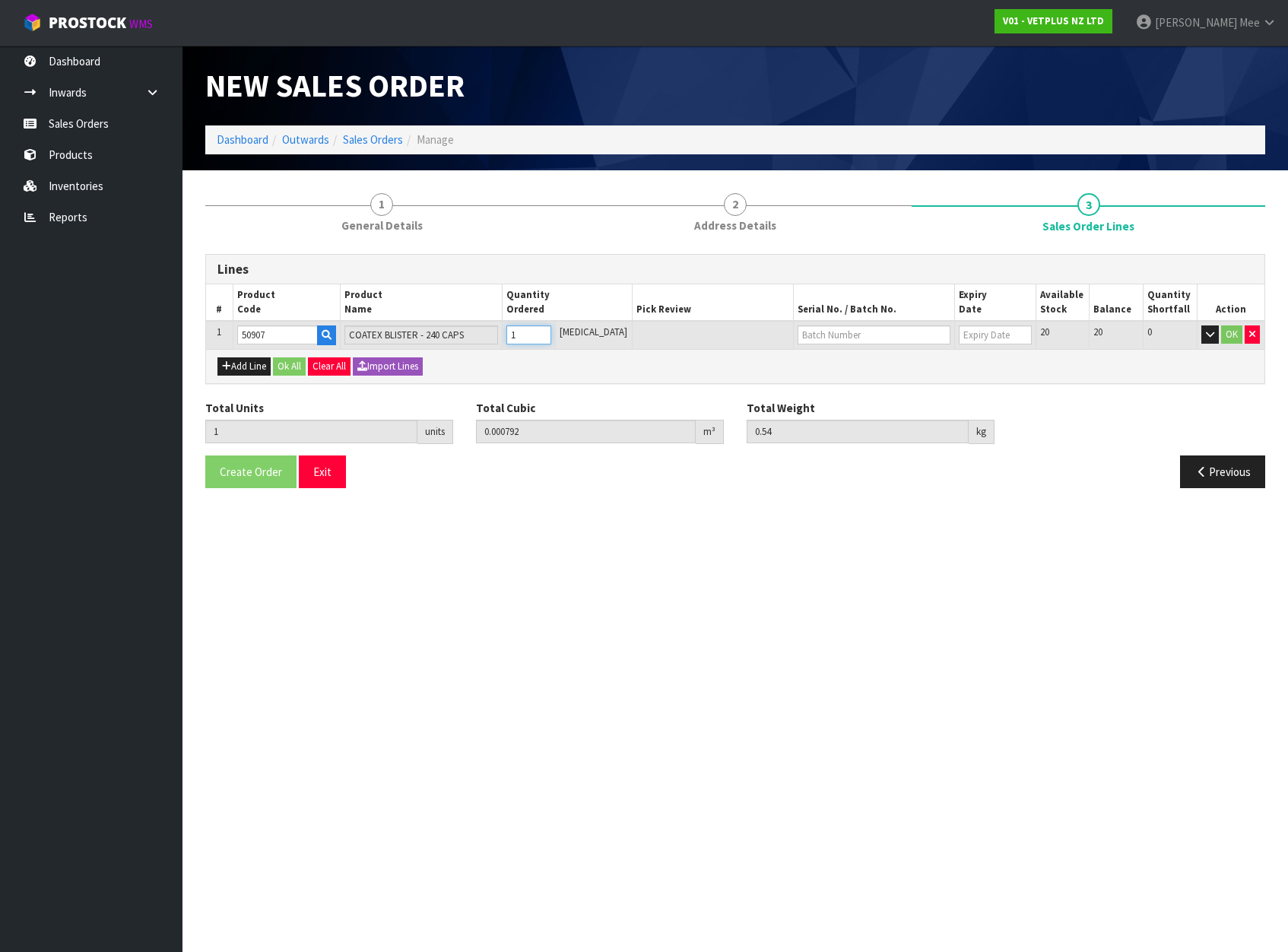
type input "1"
click at [552, 330] on input "1" at bounding box center [528, 334] width 46 height 19
type input "2"
type input "0.001584"
type input "1.08"
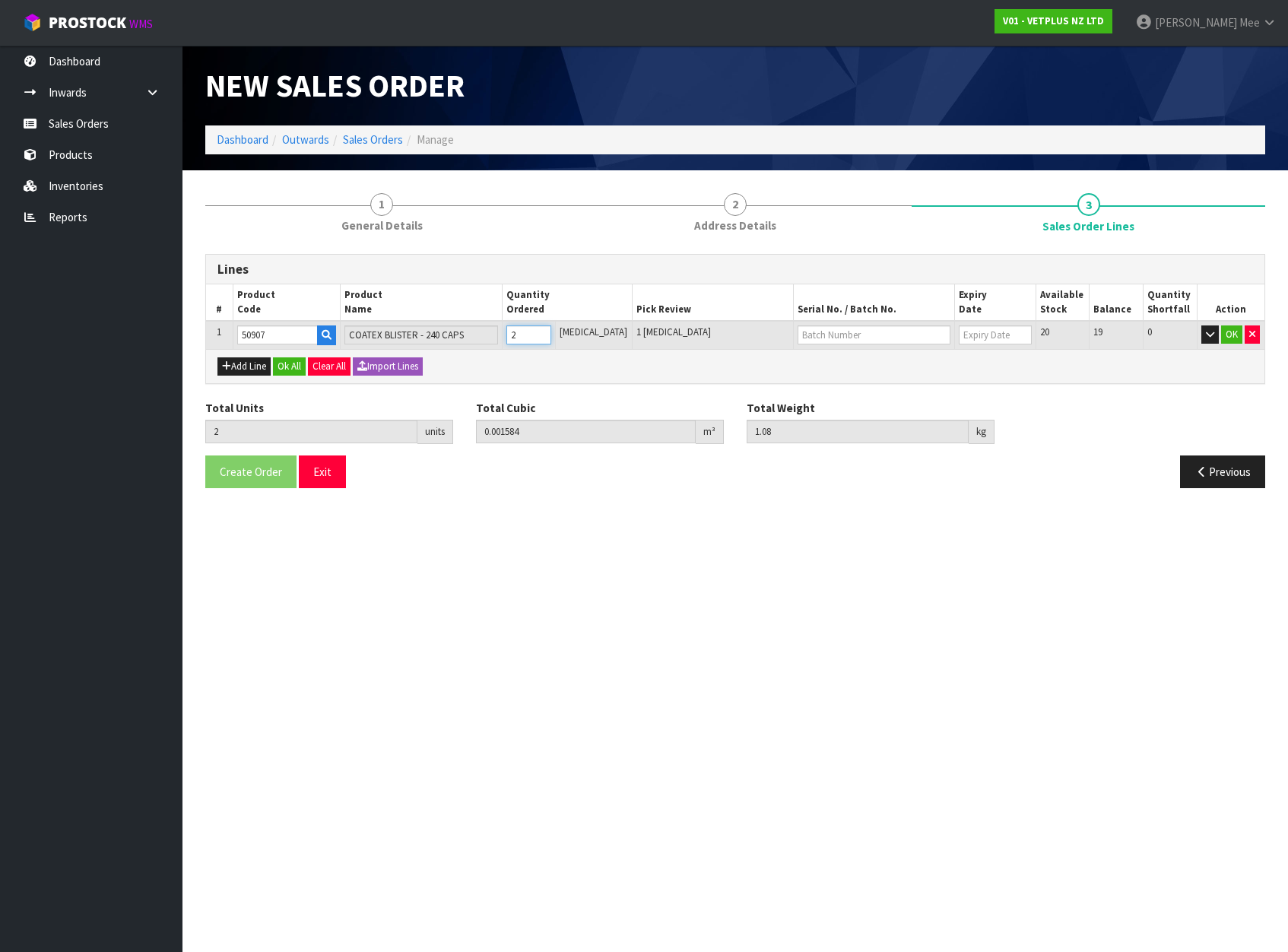
type input "2"
click at [552, 330] on input "2" at bounding box center [528, 334] width 46 height 19
click at [226, 367] on icon "button" at bounding box center [227, 365] width 9 height 10
type input "0"
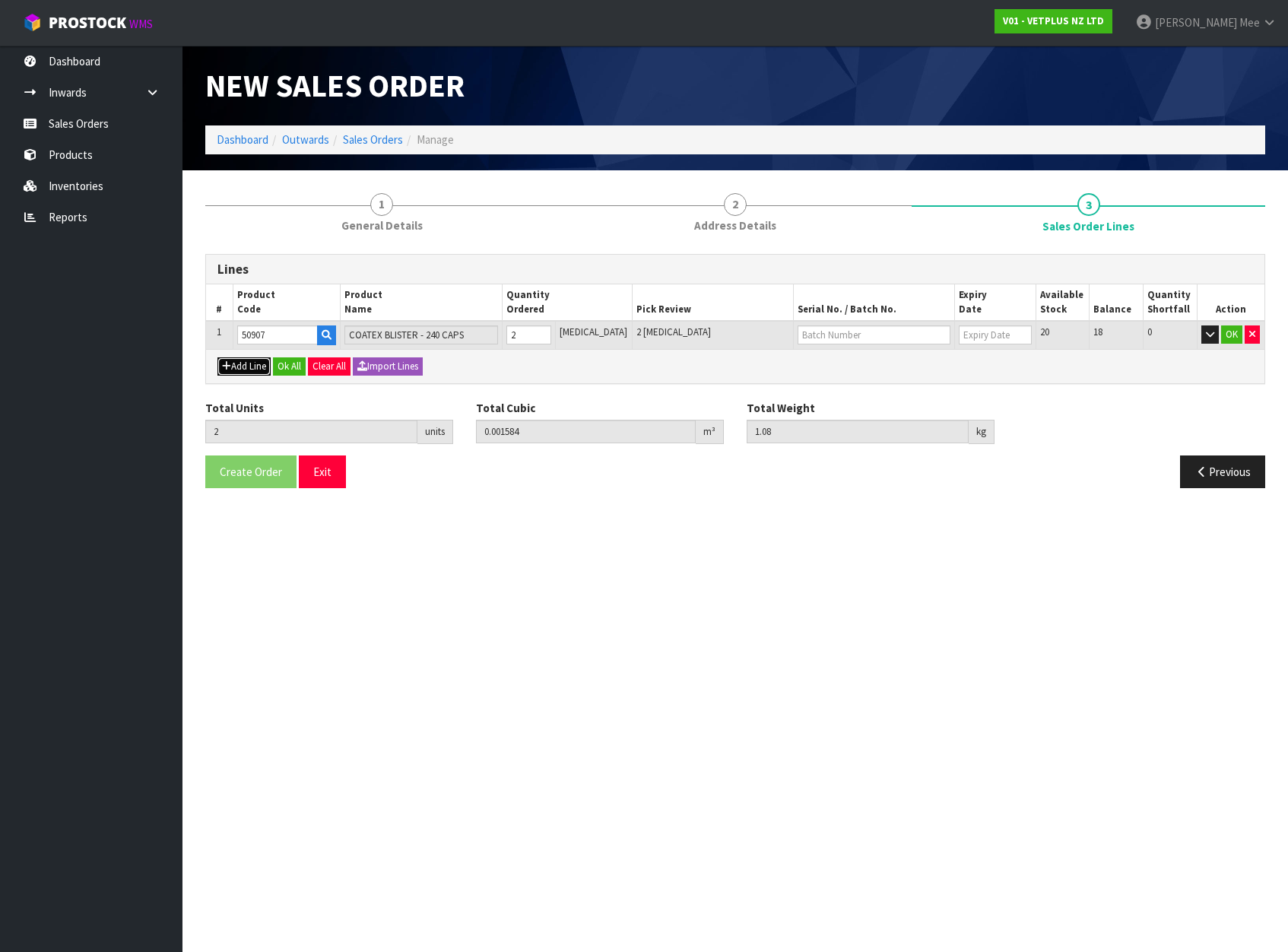
type input "0"
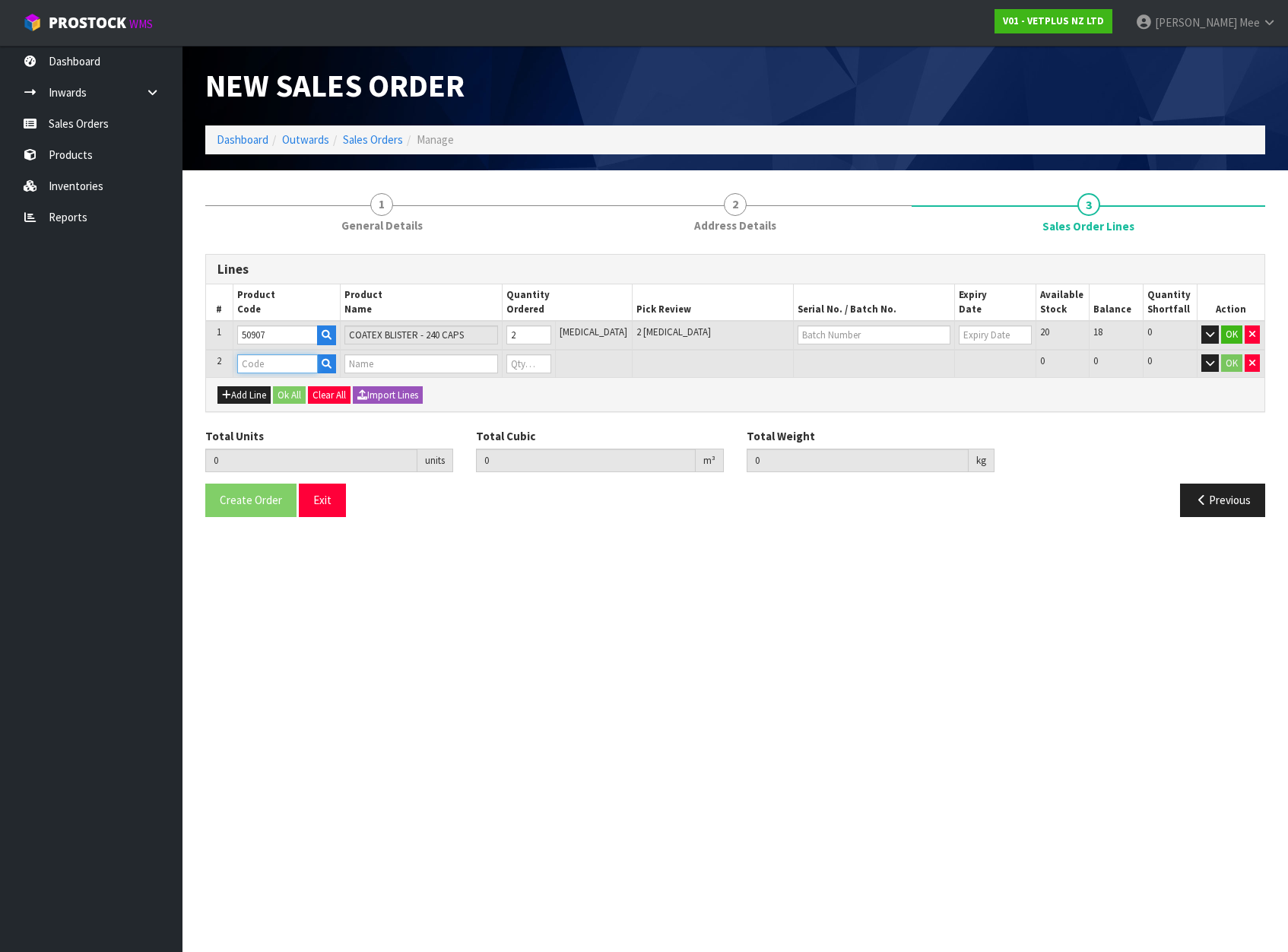
click at [273, 365] on input "text" at bounding box center [278, 364] width 81 height 19
type input "50910"
type input "2"
type input "0.001584"
type input "1.08"
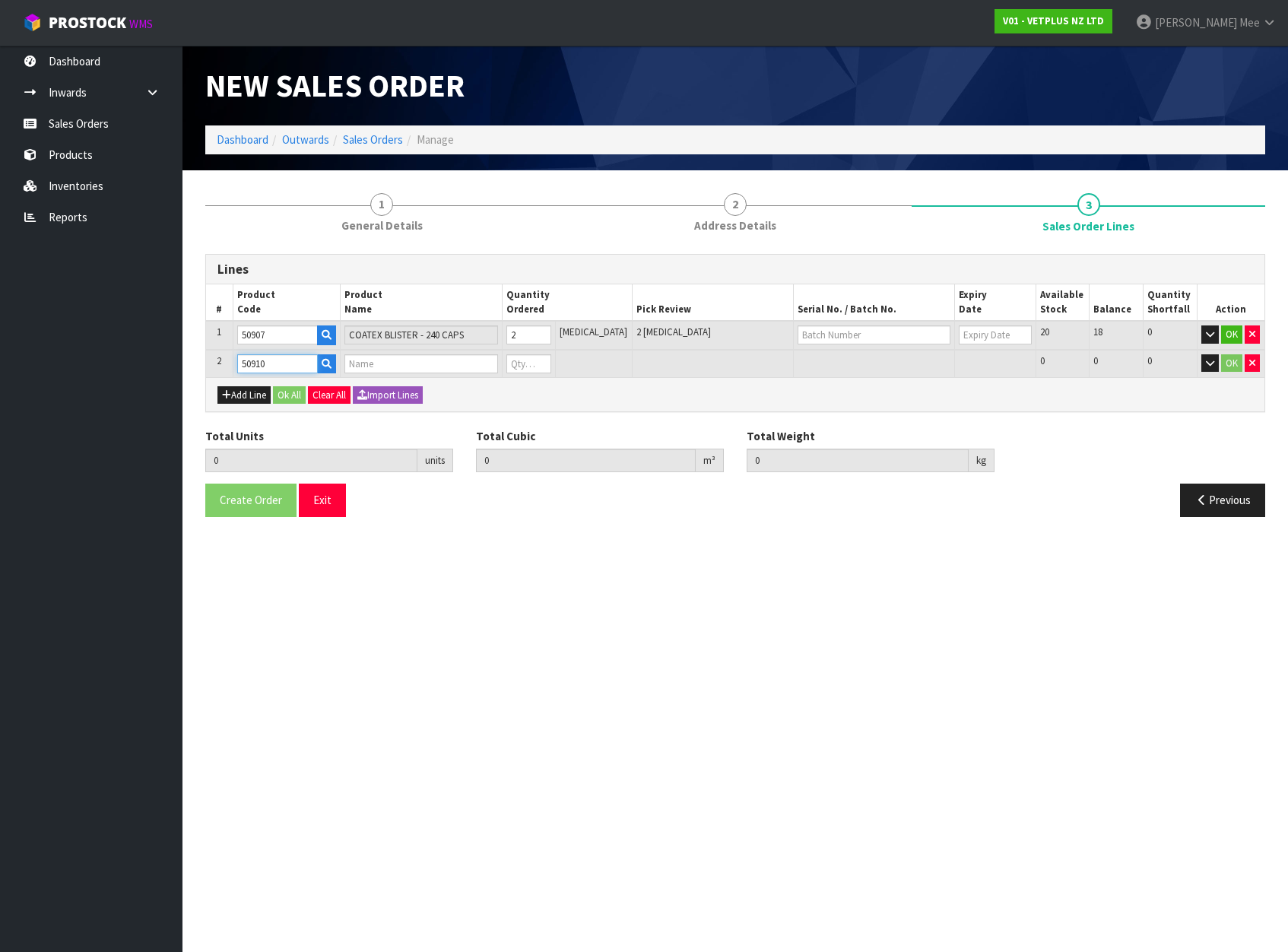
type input "COATEX LIQUID PUMP 65ML"
type input "0"
type input "50910"
click at [541, 357] on input "0" at bounding box center [528, 364] width 46 height 19
click at [552, 356] on input "0" at bounding box center [528, 364] width 46 height 19
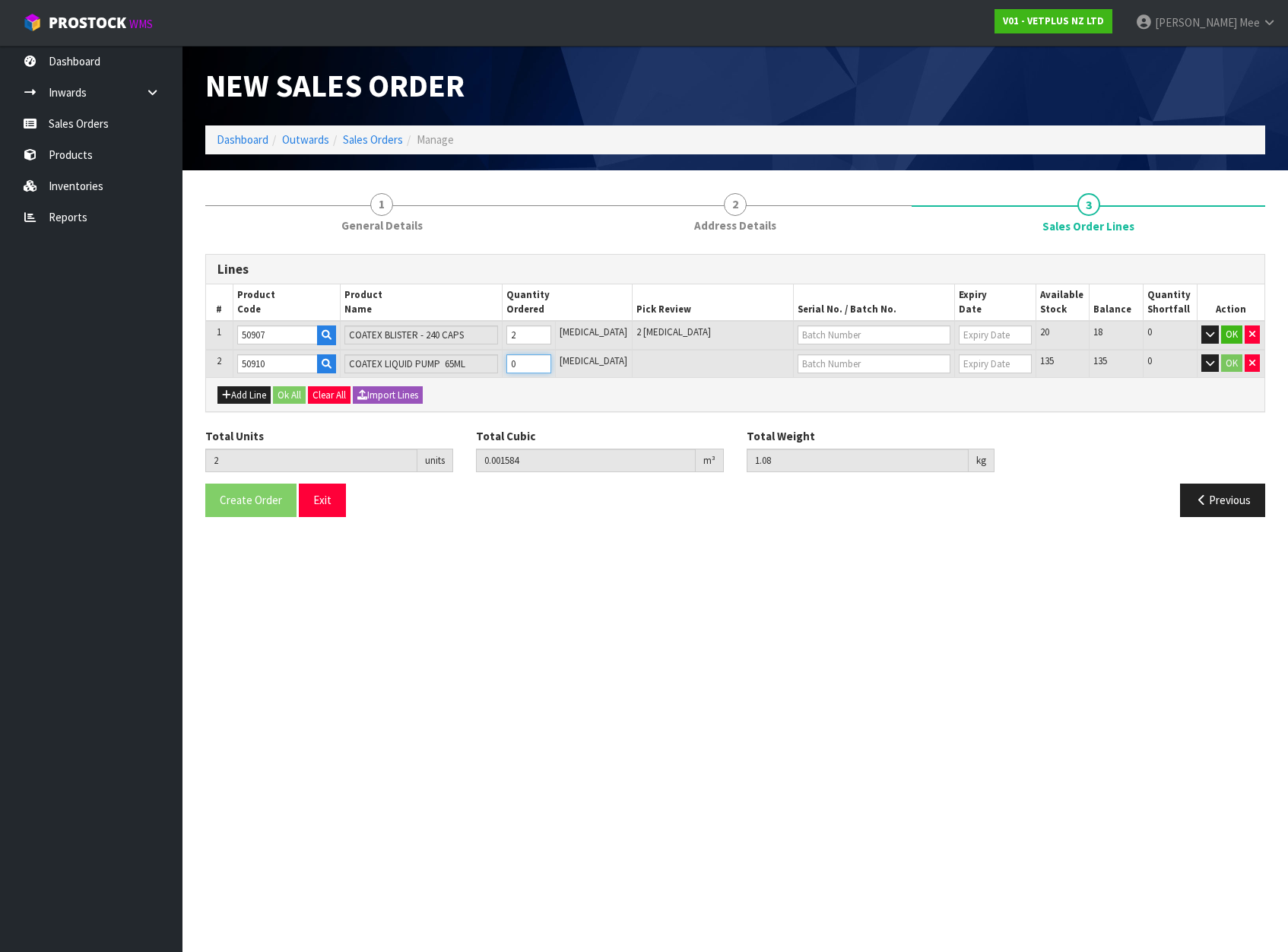
click at [552, 356] on input "0" at bounding box center [528, 364] width 46 height 19
type input "3"
type input "0.001872"
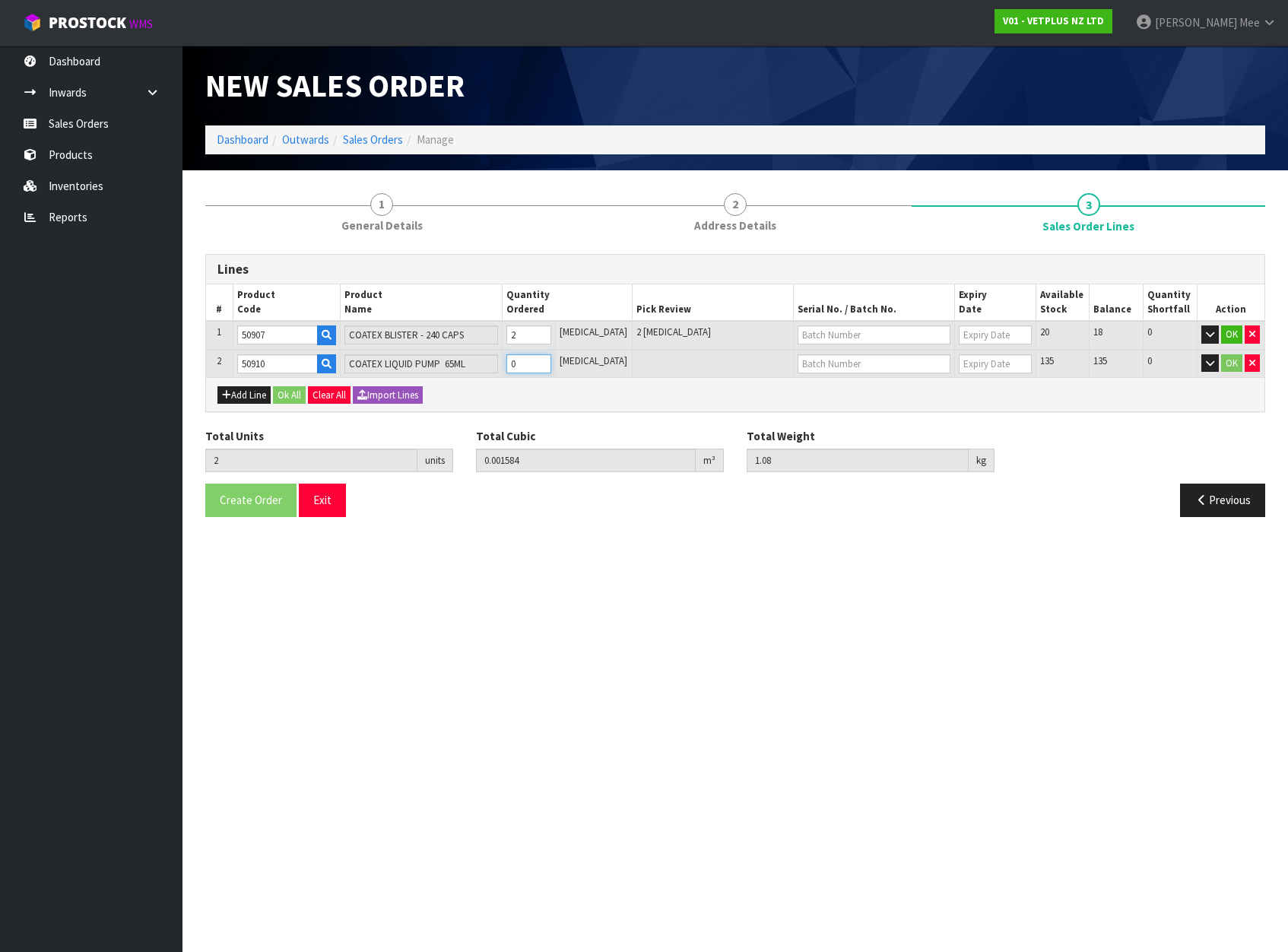
type input "1.23"
type input "1"
click at [552, 361] on input "1" at bounding box center [528, 364] width 46 height 19
type input "4"
type input "0.00216"
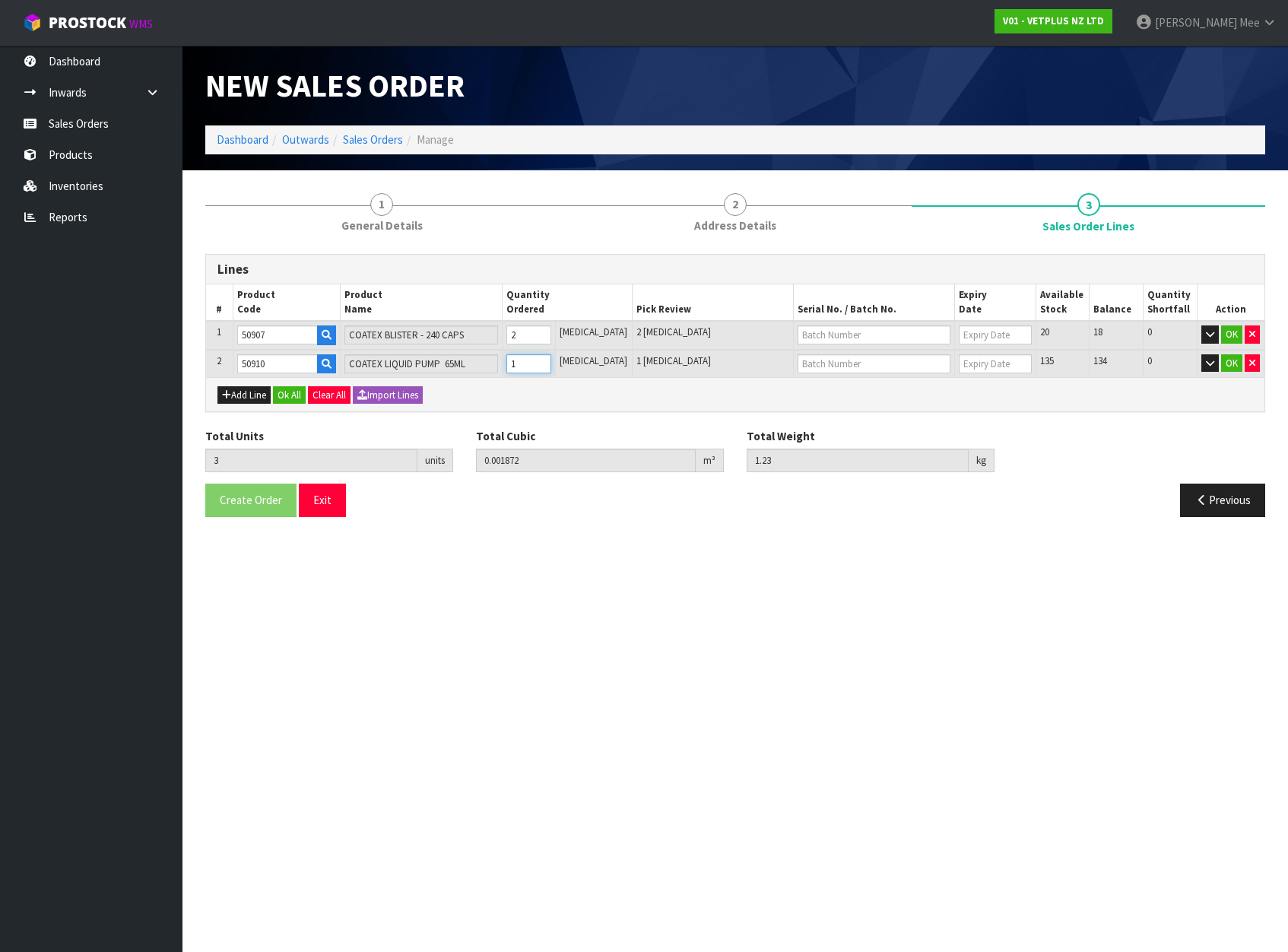
type input "1.38"
type input "2"
click at [552, 361] on input "2" at bounding box center [528, 364] width 46 height 19
type input "5"
type input "0.002448"
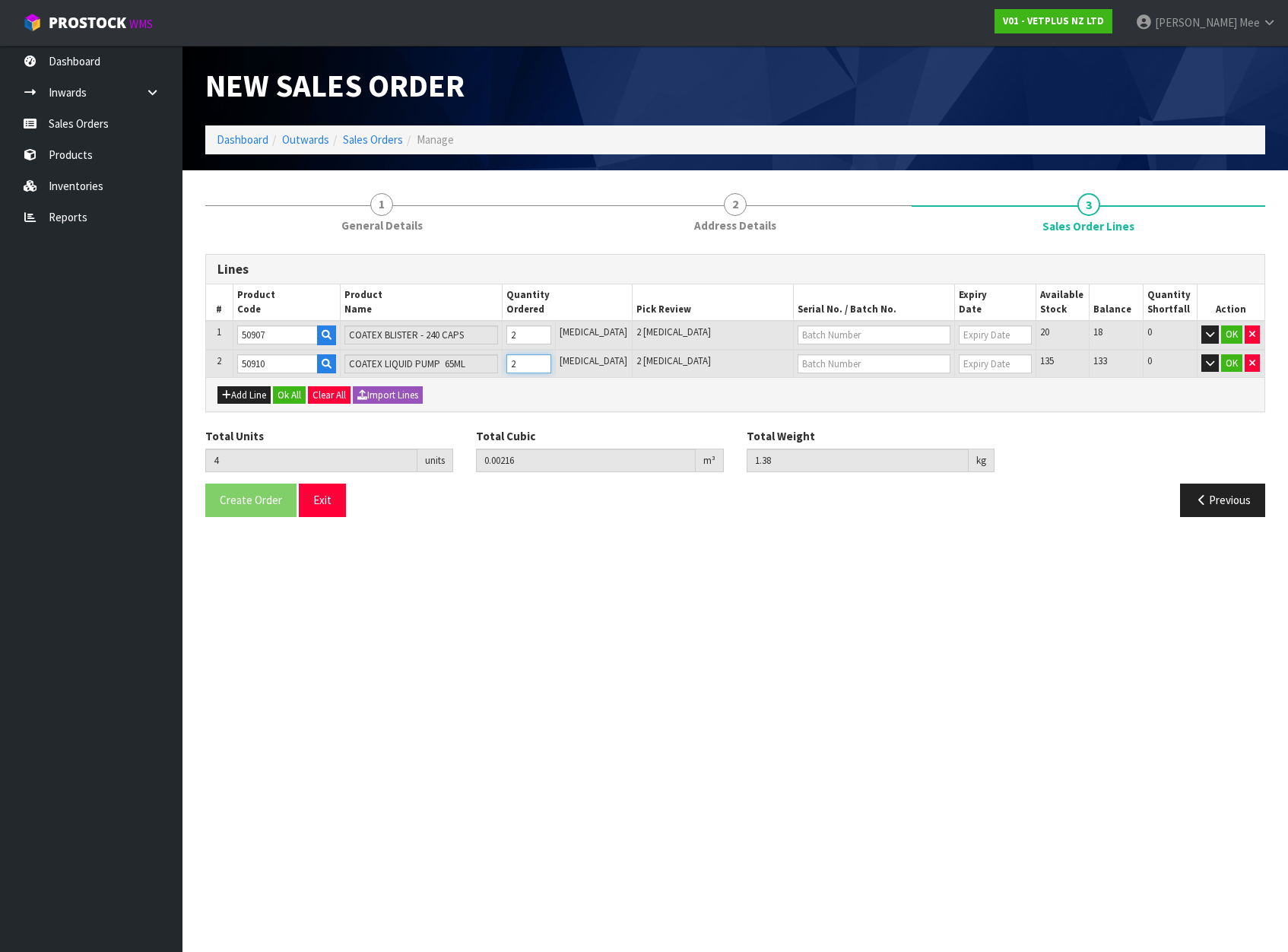
type input "1.53"
type input "3"
click at [552, 361] on input "3" at bounding box center [528, 364] width 46 height 19
type input "6"
type input "0.002736"
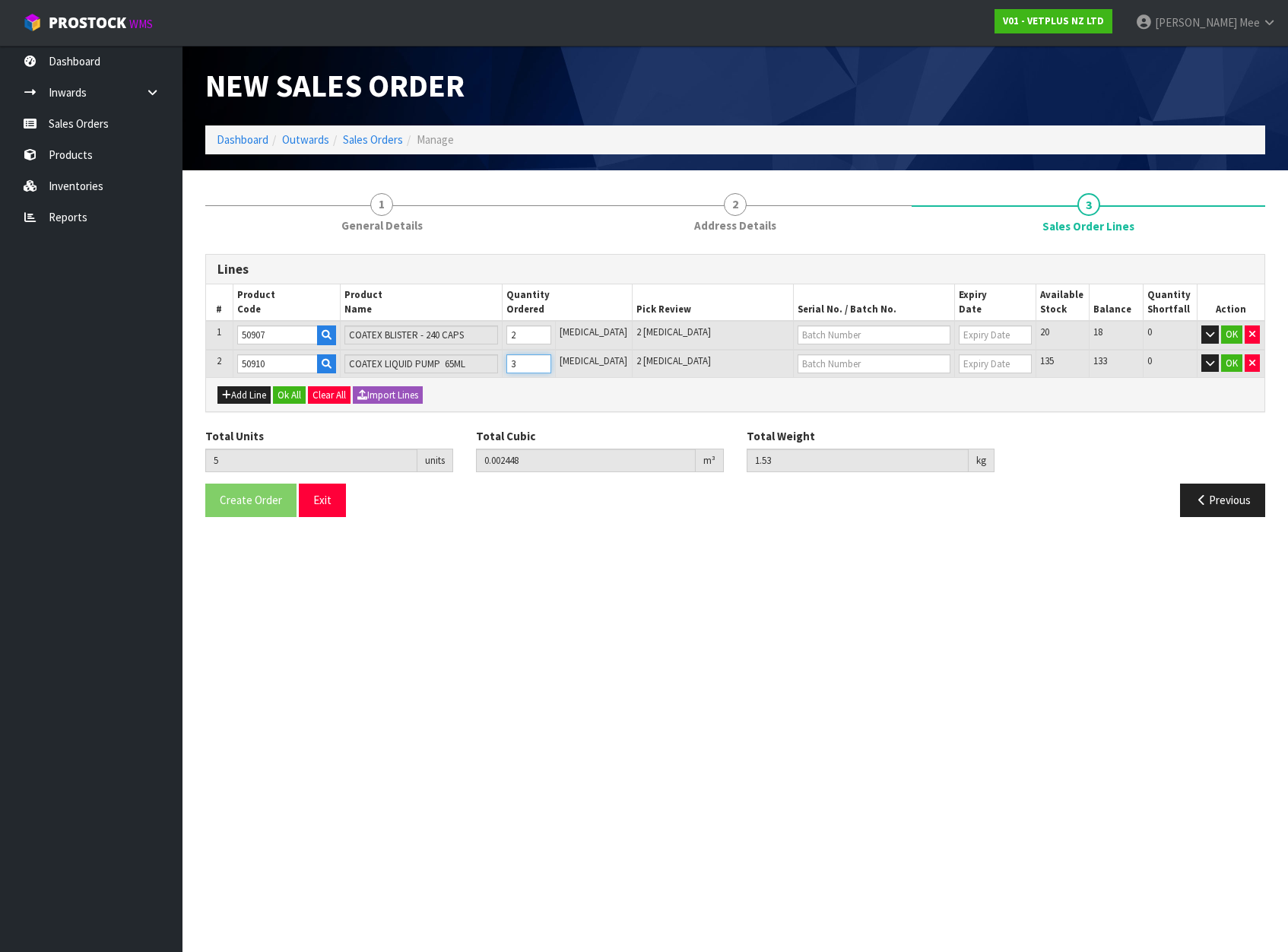
type input "1.68"
type input "4"
click at [552, 361] on input "4" at bounding box center [528, 364] width 46 height 19
click at [234, 390] on button "Add Line" at bounding box center [244, 395] width 53 height 18
type input "0"
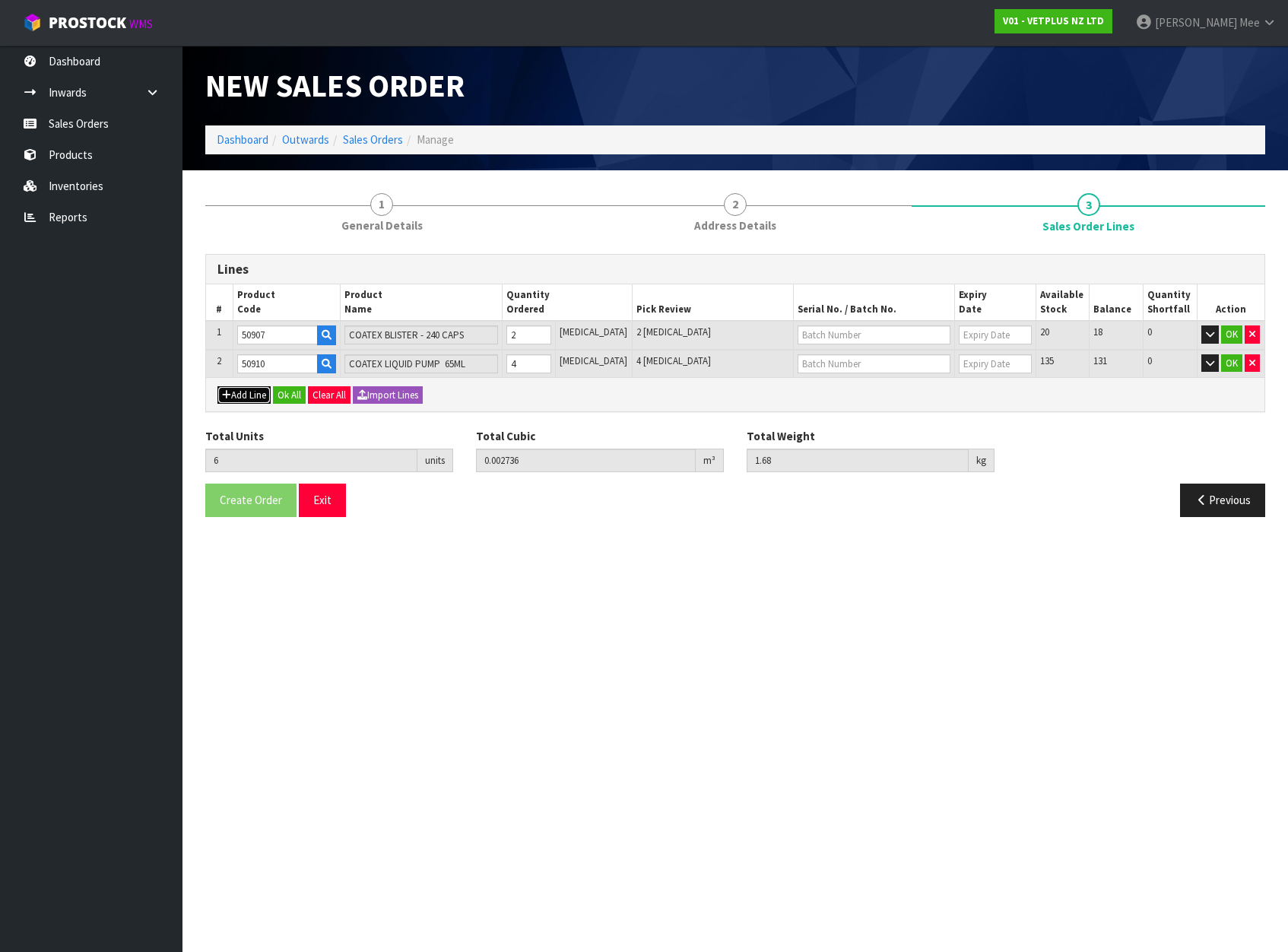
type input "0"
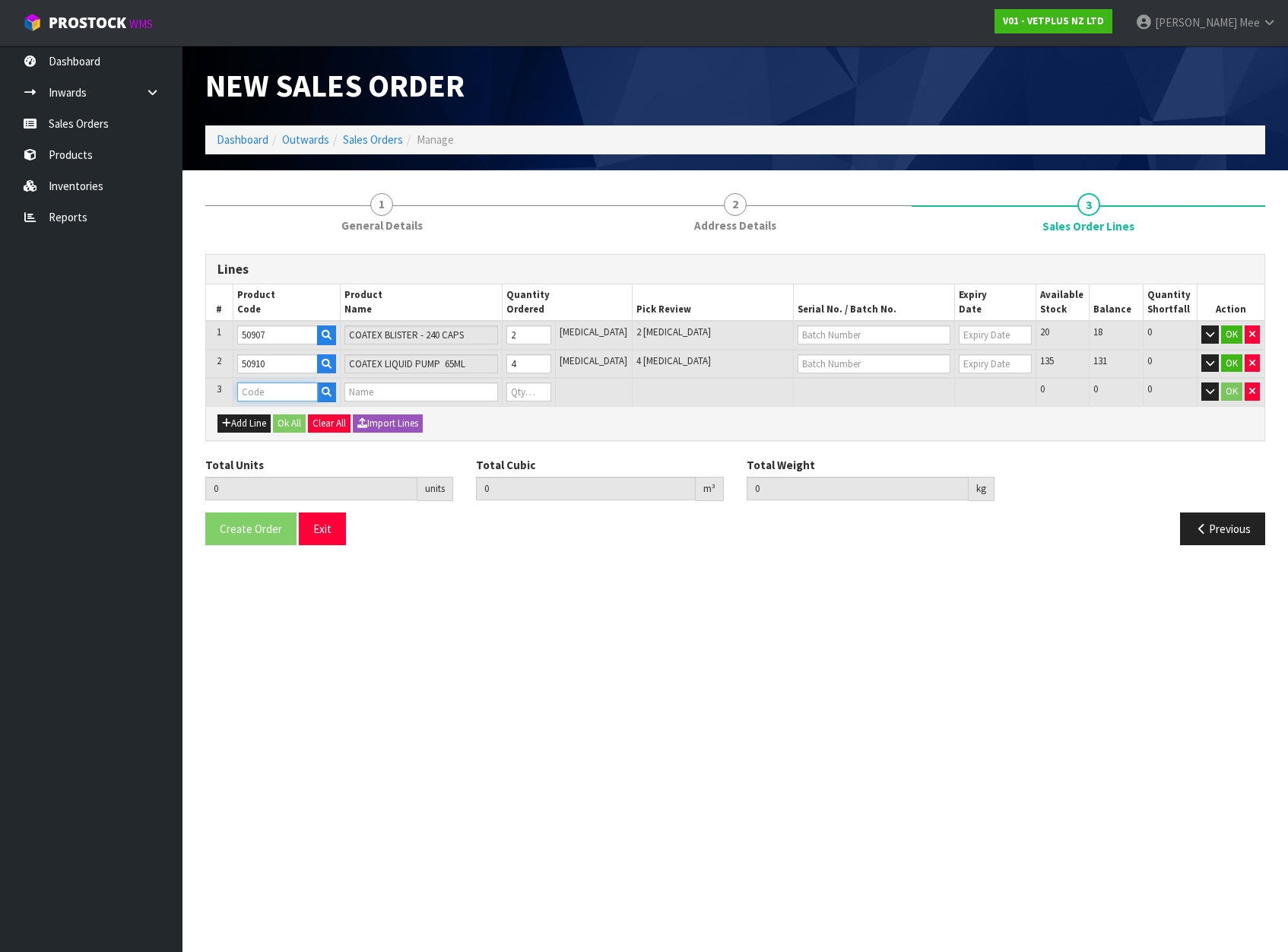
click at [279, 389] on input "text" at bounding box center [278, 391] width 81 height 19
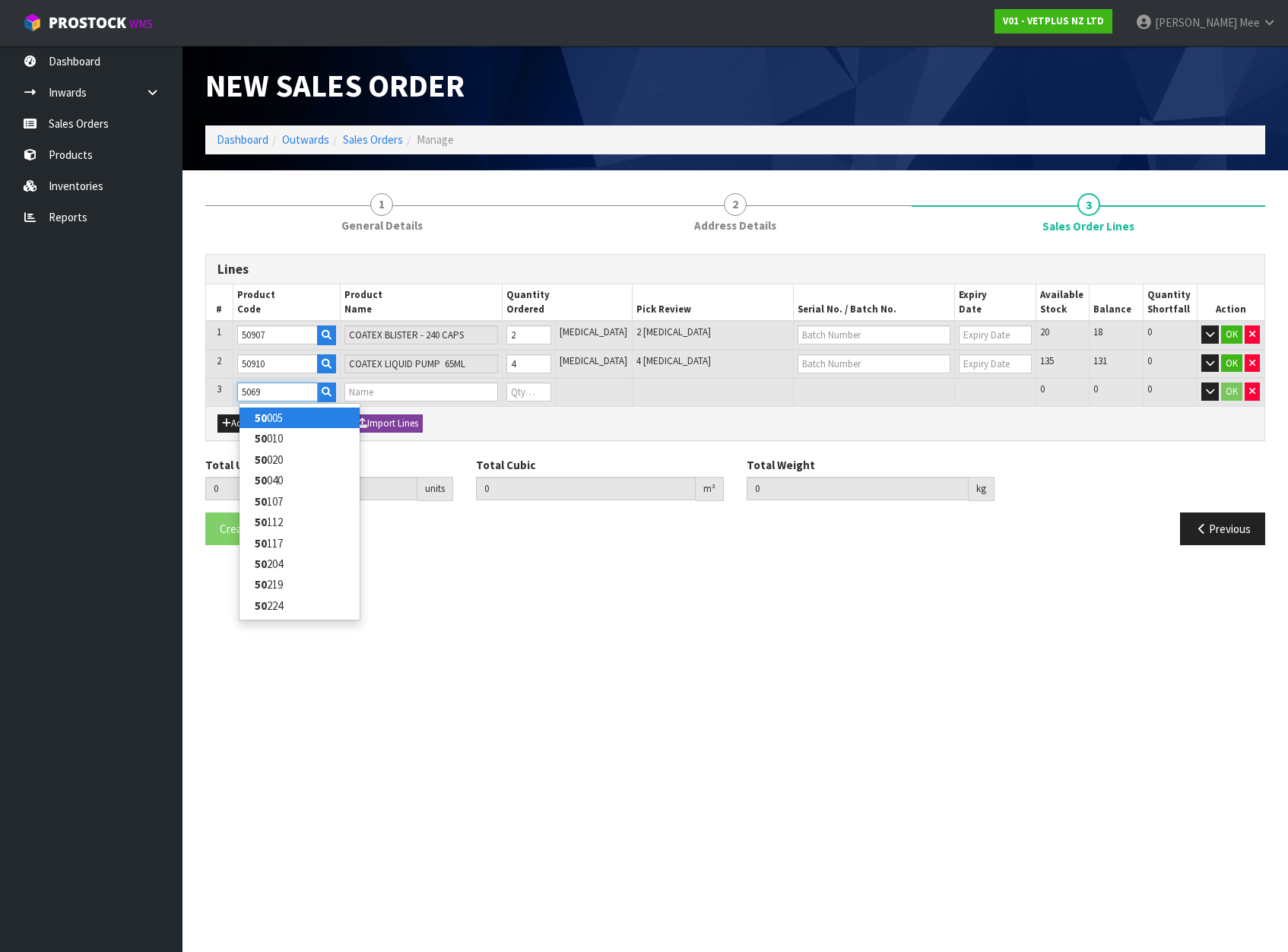
type input "50690"
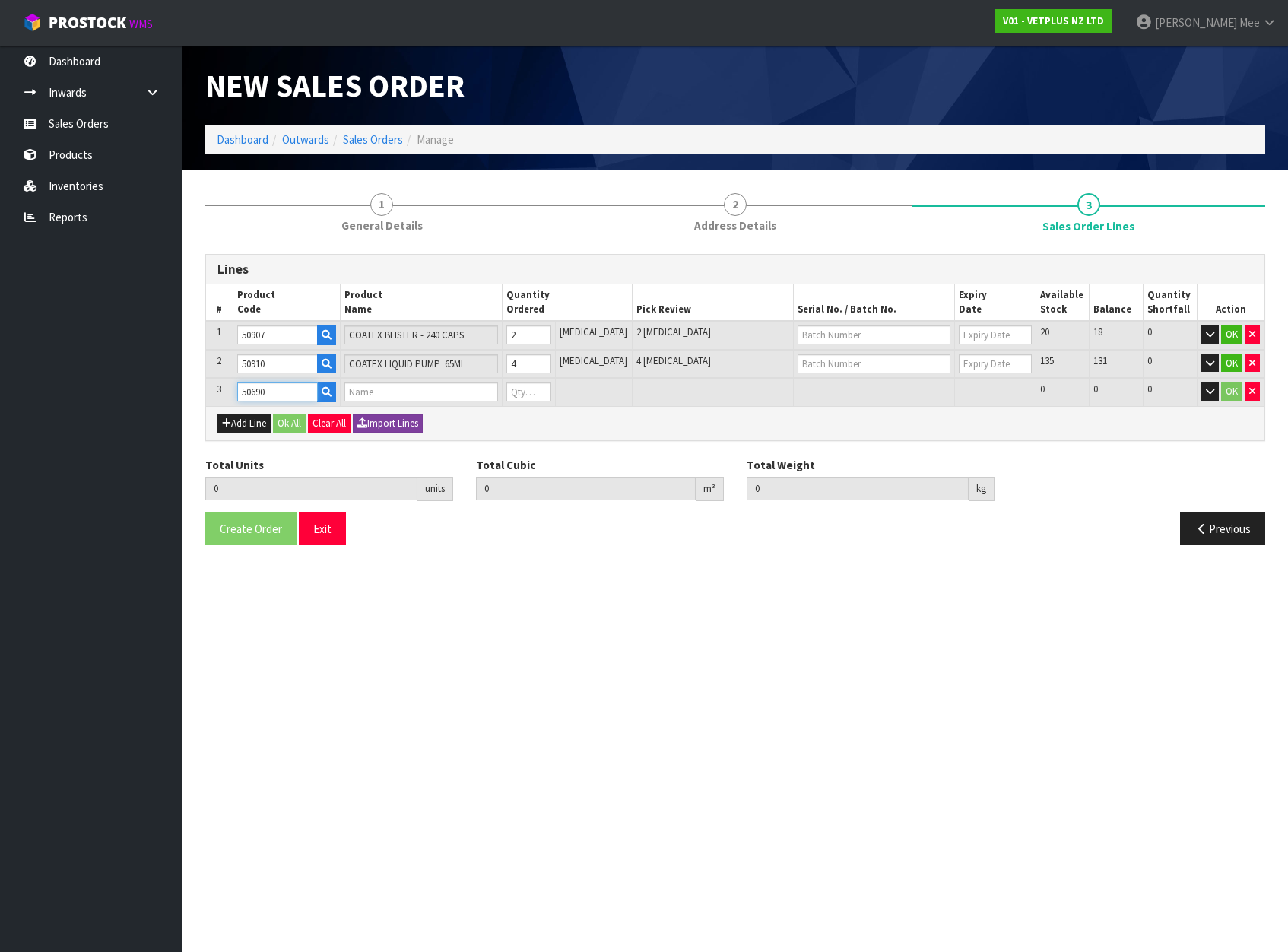
type input "6"
type input "0.002736"
type input "1.68"
type input "[MEDICAL_DATA]"
type input "0"
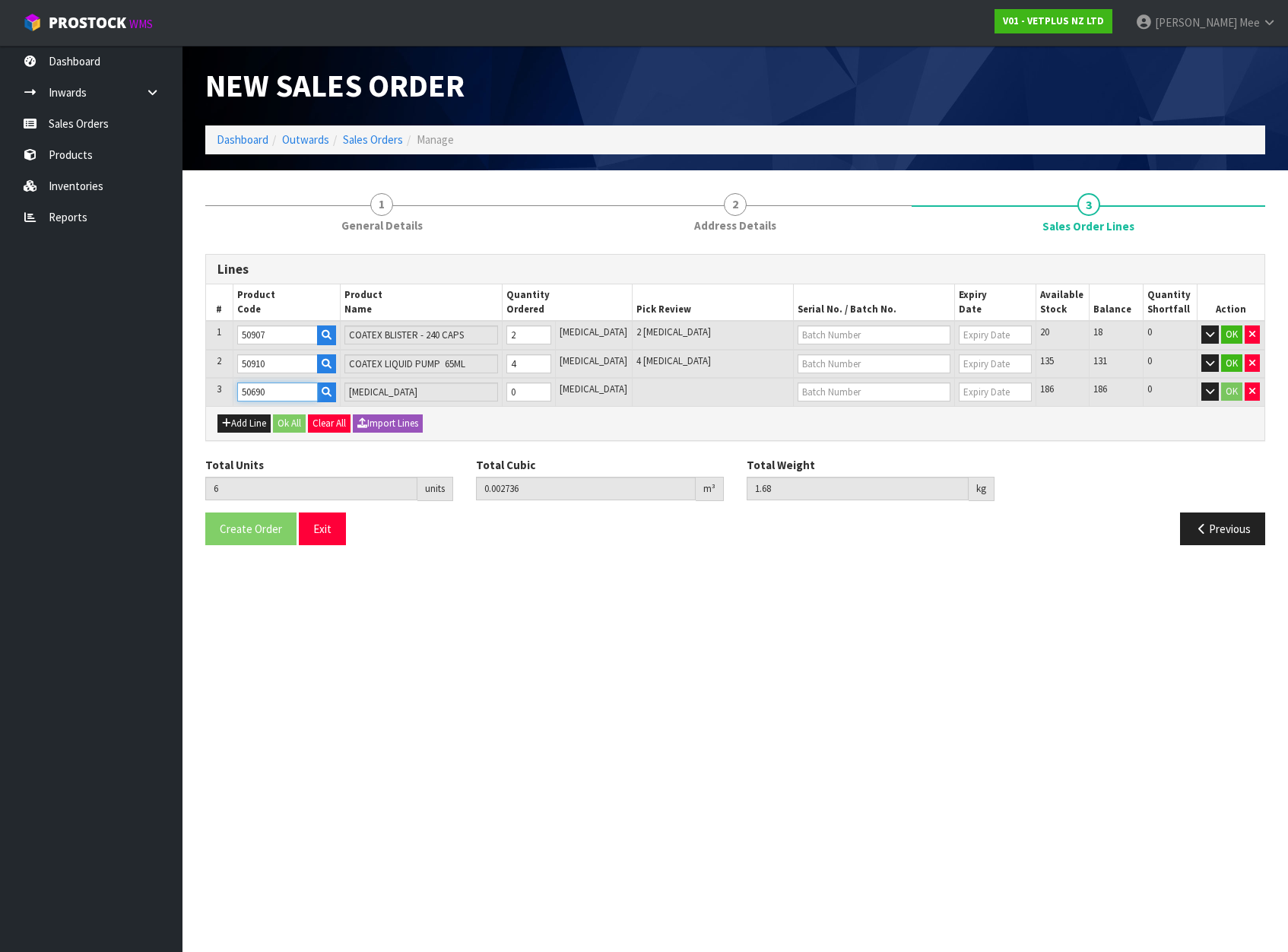
type input "50690"
click at [536, 395] on input "0" at bounding box center [528, 391] width 46 height 19
type input "7"
type input "0.003016"
type input "1.733"
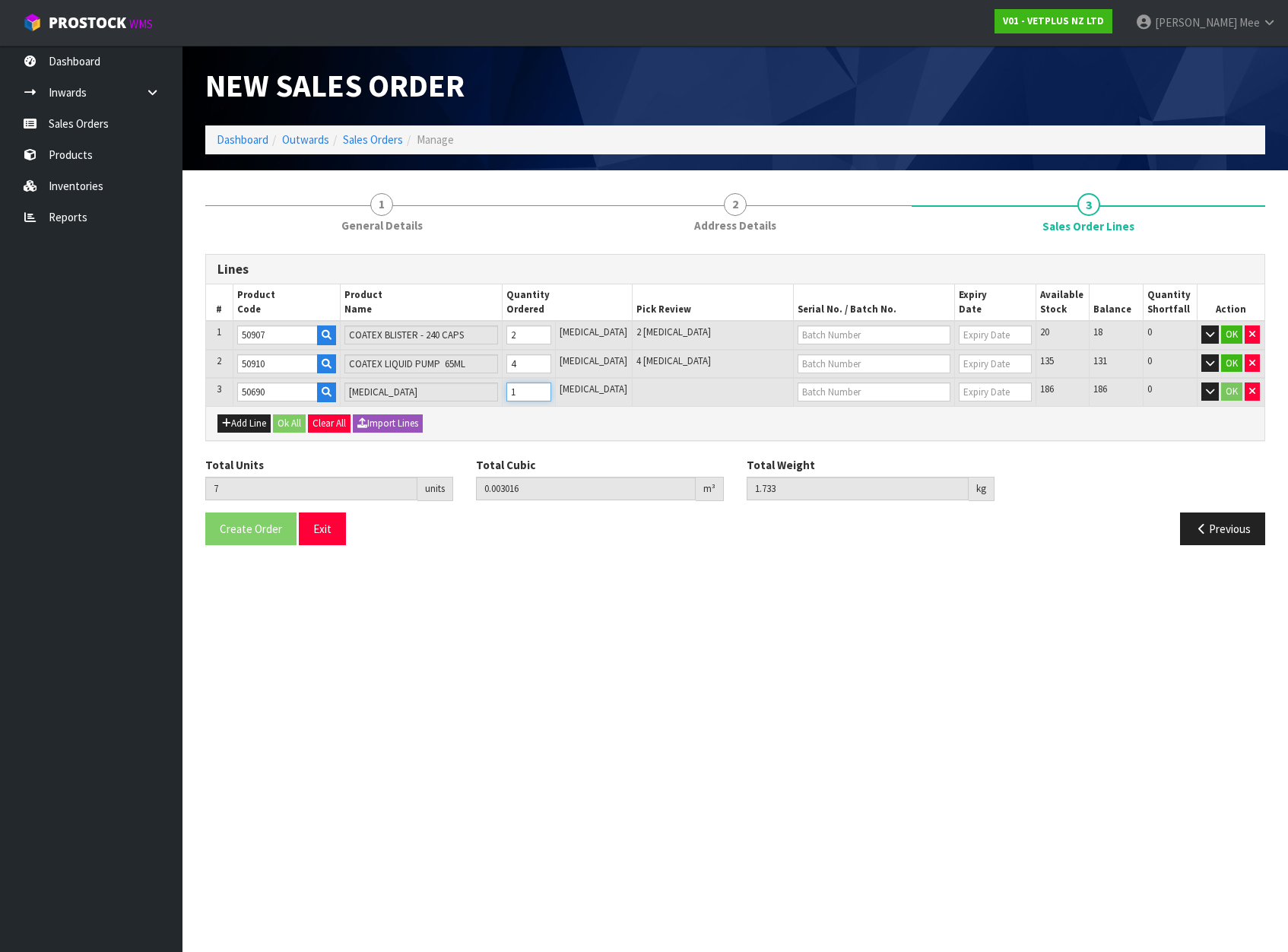
type input "1"
click at [552, 389] on input "1" at bounding box center [528, 391] width 46 height 19
type input "8"
type input "0.003296"
type input "1.786"
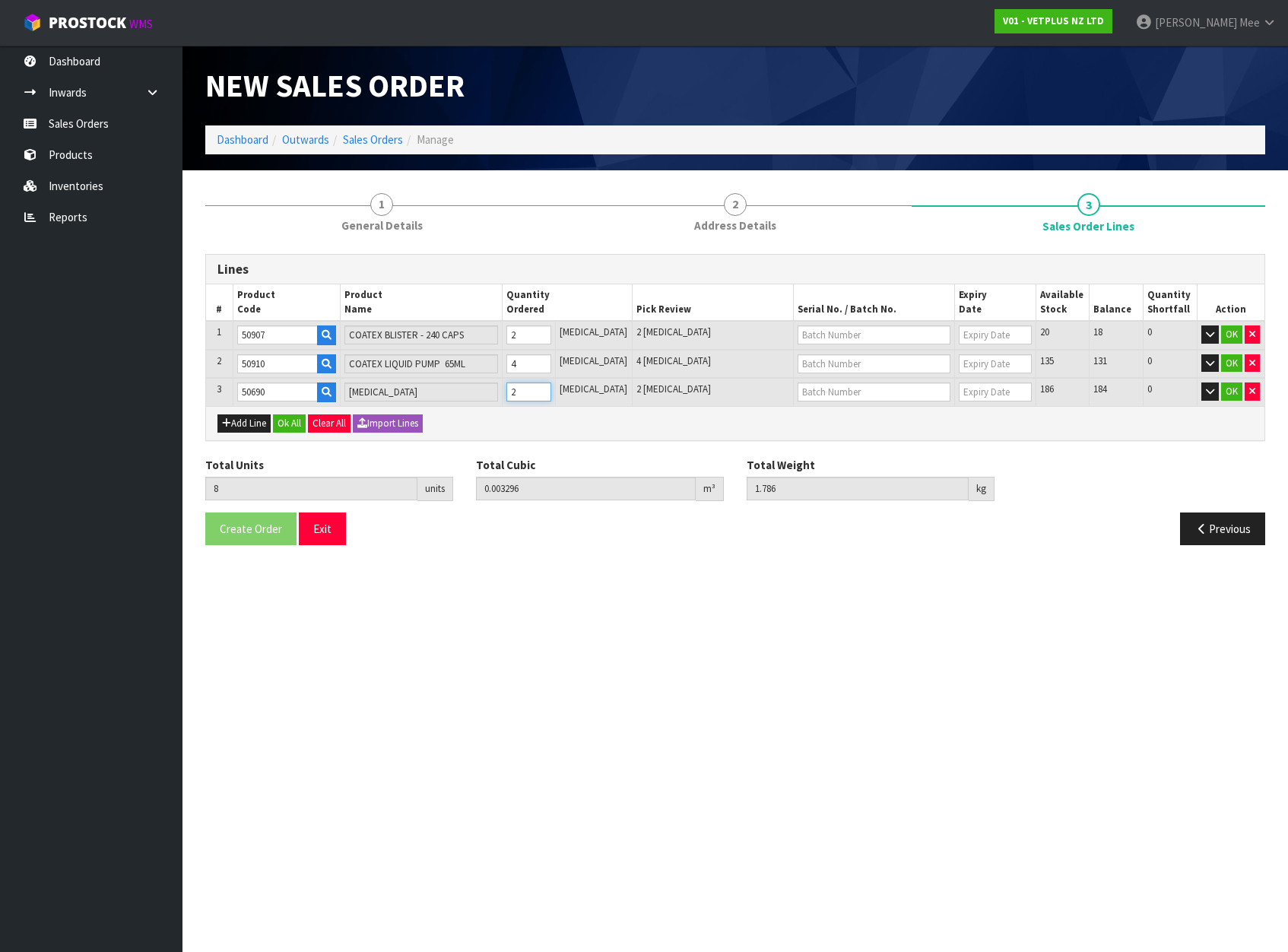
type input "2"
click at [552, 389] on input "2" at bounding box center [528, 391] width 46 height 19
type input "9"
type input "0.003576"
type input "1.839"
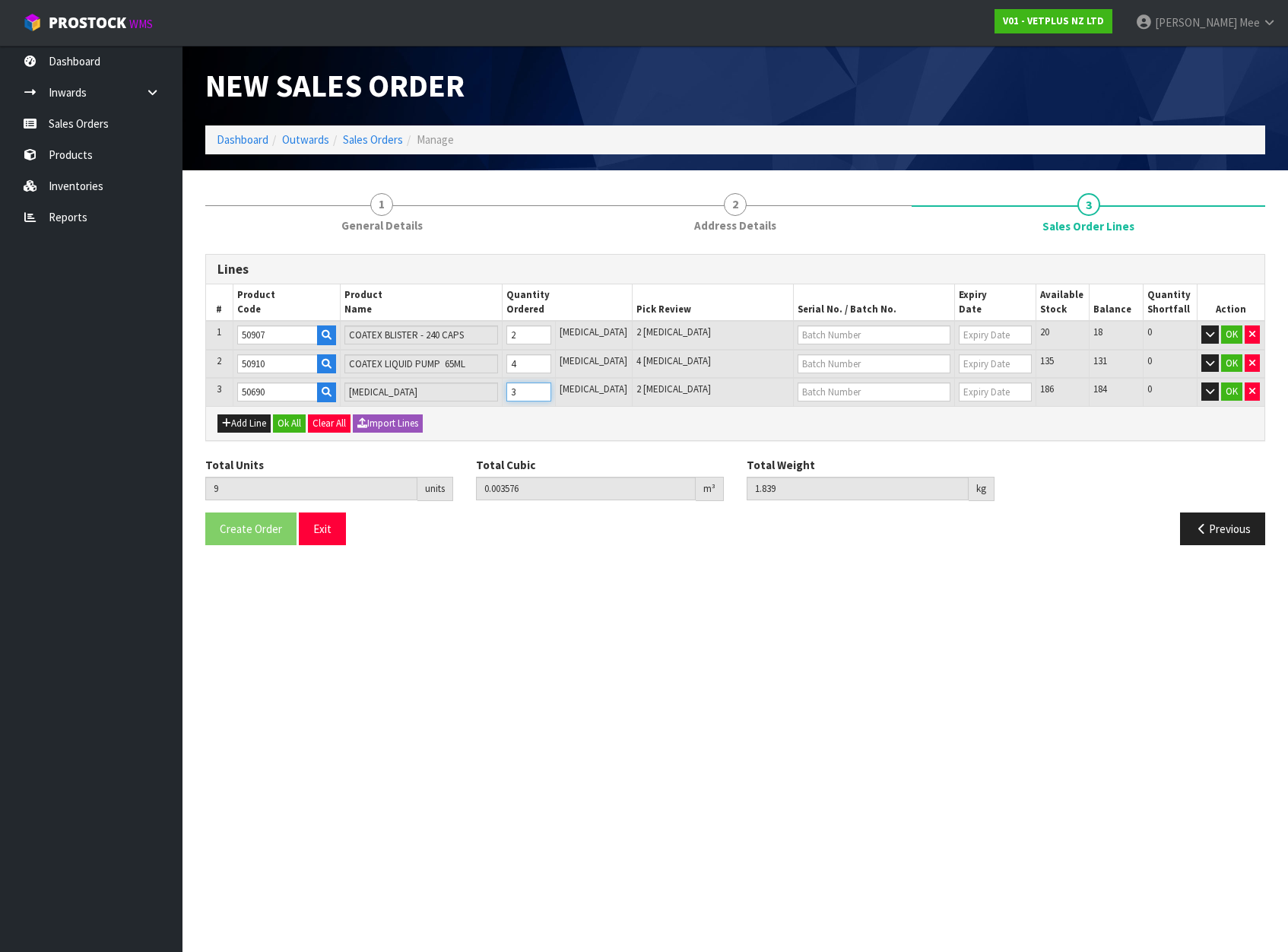
type input "3"
click at [552, 389] on input "3" at bounding box center [528, 391] width 46 height 19
type input "10"
type input "0.003856"
type input "1.892"
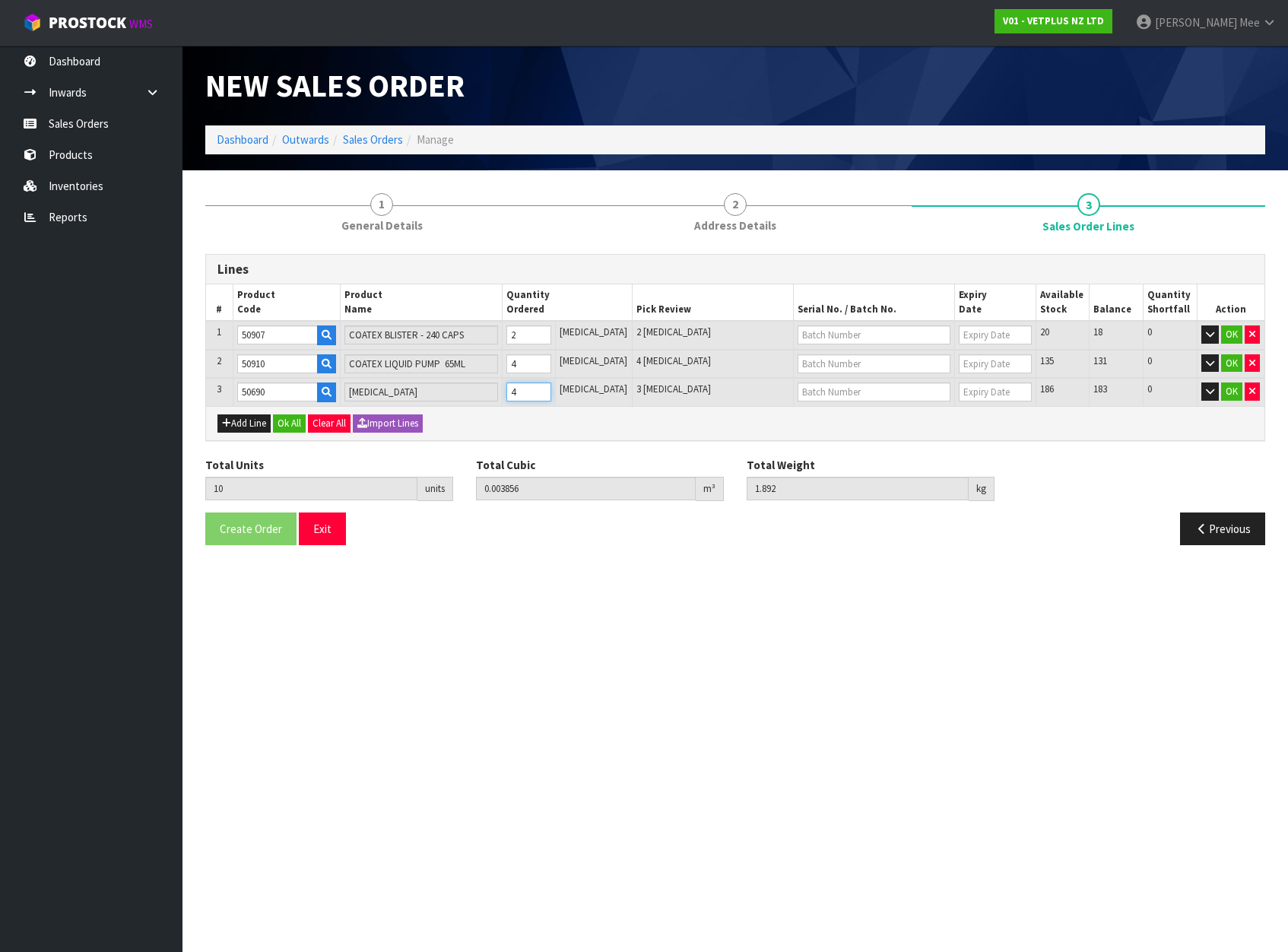
type input "4"
click at [552, 389] on input "4" at bounding box center [528, 391] width 46 height 19
type input "11"
type input "0.004136"
type input "1.945"
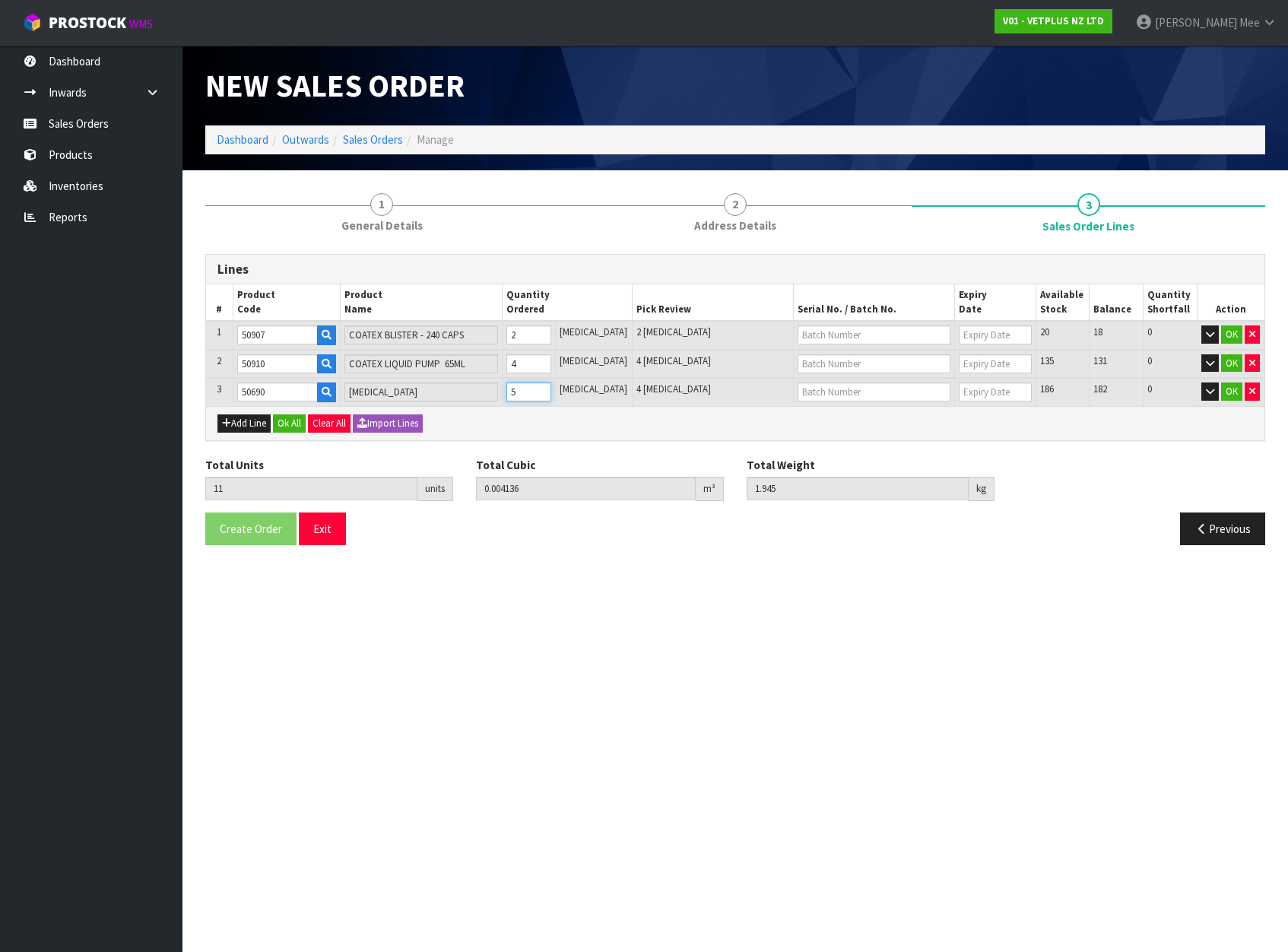
type input "5"
click at [552, 388] on input "5" at bounding box center [528, 391] width 46 height 19
type input "12"
click at [552, 388] on input "6" at bounding box center [528, 391] width 46 height 19
click at [552, 388] on input "7" at bounding box center [528, 391] width 46 height 19
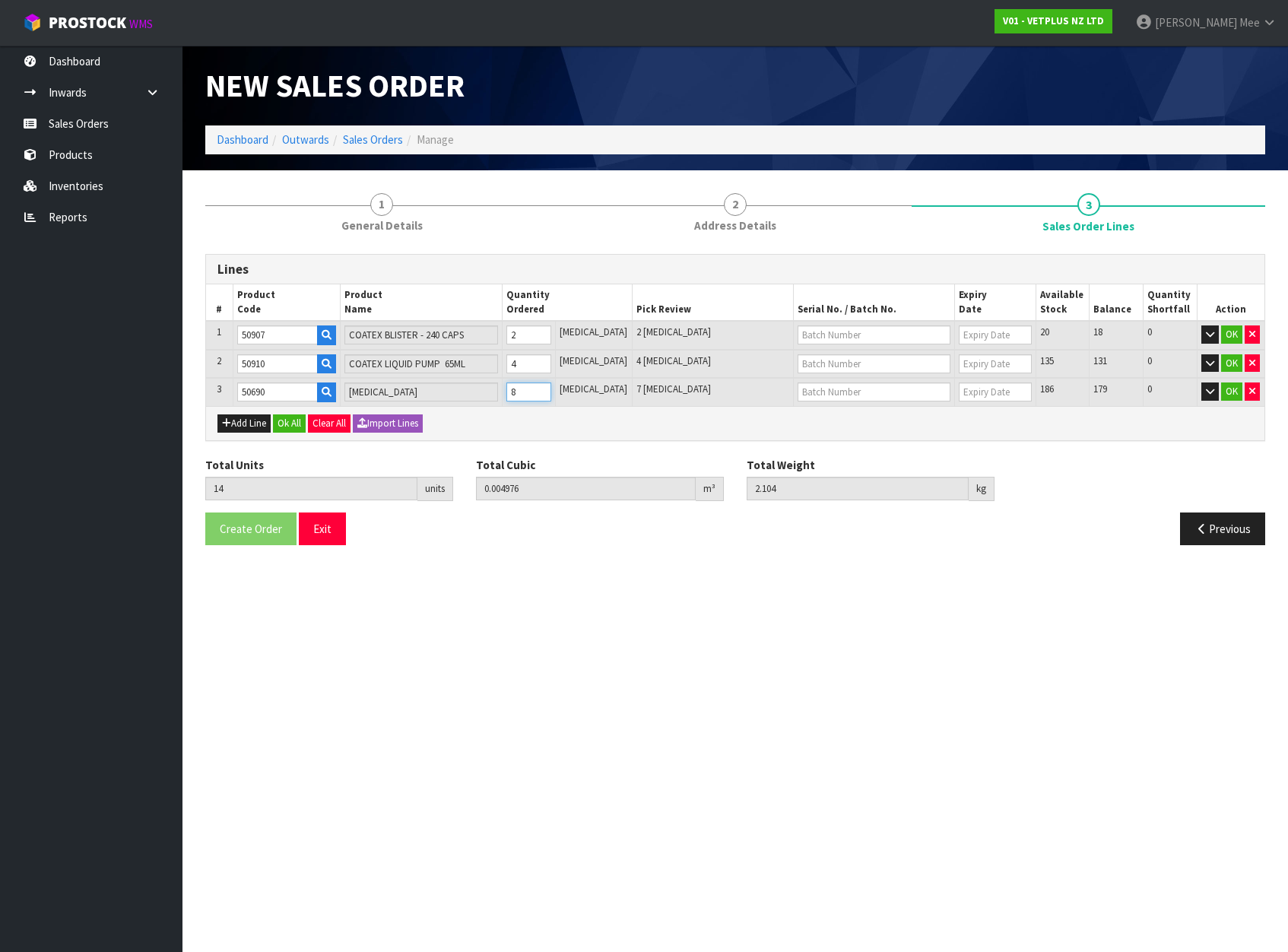
click at [552, 388] on input "8" at bounding box center [528, 391] width 46 height 19
click at [552, 388] on input "9" at bounding box center [528, 391] width 46 height 19
click at [552, 388] on input "10" at bounding box center [528, 391] width 46 height 19
click at [552, 387] on input "11" at bounding box center [528, 391] width 46 height 19
click at [552, 387] on input "12" at bounding box center [528, 391] width 46 height 19
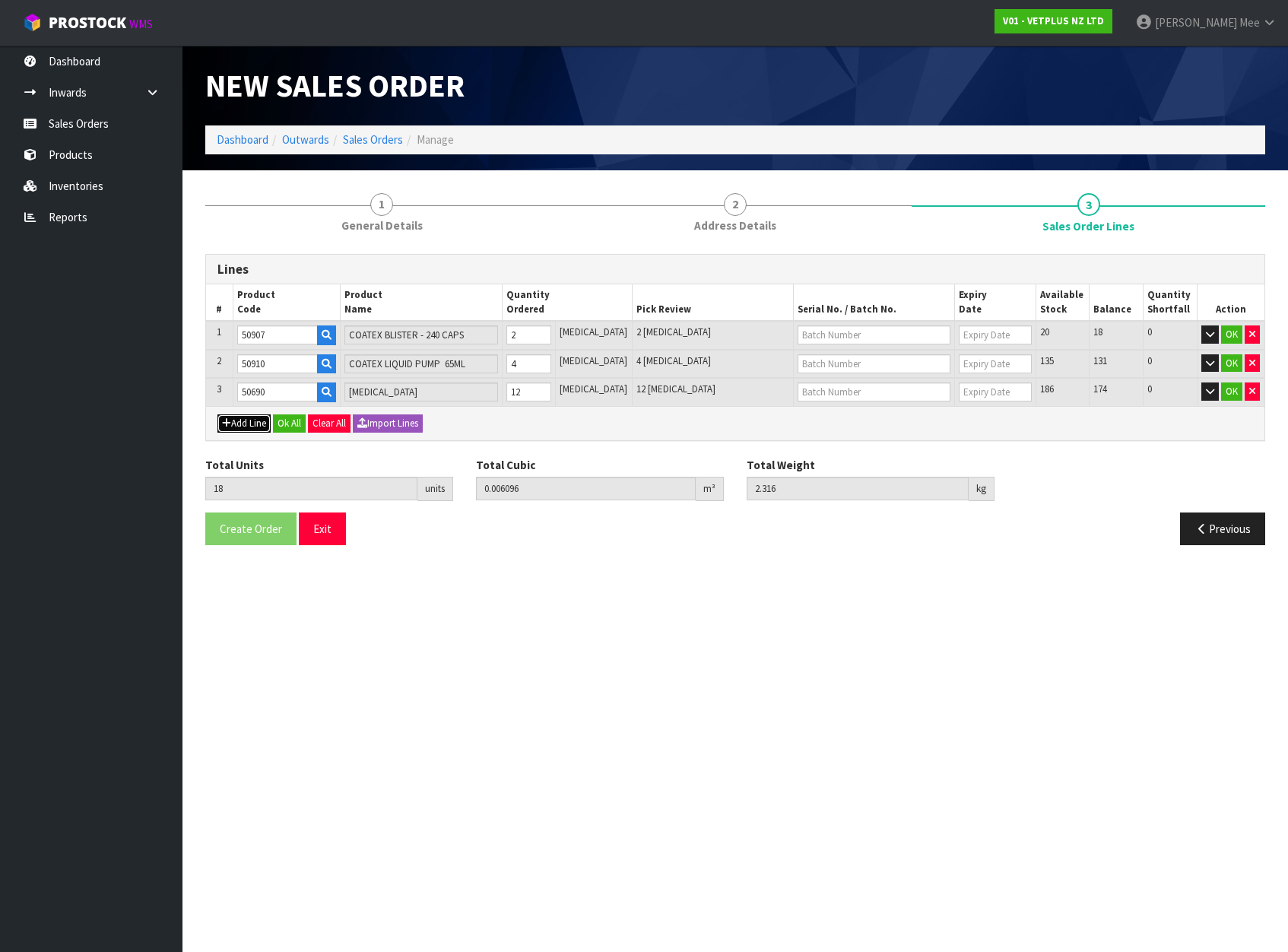
click at [236, 416] on button "Add Line" at bounding box center [244, 424] width 53 height 18
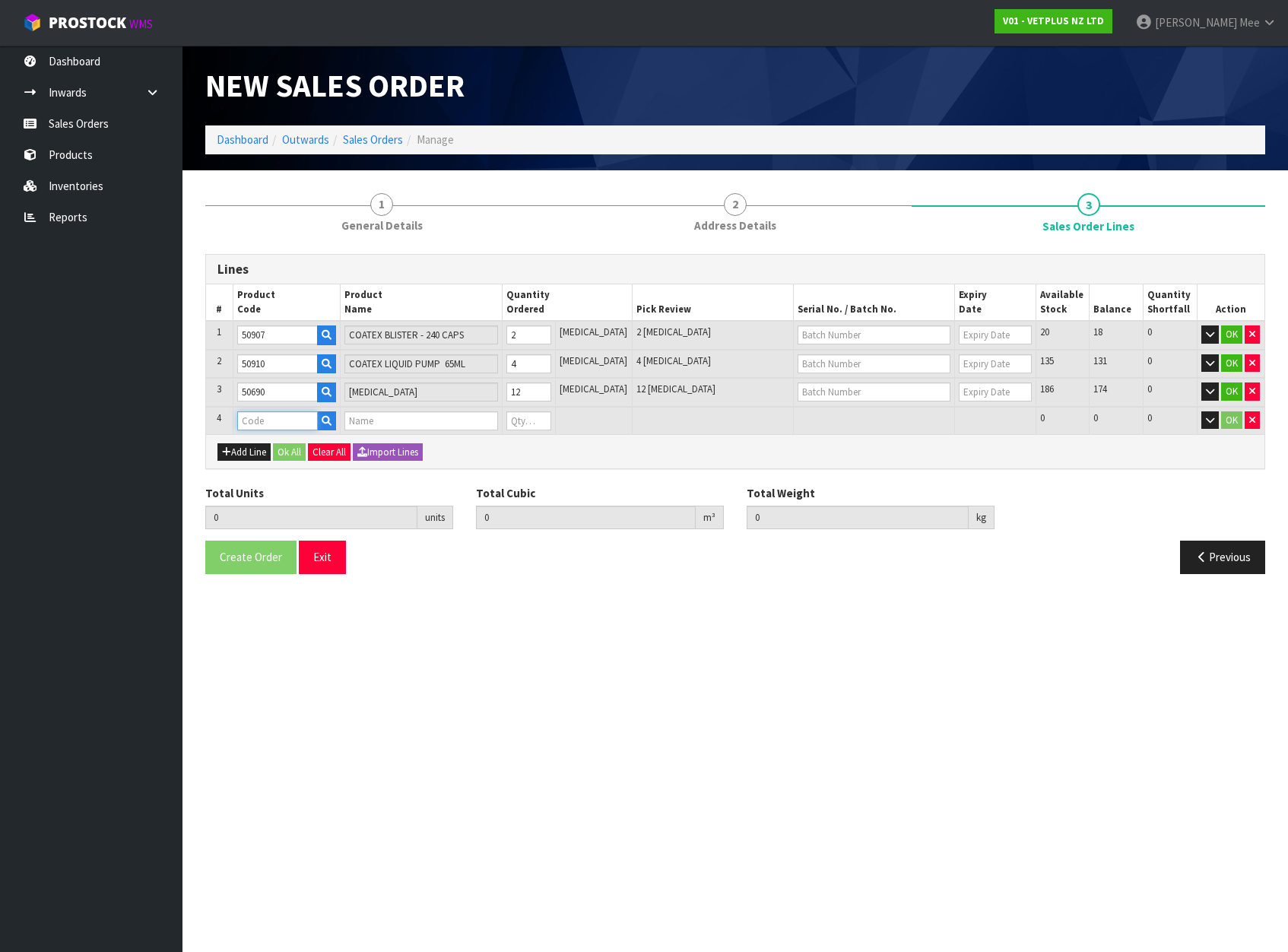
click at [252, 417] on input "text" at bounding box center [278, 420] width 81 height 19
click at [552, 415] on input "1" at bounding box center [528, 420] width 46 height 19
click at [552, 415] on input "2" at bounding box center [528, 420] width 46 height 19
click at [552, 415] on input "3" at bounding box center [528, 420] width 46 height 19
click at [552, 415] on input "4" at bounding box center [528, 420] width 46 height 19
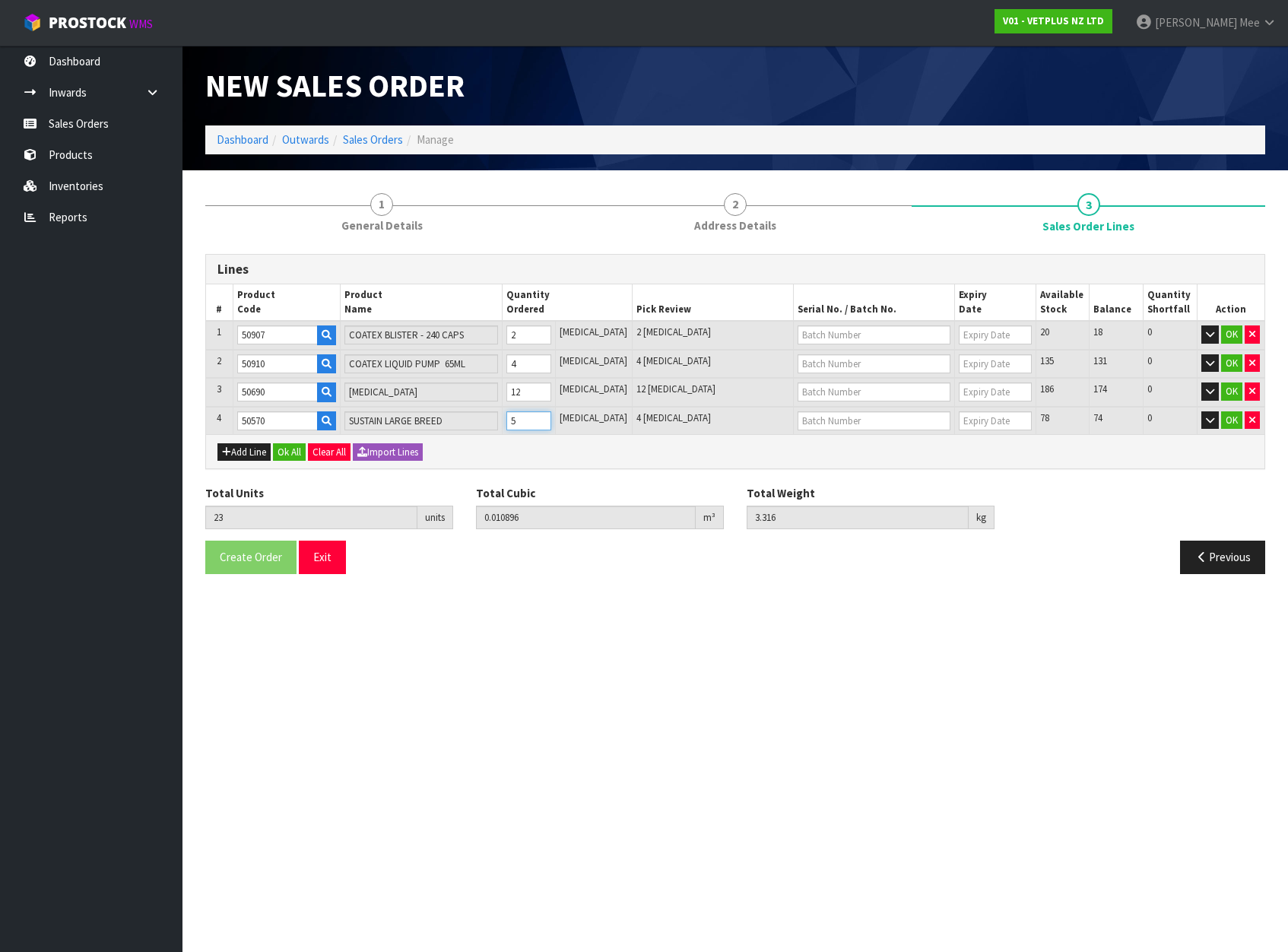
click at [552, 415] on input "5" at bounding box center [528, 420] width 46 height 19
click at [552, 415] on input "6" at bounding box center [528, 420] width 46 height 19
click at [249, 450] on button "Add Line" at bounding box center [244, 452] width 53 height 18
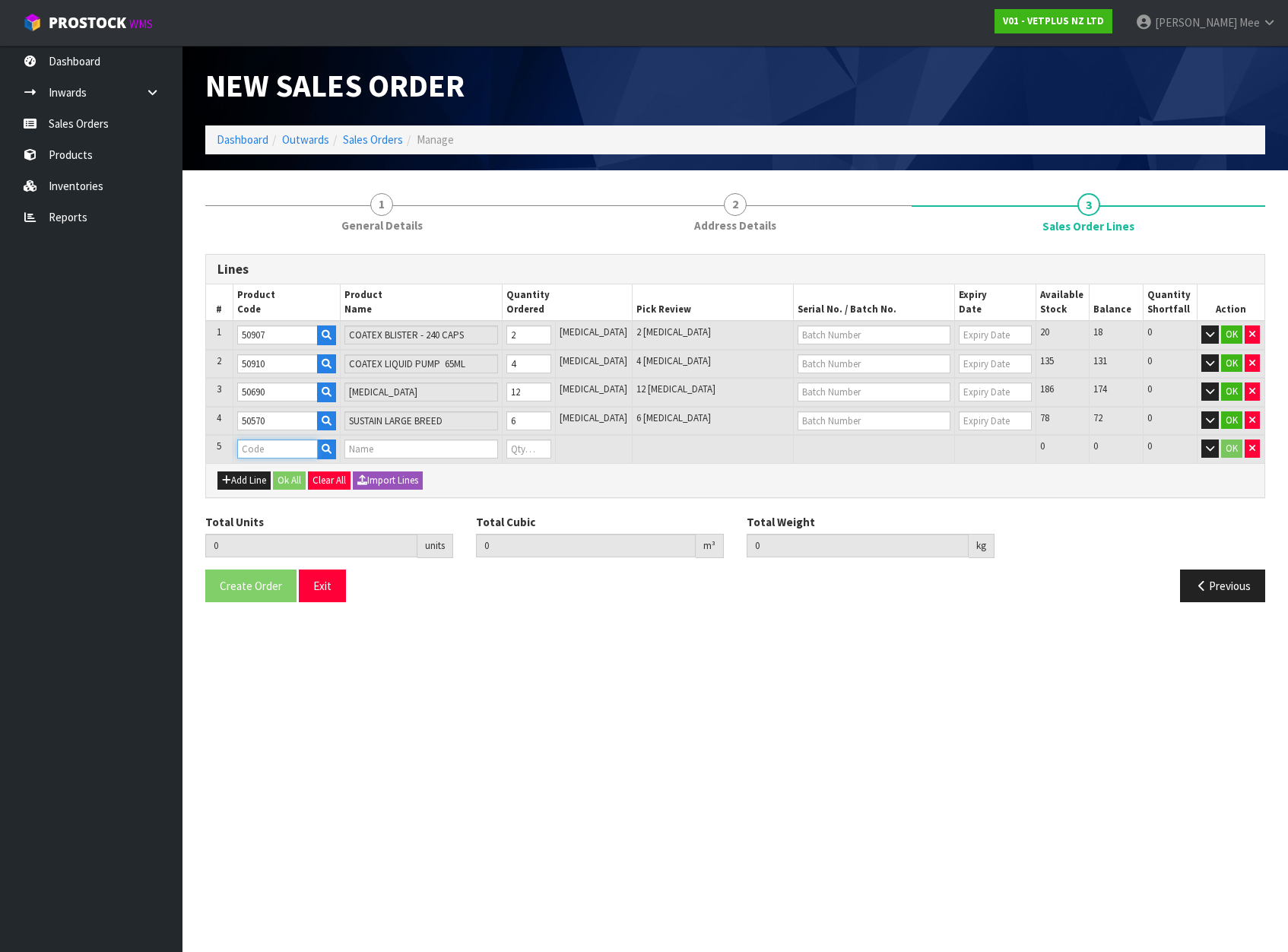
click at [292, 445] on input "text" at bounding box center [278, 449] width 81 height 19
click at [329, 474] on link "50565" at bounding box center [299, 475] width 120 height 21
click at [549, 451] on input "0" at bounding box center [528, 449] width 46 height 19
click at [552, 445] on input "1" at bounding box center [528, 449] width 46 height 19
click at [552, 445] on input "2" at bounding box center [528, 449] width 46 height 19
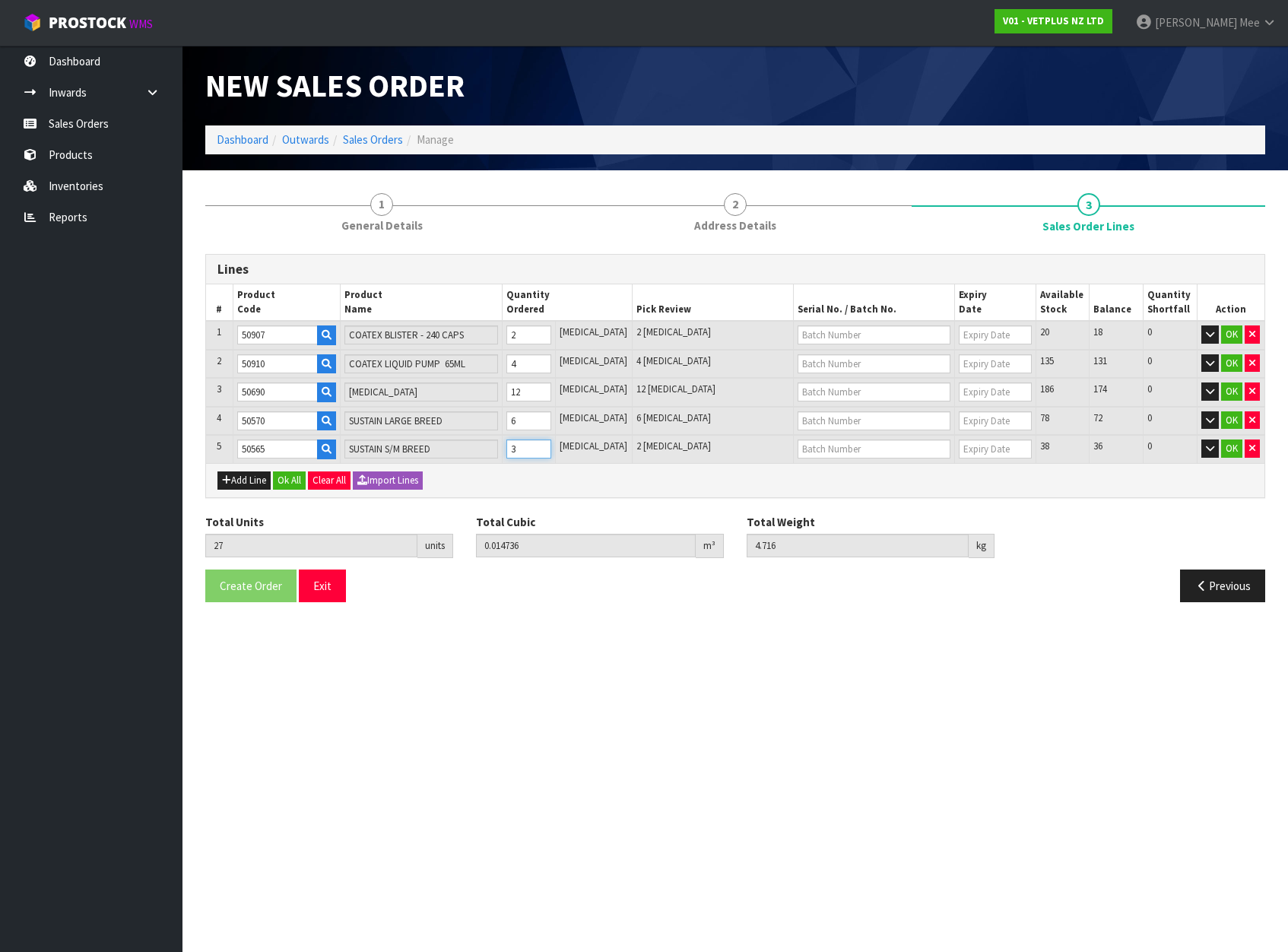
click at [552, 445] on input "3" at bounding box center [528, 449] width 46 height 19
click at [552, 445] on input "4" at bounding box center [528, 449] width 46 height 19
click at [552, 445] on input "5" at bounding box center [528, 449] width 46 height 19
click at [552, 445] on input "6" at bounding box center [528, 449] width 46 height 19
click at [282, 476] on button "Ok All" at bounding box center [289, 480] width 33 height 18
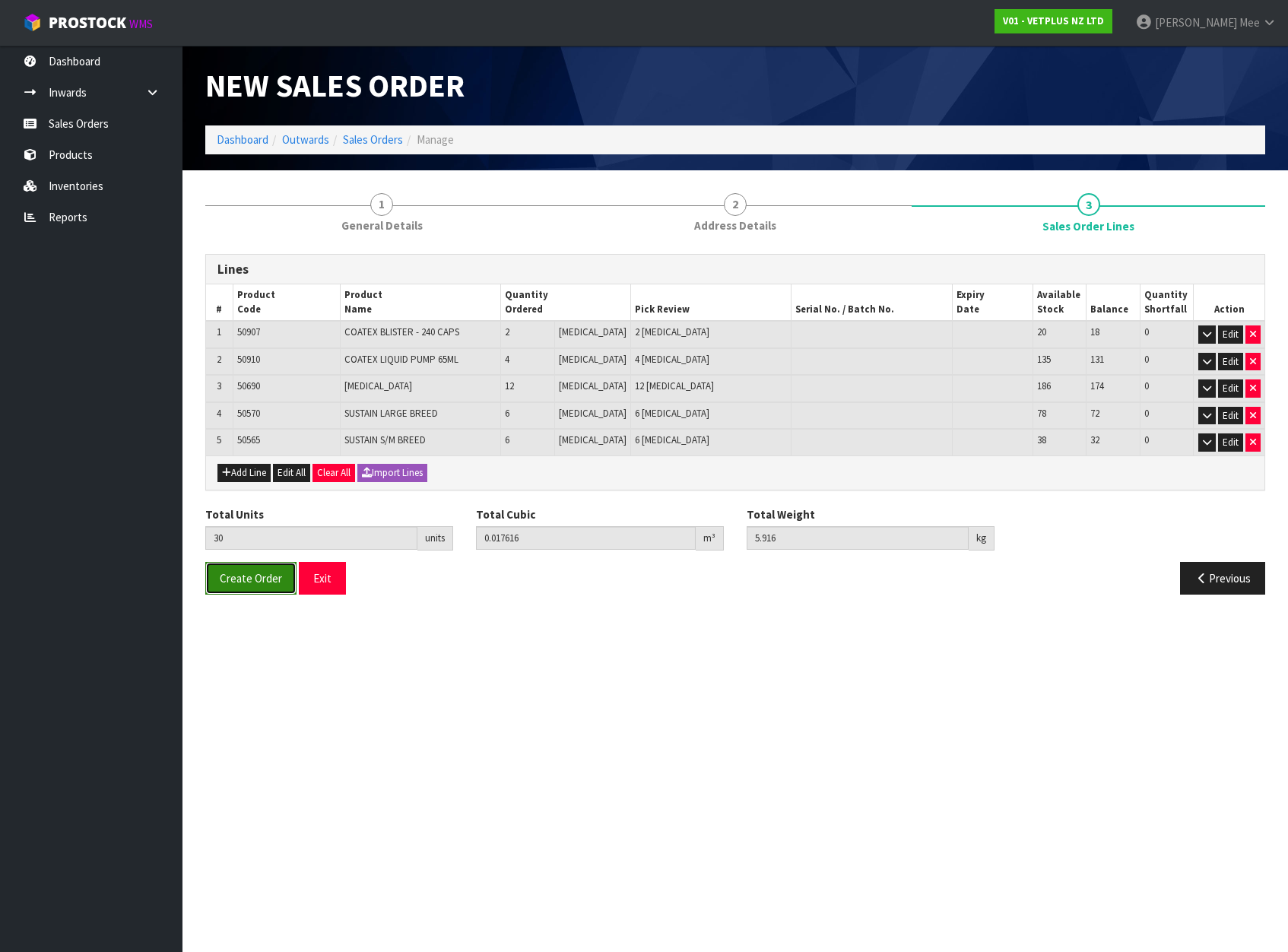
drag, startPoint x: 233, startPoint y: 582, endPoint x: 262, endPoint y: 581, distance: 29.0
click at [233, 581] on span "Create Order" at bounding box center [251, 579] width 63 height 14
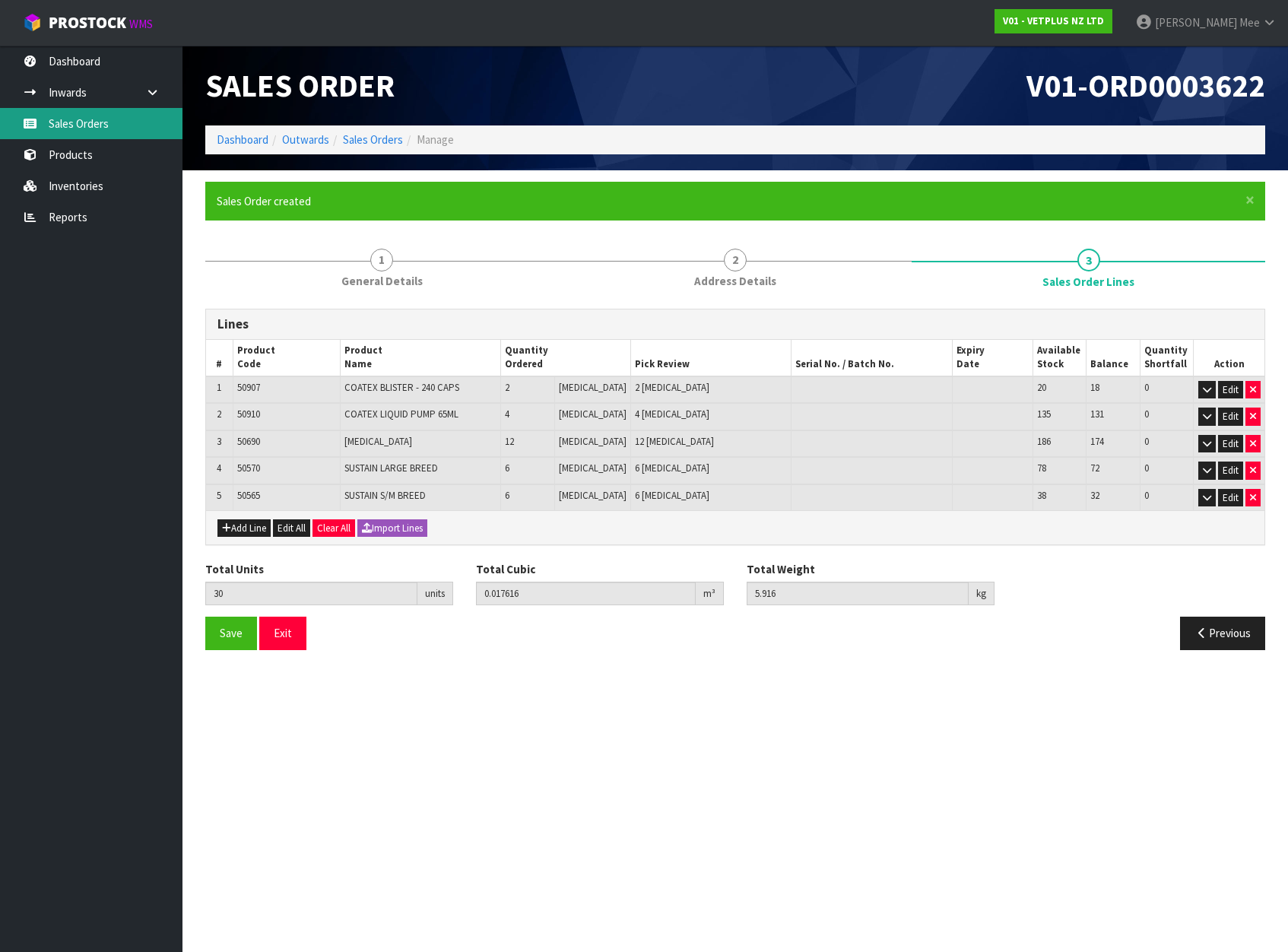
click at [109, 134] on link "Sales Orders" at bounding box center [91, 124] width 183 height 31
